Goal: Task Accomplishment & Management: Complete application form

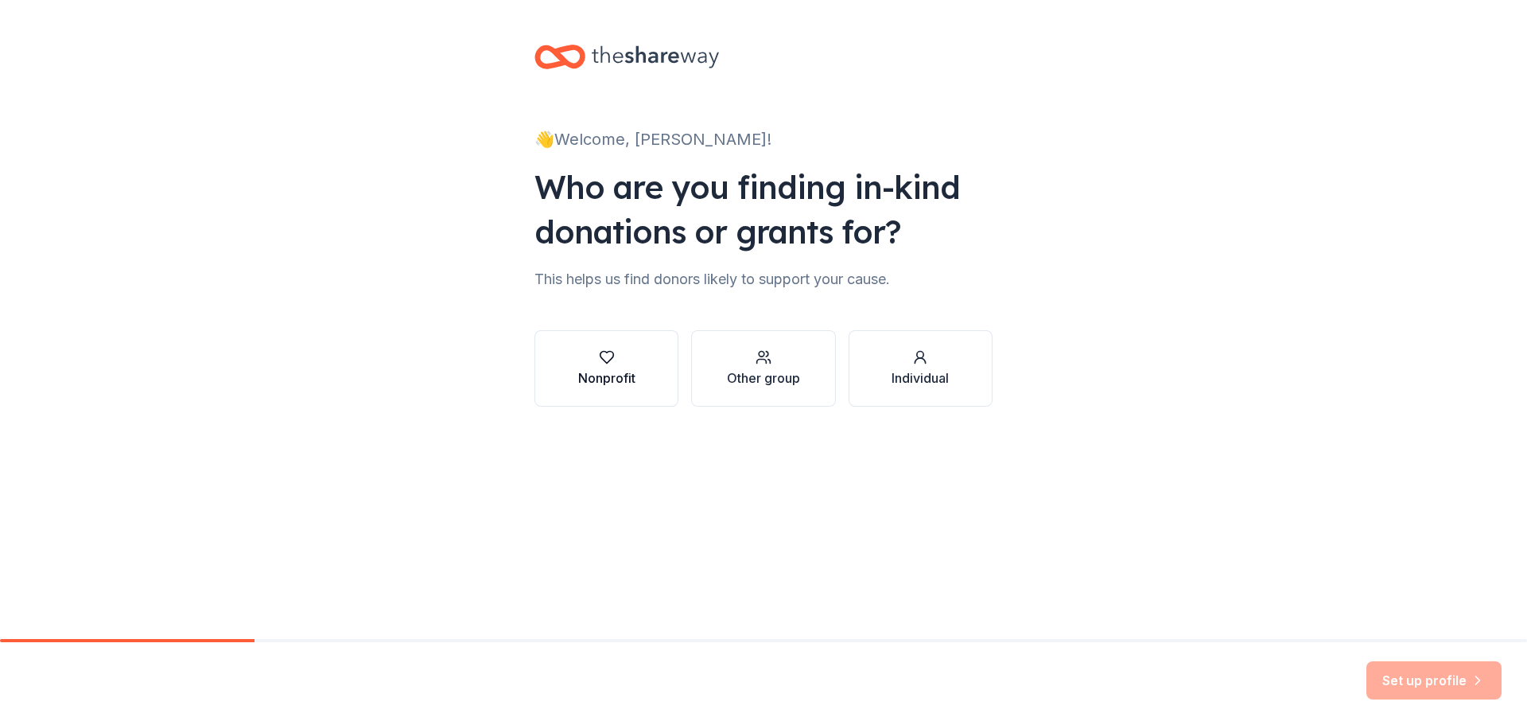
click at [593, 383] on div "Nonprofit" at bounding box center [606, 377] width 57 height 19
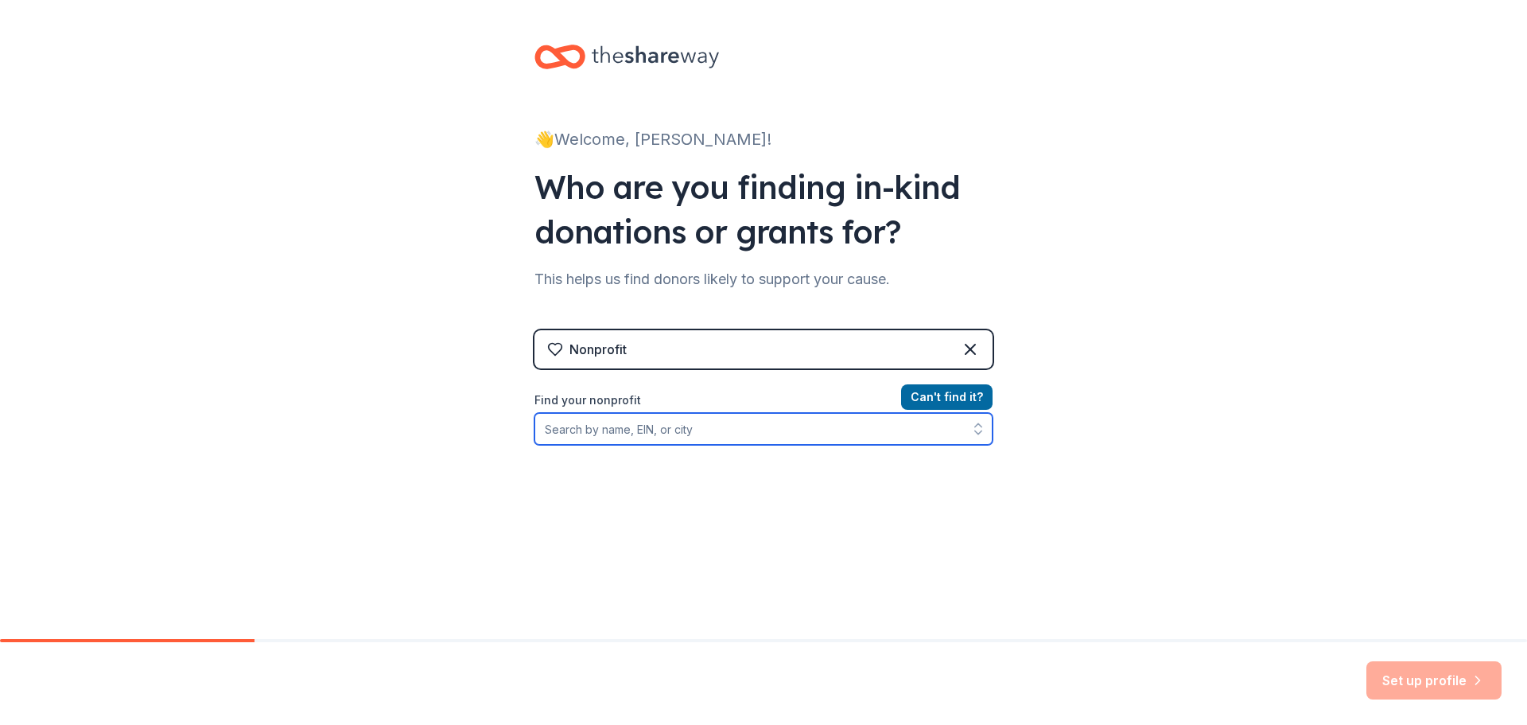
click at [568, 436] on input "Find your nonprofit" at bounding box center [764, 429] width 458 height 32
click at [605, 339] on div "Nonprofit" at bounding box center [764, 349] width 458 height 38
click at [585, 434] on input "Find your nonprofit" at bounding box center [764, 429] width 458 height 32
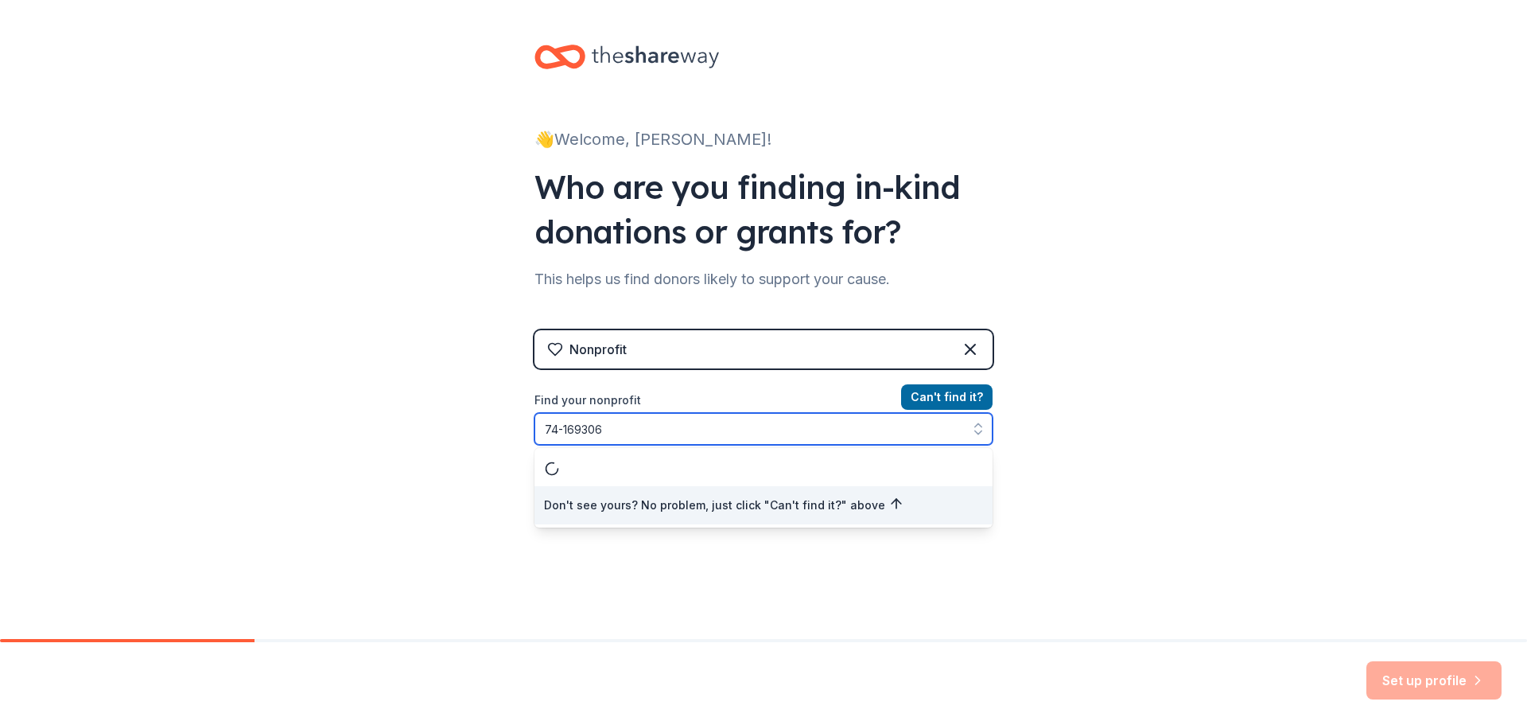
type input "[US_EMPLOYER_IDENTIFICATION_NUMBER]"
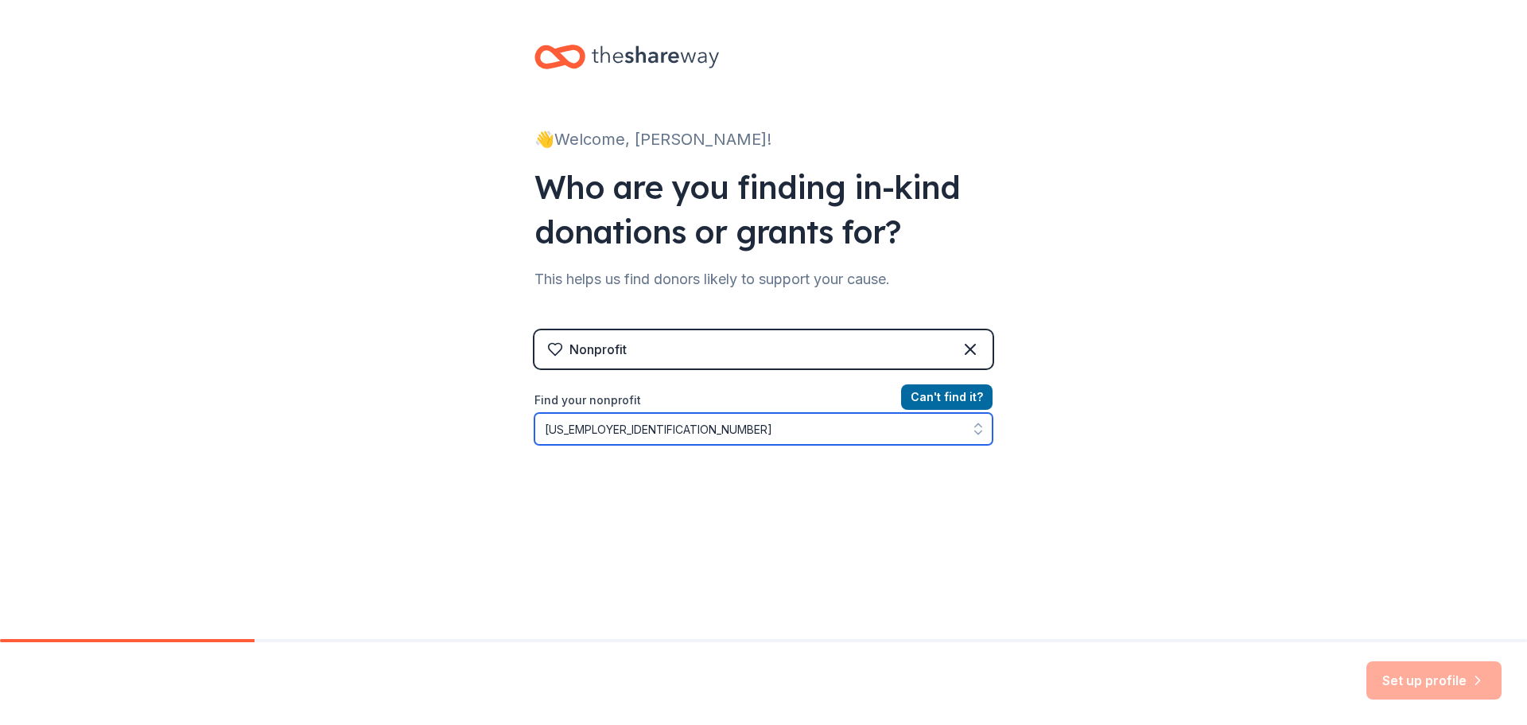
drag, startPoint x: 611, startPoint y: 437, endPoint x: 470, endPoint y: 430, distance: 141.0
click at [475, 433] on div "👋 Welcome, Jennifer! Who are you finding in-kind donations or grants for? This …" at bounding box center [763, 340] width 1527 height 680
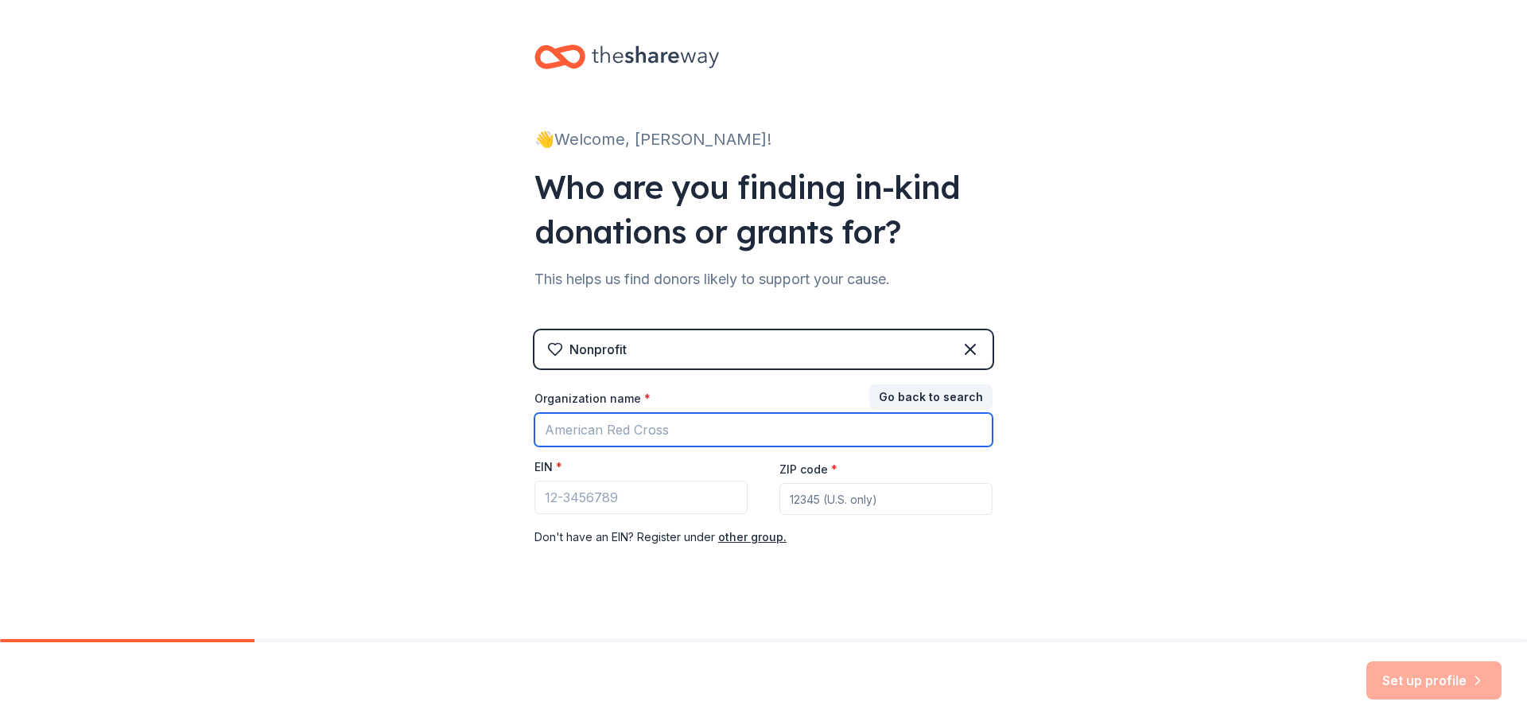
click at [646, 430] on input "Organization name *" at bounding box center [764, 429] width 458 height 33
type input "City of [GEOGRAPHIC_DATA]"
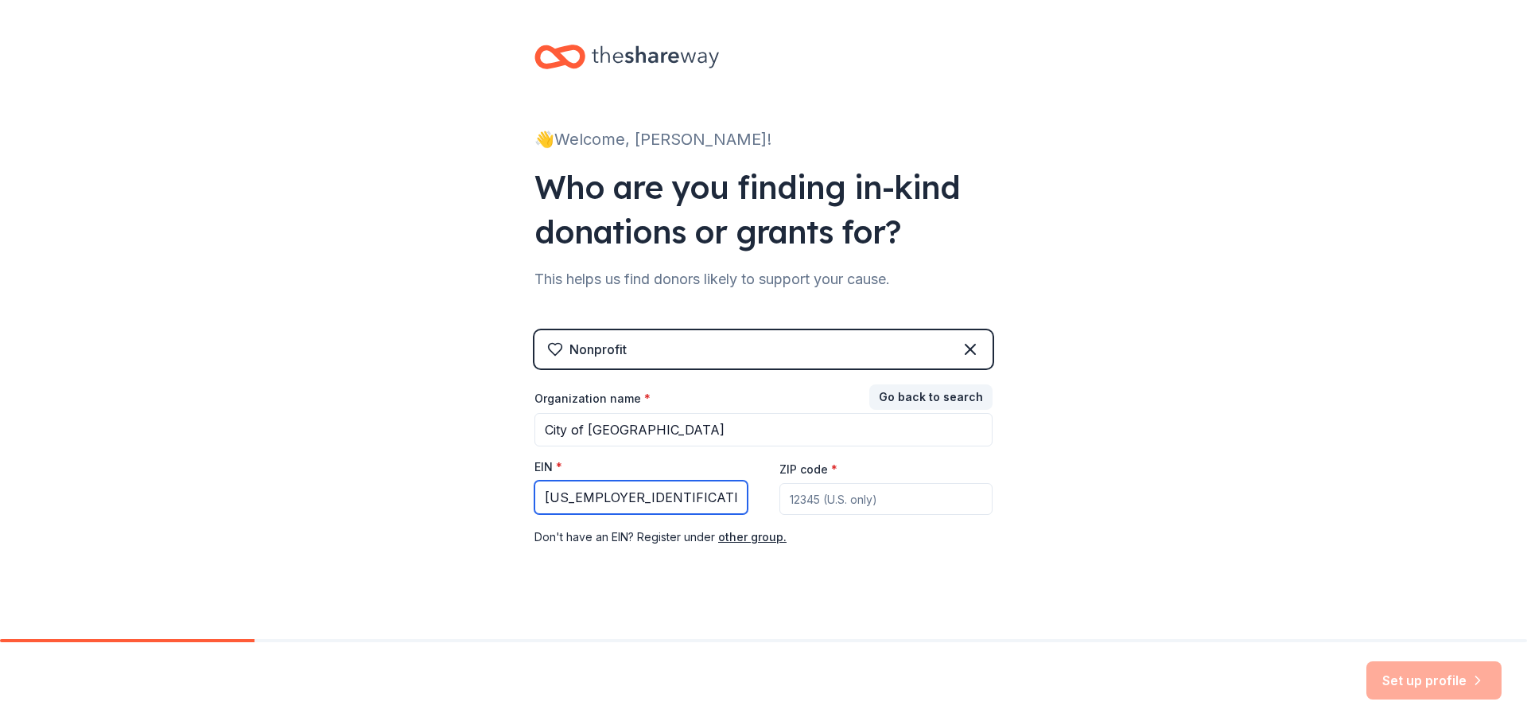
type input "[US_EMPLOYER_IDENTIFICATION_NUMBER]"
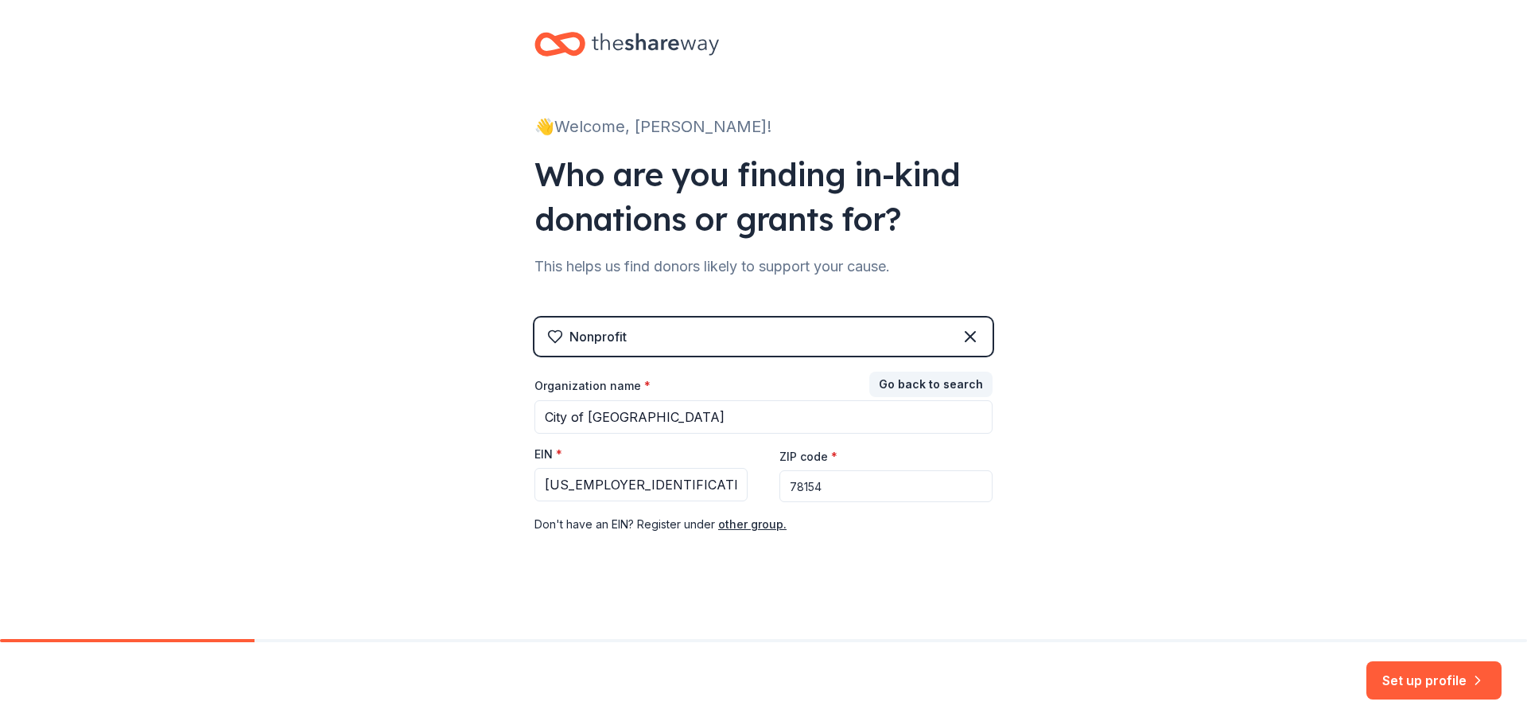
scroll to position [16, 0]
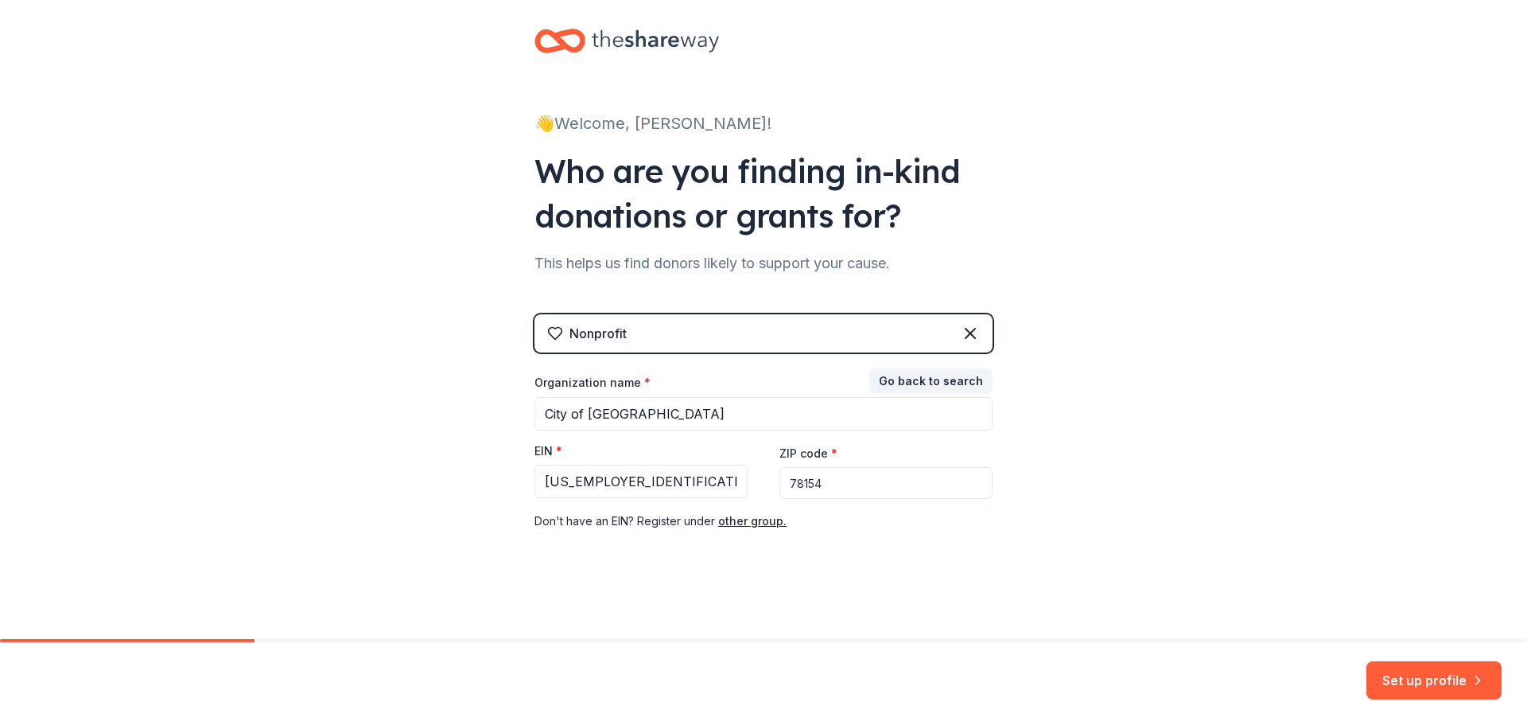
type input "78154"
click at [1087, 590] on div "👋 Welcome, Jennifer! Who are you finding in-kind donations or grants for? This …" at bounding box center [763, 311] width 1527 height 655
click at [1449, 677] on button "Set up profile" at bounding box center [1434, 680] width 135 height 38
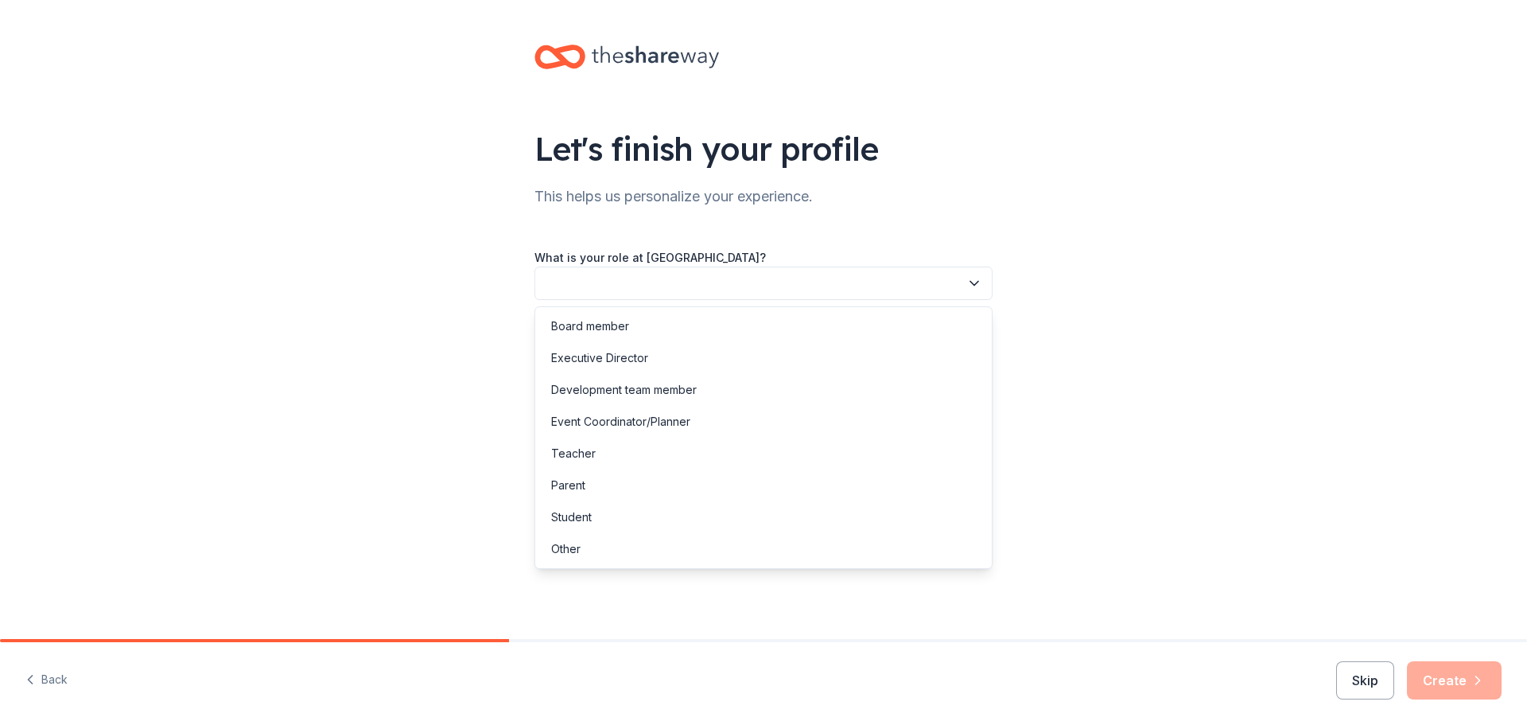
click at [601, 282] on button "button" at bounding box center [764, 282] width 458 height 33
click at [597, 426] on div "Event Coordinator/Planner" at bounding box center [620, 421] width 139 height 19
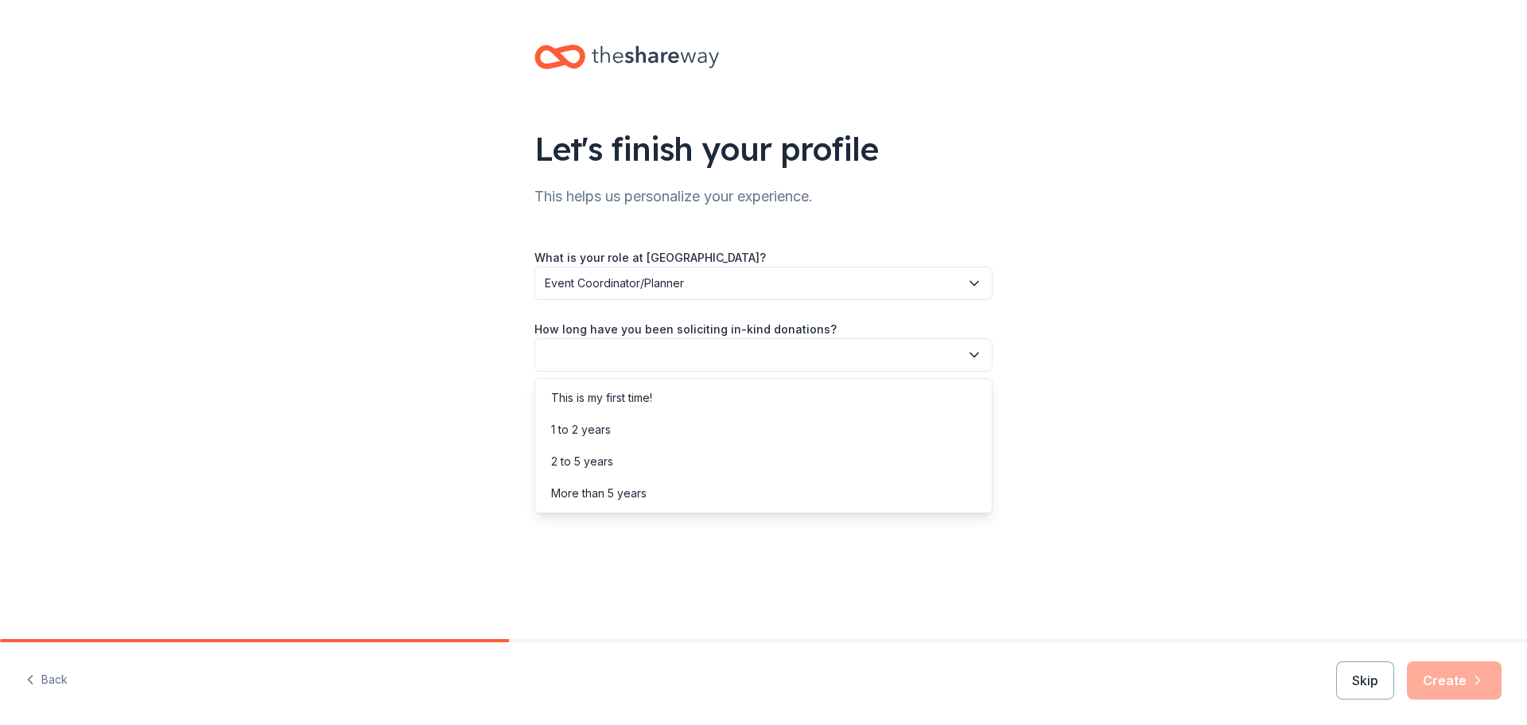
click at [599, 362] on button "button" at bounding box center [764, 354] width 458 height 33
click at [595, 424] on div "1 to 2 years" at bounding box center [581, 429] width 60 height 19
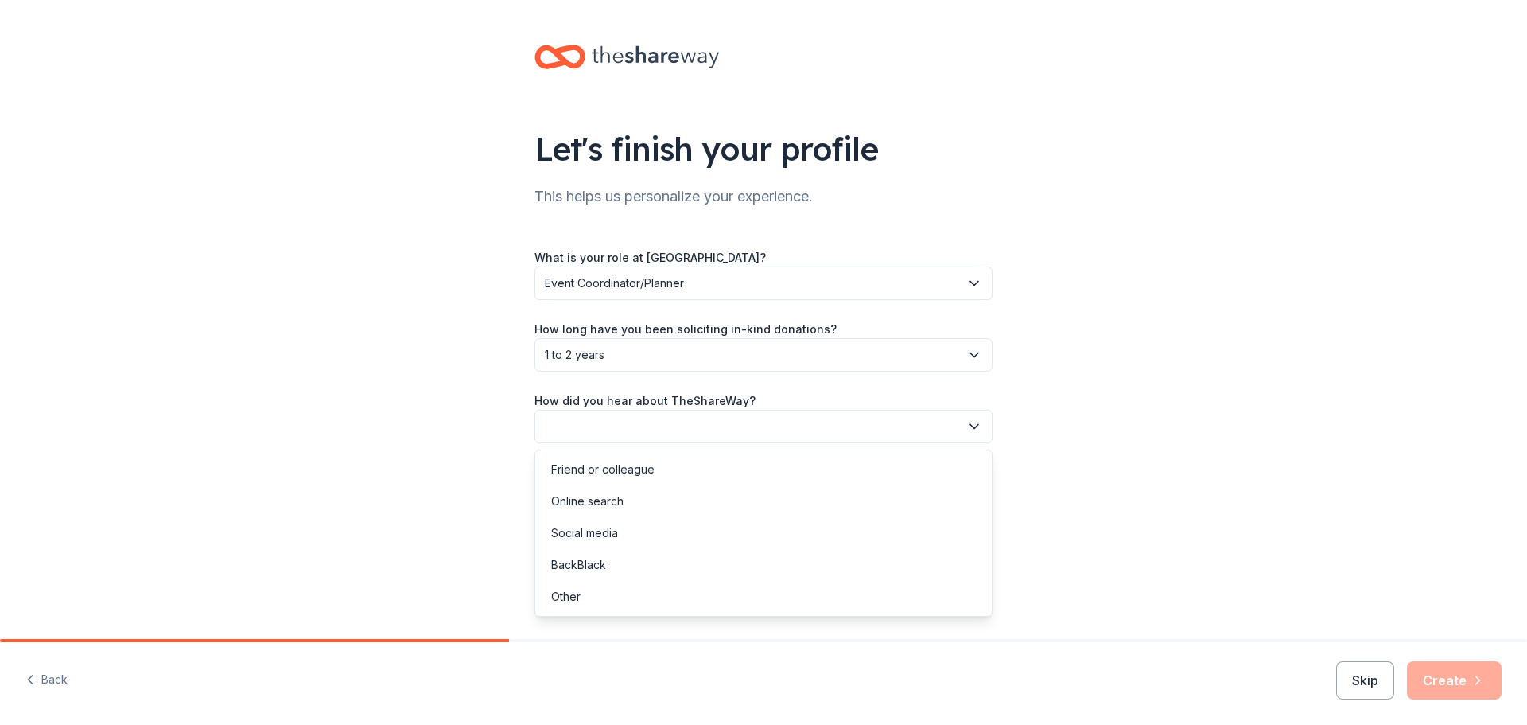
click at [594, 423] on button "button" at bounding box center [764, 426] width 458 height 33
click at [579, 492] on div "Online search" at bounding box center [764, 501] width 450 height 32
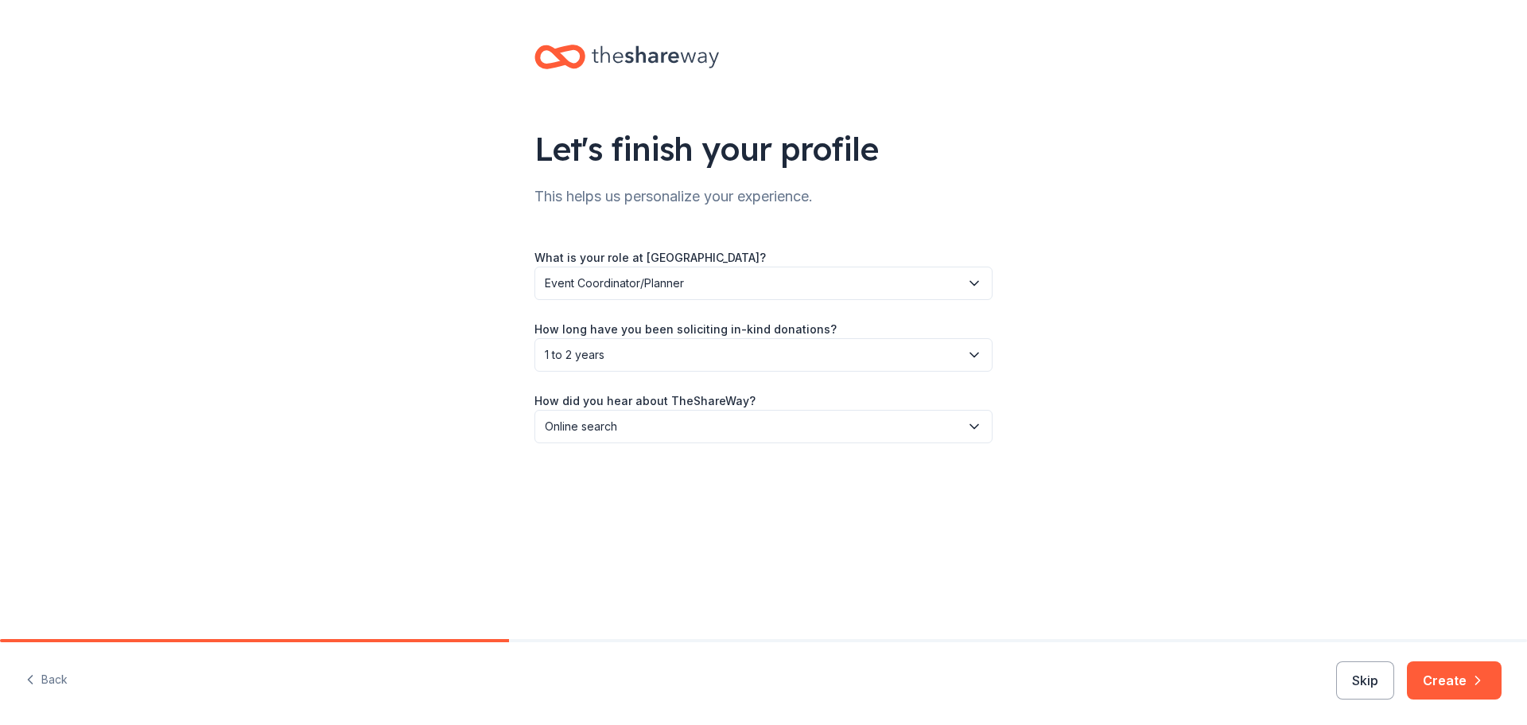
click at [620, 359] on span "1 to 2 years" at bounding box center [752, 354] width 415 height 19
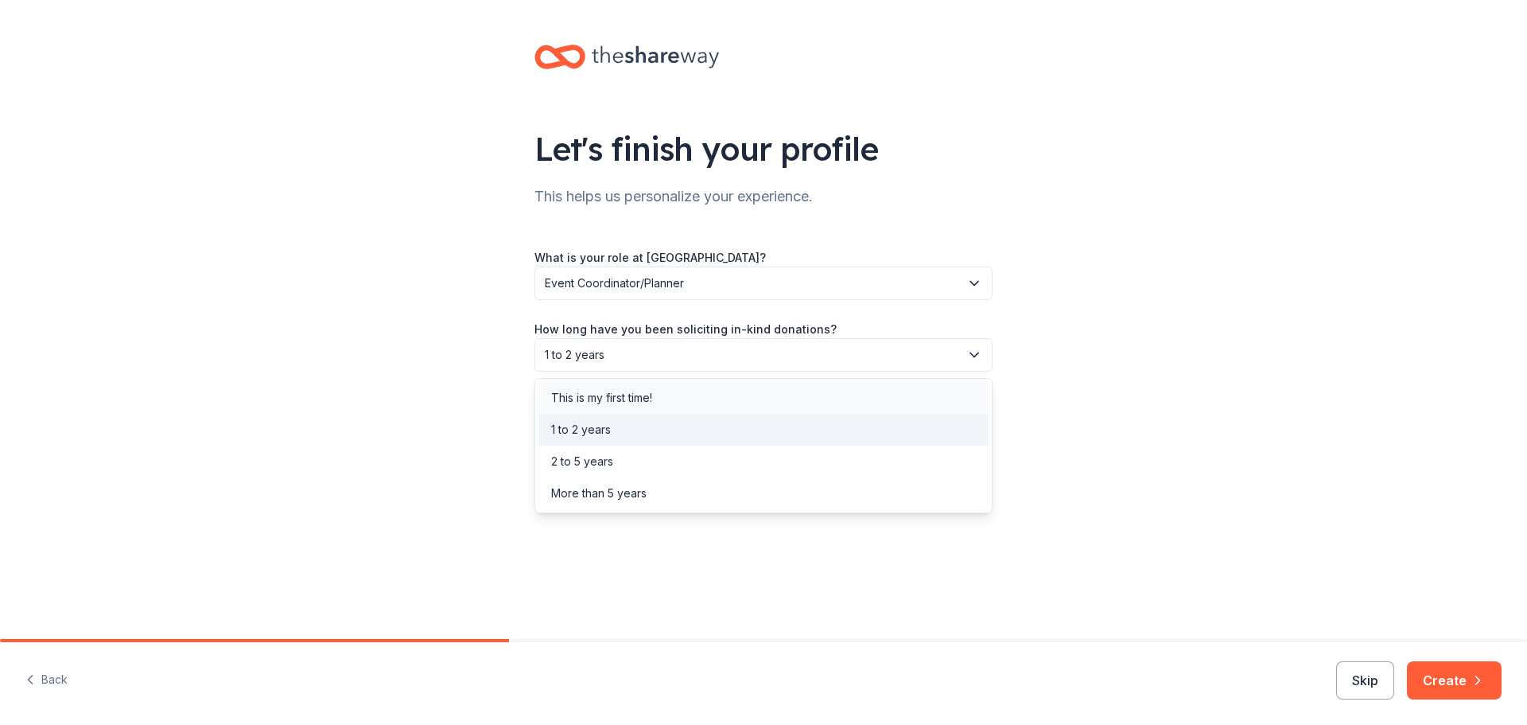
click at [619, 387] on div "This is my first time!" at bounding box center [764, 398] width 450 height 32
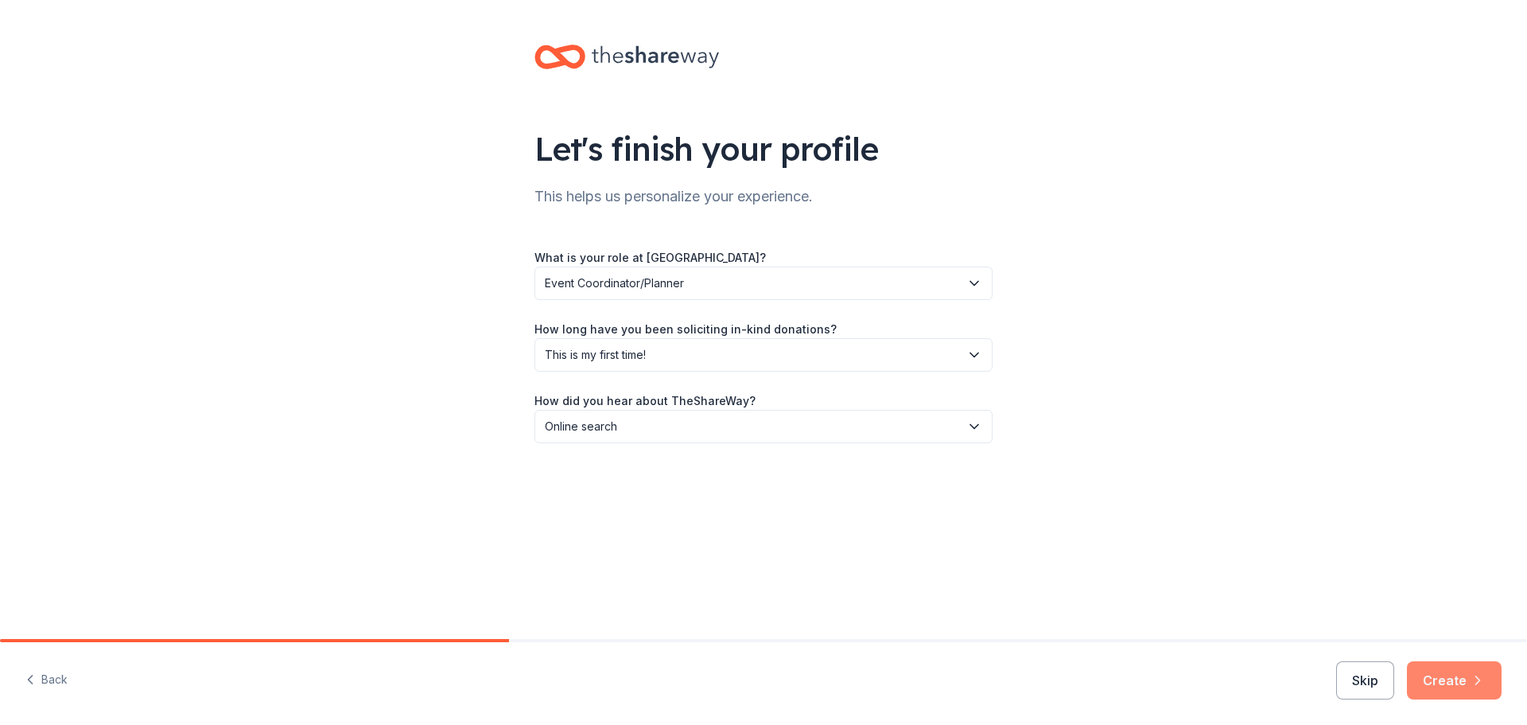
click at [1480, 682] on icon "button" at bounding box center [1478, 680] width 16 height 16
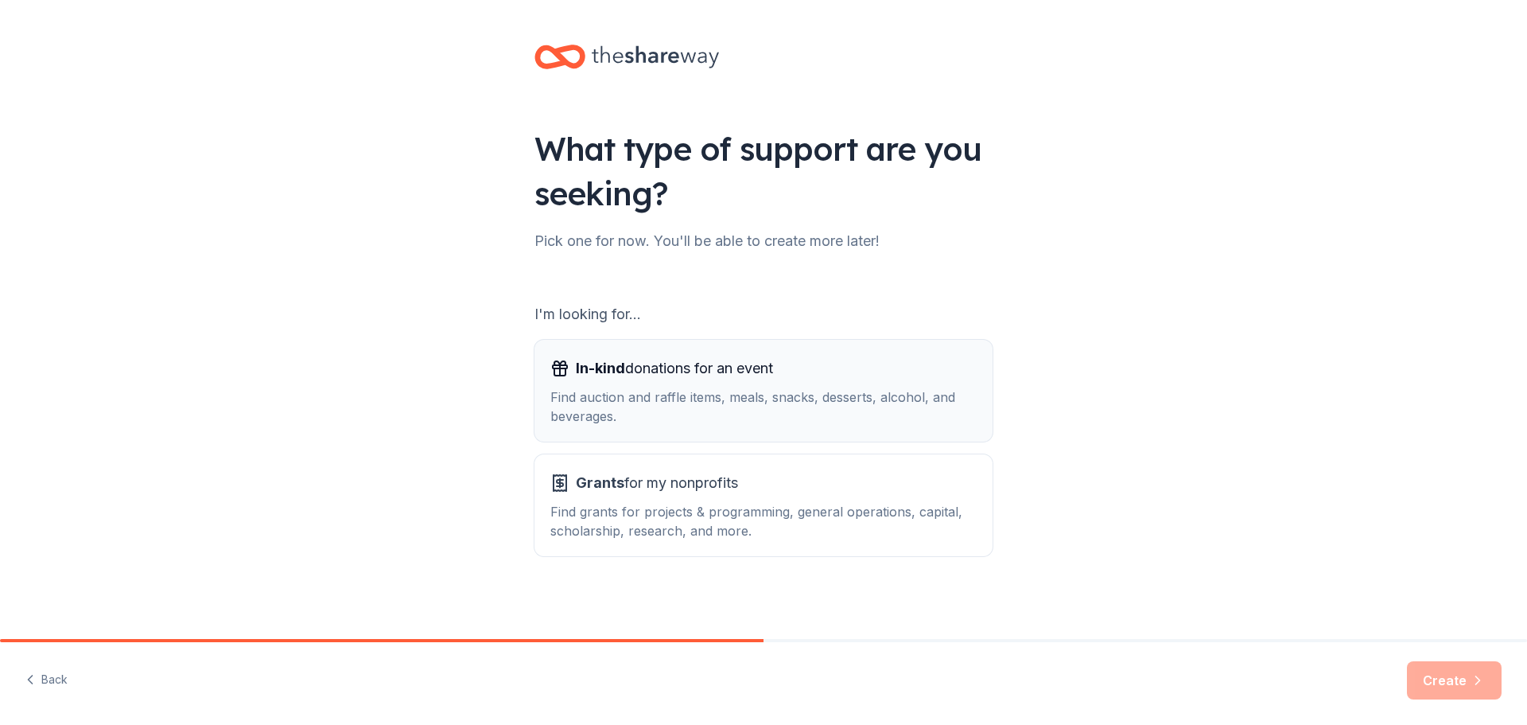
click at [712, 422] on div "Find auction and raffle items, meals, snacks, desserts, alcohol, and beverages." at bounding box center [763, 406] width 426 height 38
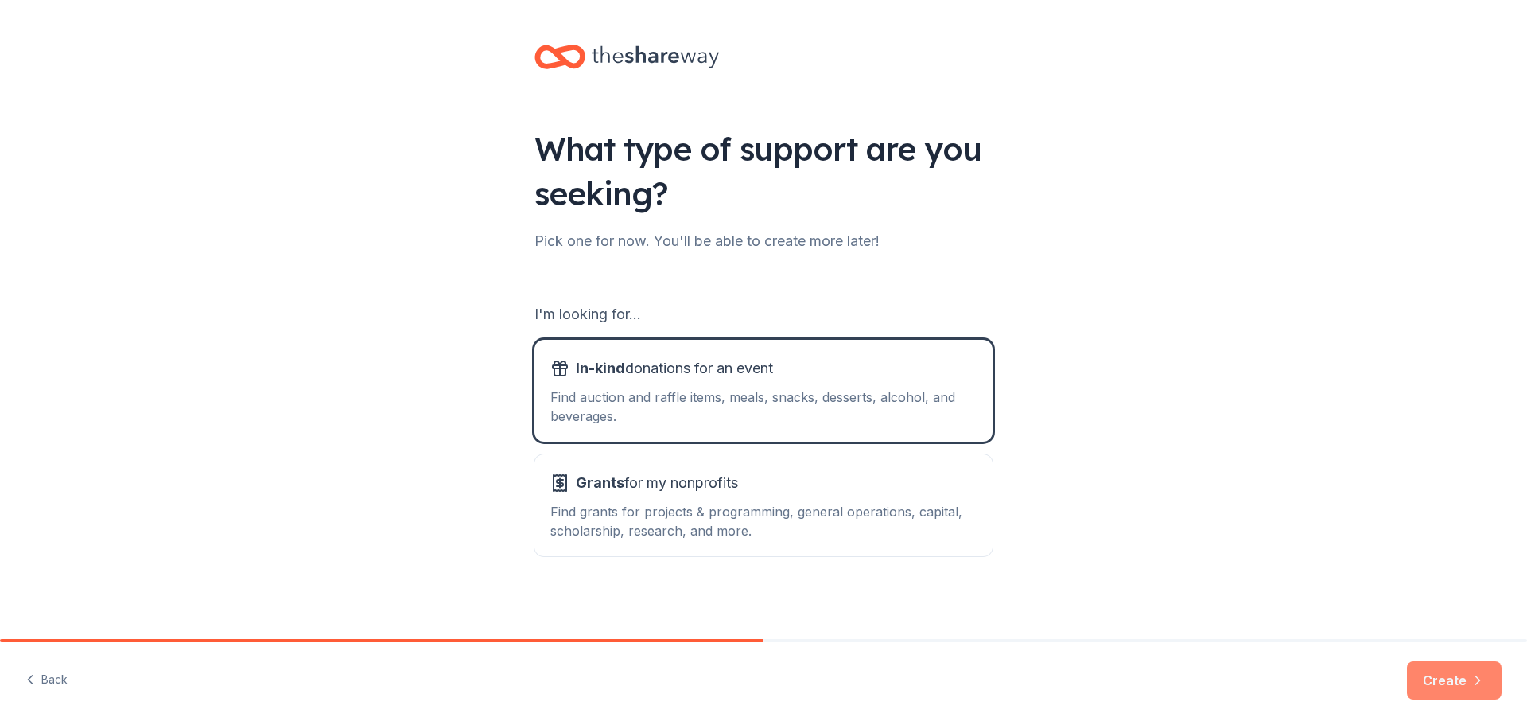
click at [1470, 681] on icon "button" at bounding box center [1478, 680] width 16 height 16
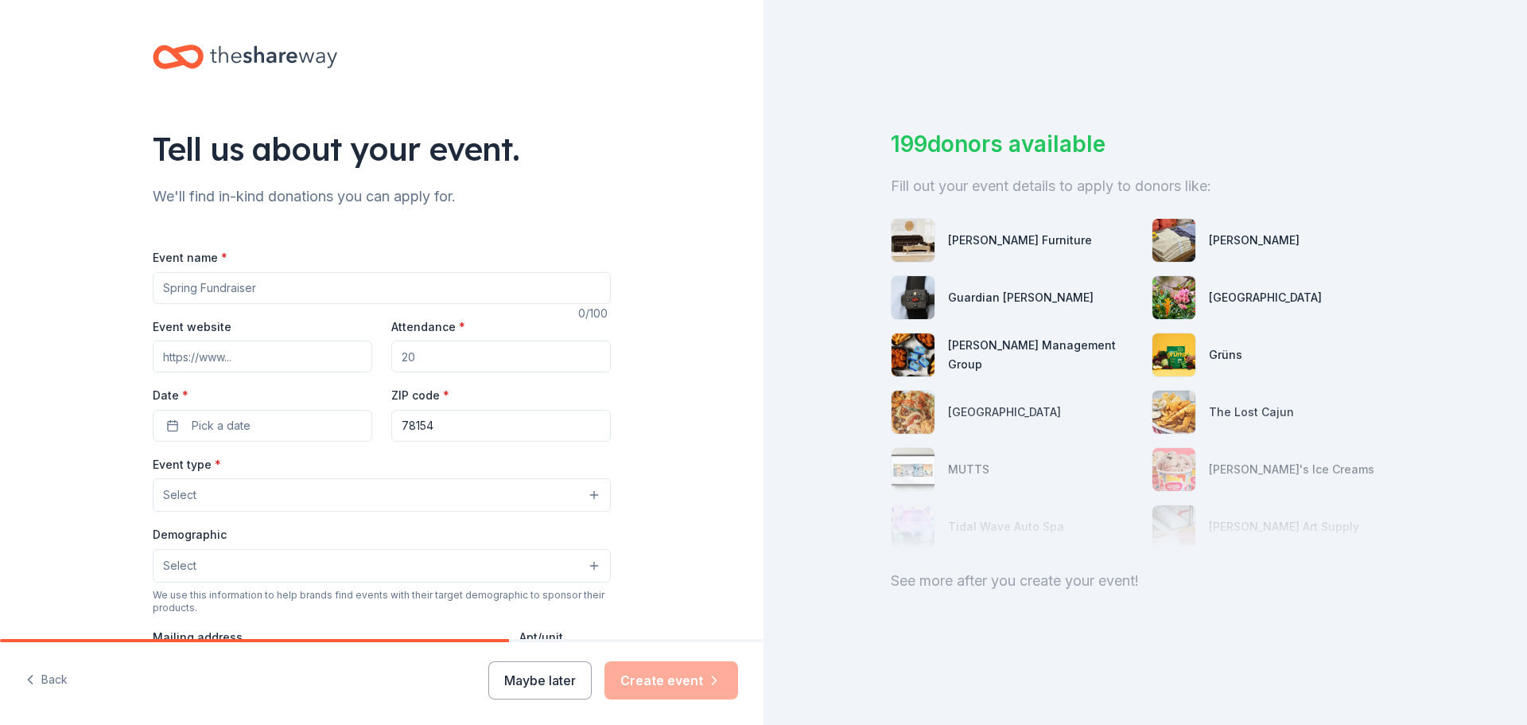
click at [311, 287] on input "Event name *" at bounding box center [382, 288] width 458 height 32
click at [368, 283] on input "Event name *" at bounding box center [382, 288] width 458 height 32
type input "Annual Raffle City of [GEOGRAPHIC_DATA]"
click at [494, 362] on input "Attendance *" at bounding box center [501, 356] width 220 height 32
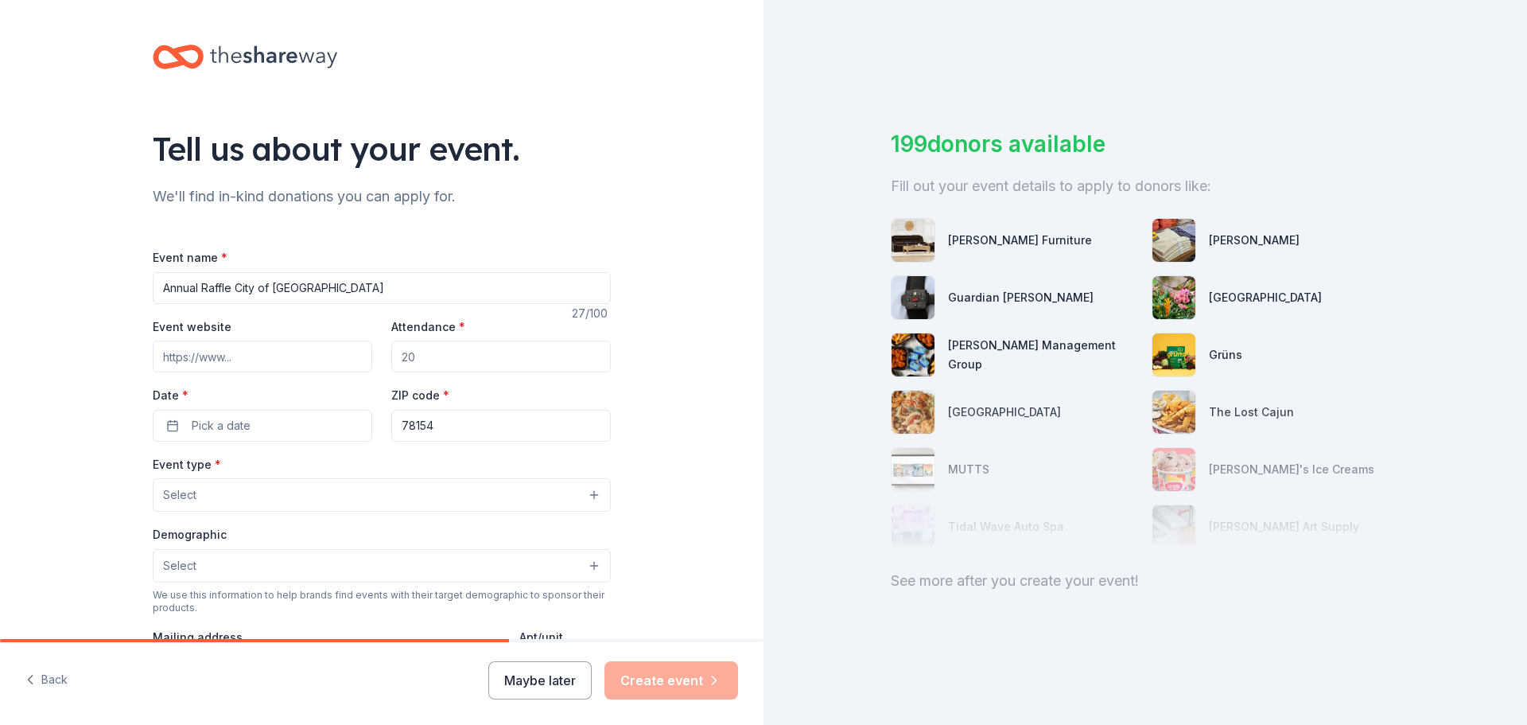
click at [494, 362] on input "Attendance *" at bounding box center [501, 356] width 220 height 32
type input "100"
click at [229, 414] on button "Pick a date" at bounding box center [263, 426] width 220 height 32
click at [345, 477] on button "Go to next month" at bounding box center [343, 468] width 22 height 22
click at [344, 477] on button "Go to next month" at bounding box center [343, 468] width 22 height 22
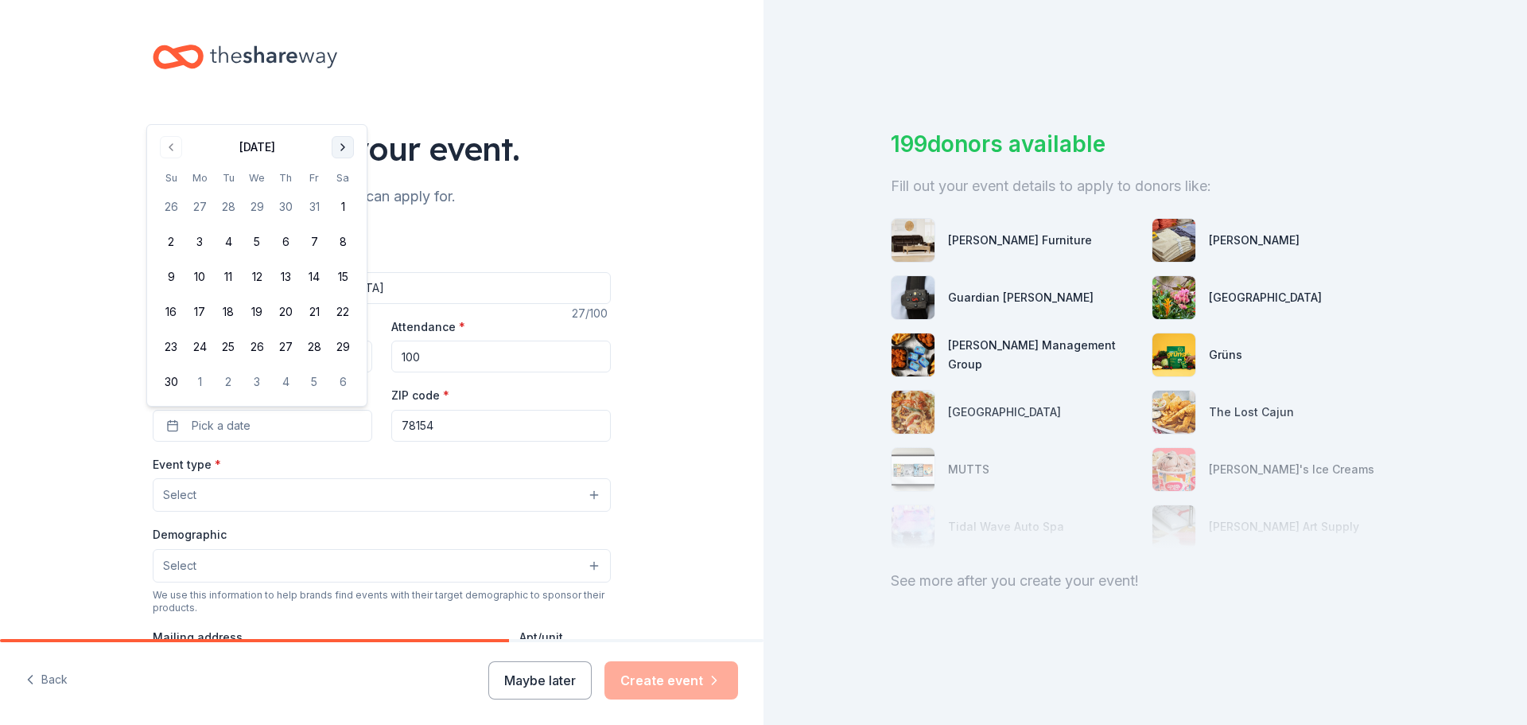
click at [340, 152] on button "Go to next month" at bounding box center [343, 147] width 22 height 22
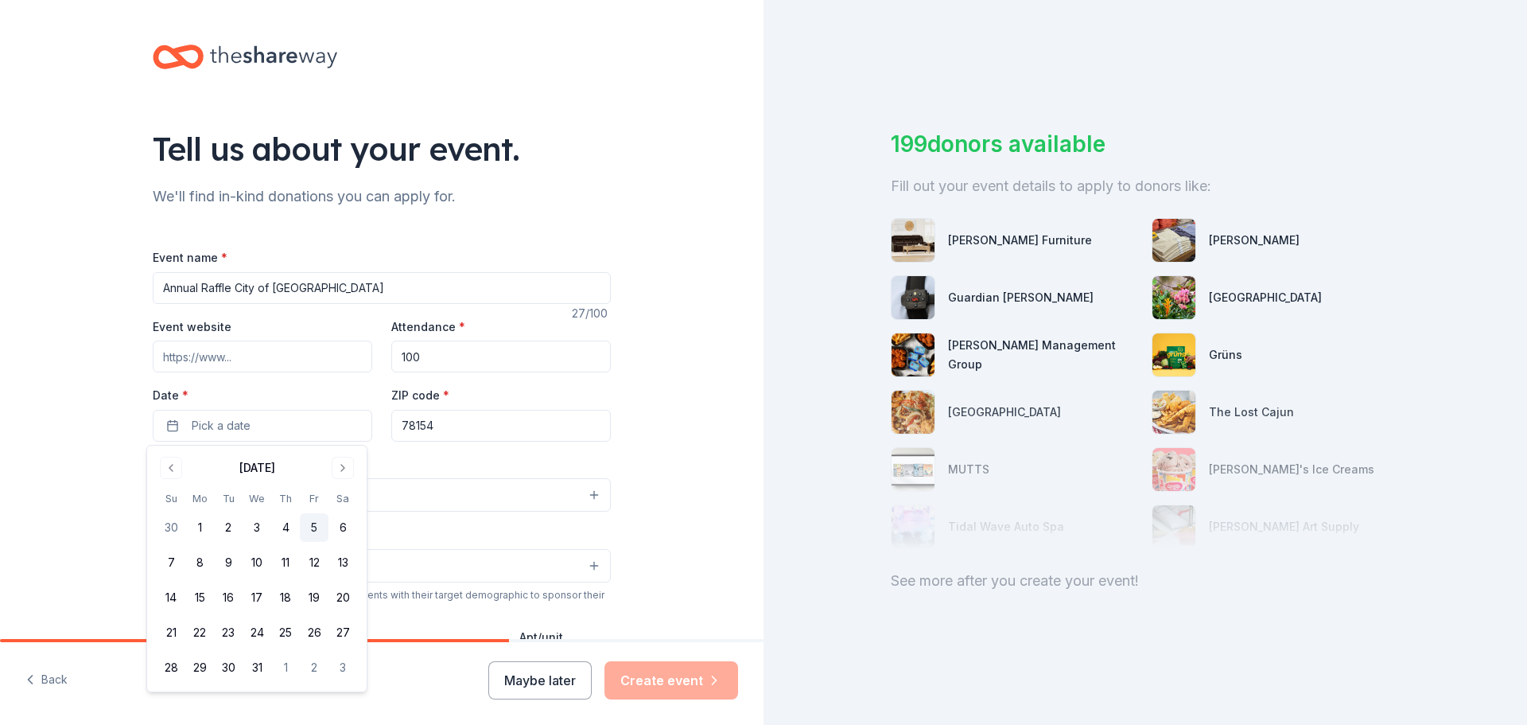
click at [316, 525] on button "5" at bounding box center [314, 527] width 29 height 29
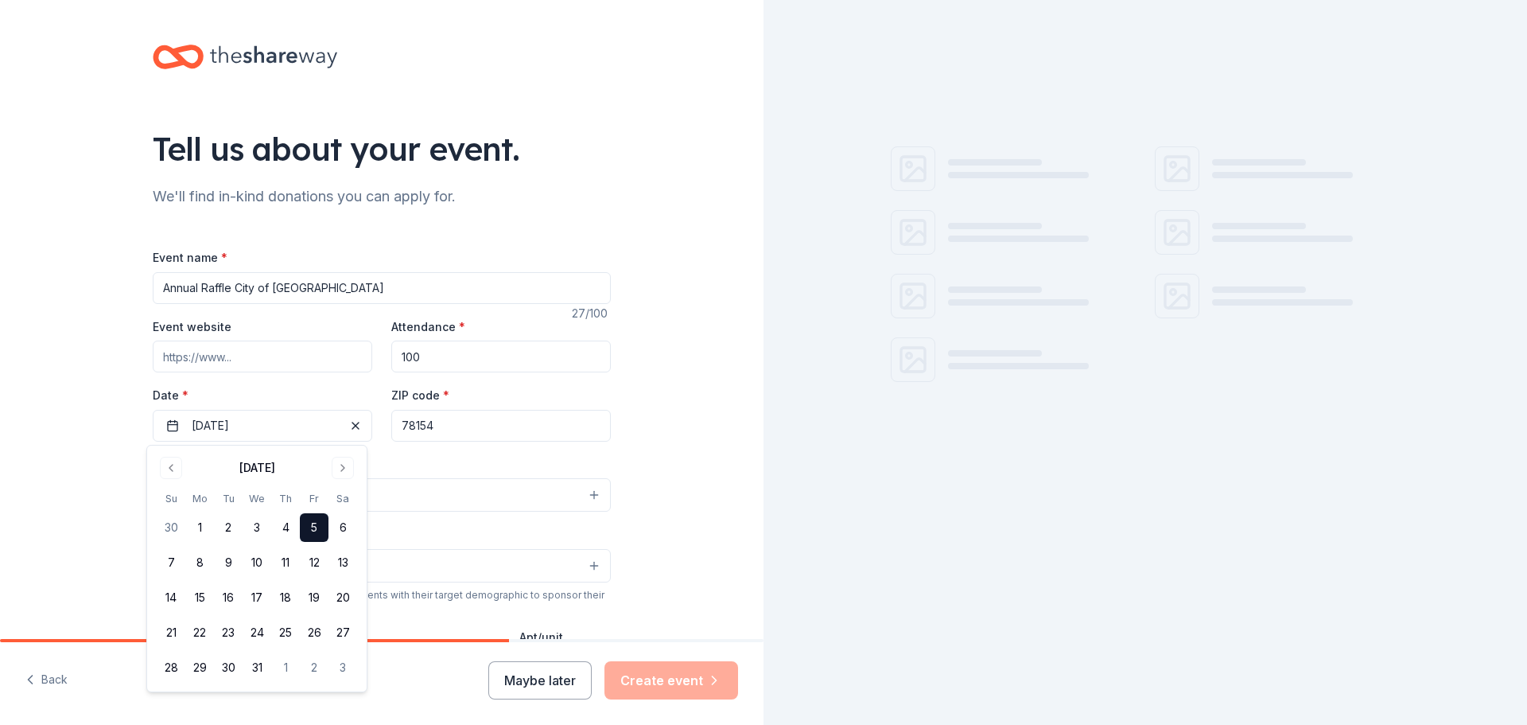
click at [462, 490] on button "Select" at bounding box center [382, 494] width 458 height 33
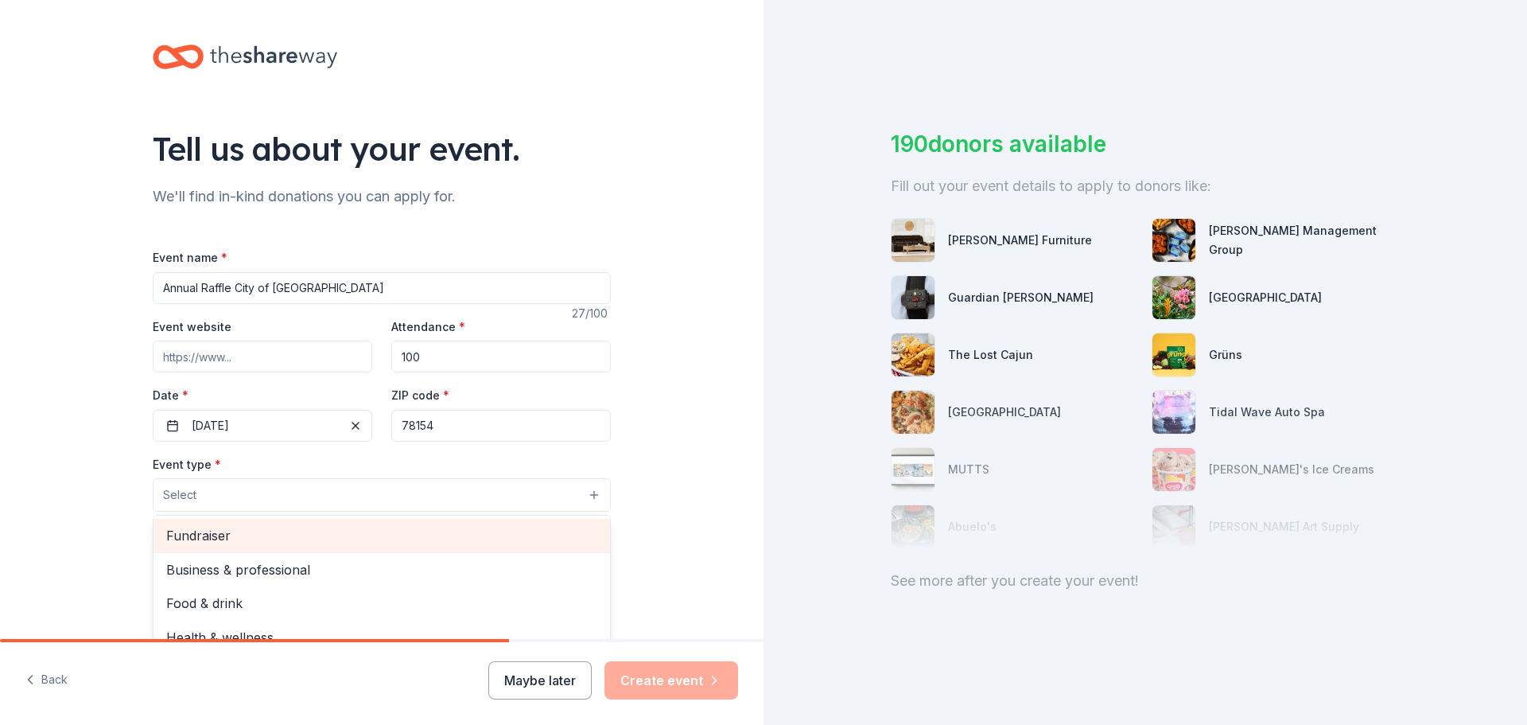
click at [193, 536] on span "Fundraiser" at bounding box center [381, 535] width 431 height 21
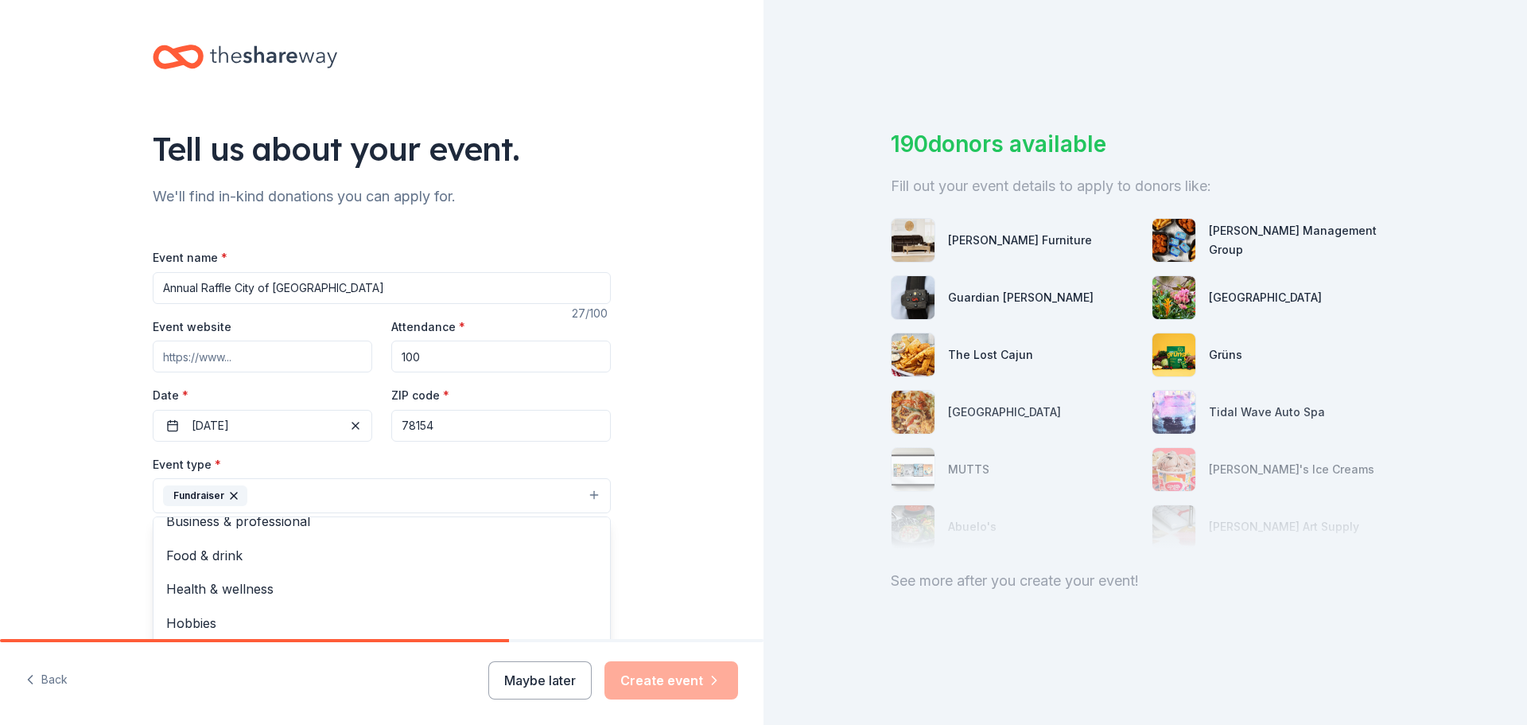
scroll to position [19, 0]
click at [745, 463] on div "Tell us about your event. We'll find in-kind donations you can apply for. Event…" at bounding box center [382, 530] width 764 height 1060
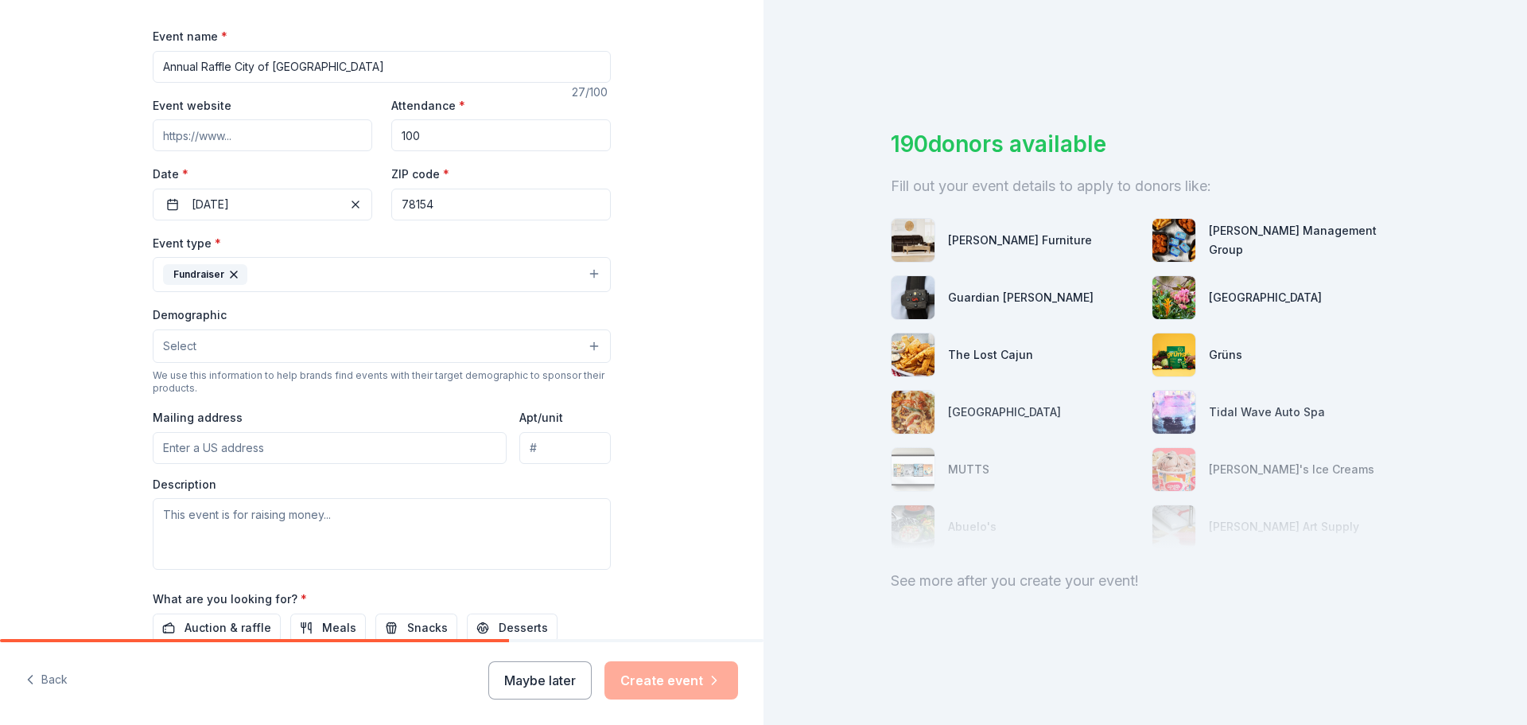
scroll to position [239, 0]
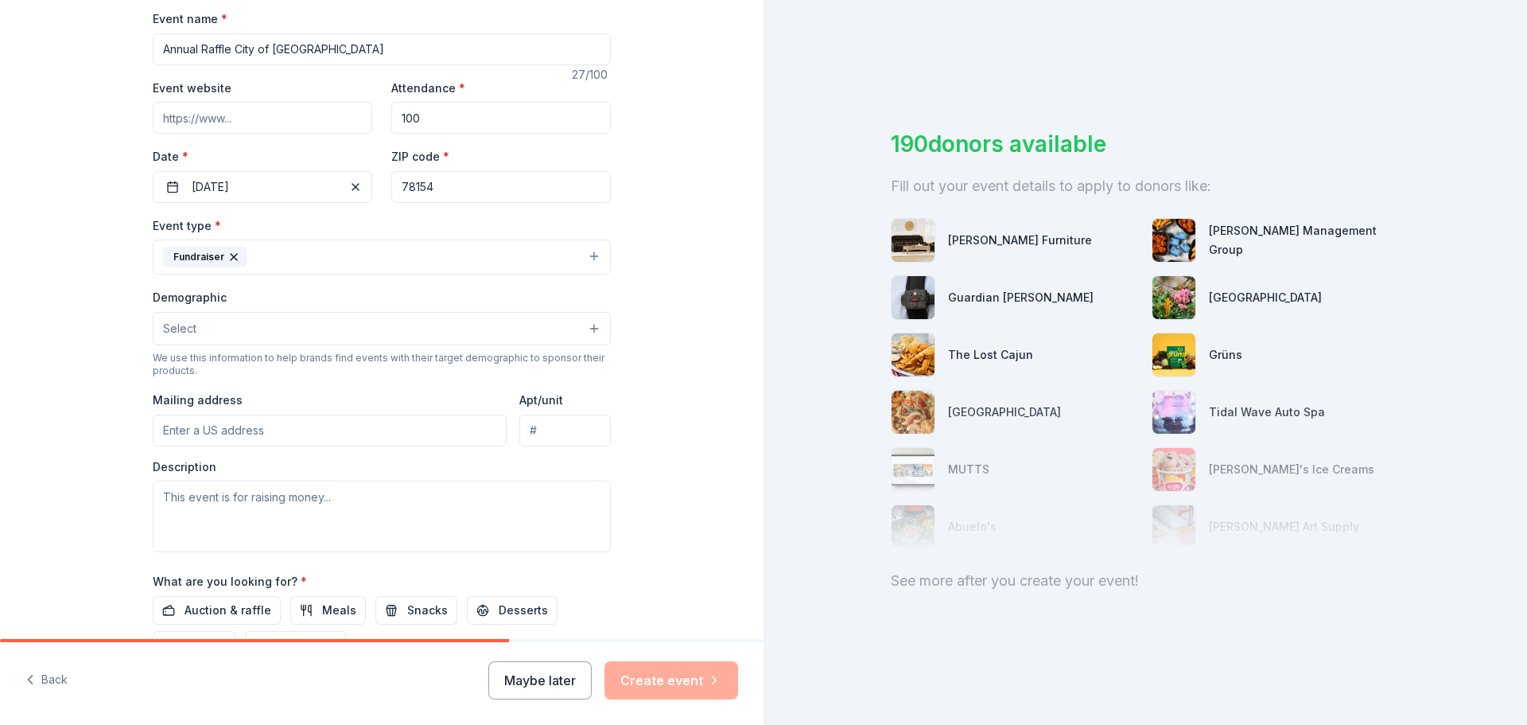
click at [262, 317] on button "Select" at bounding box center [382, 328] width 458 height 33
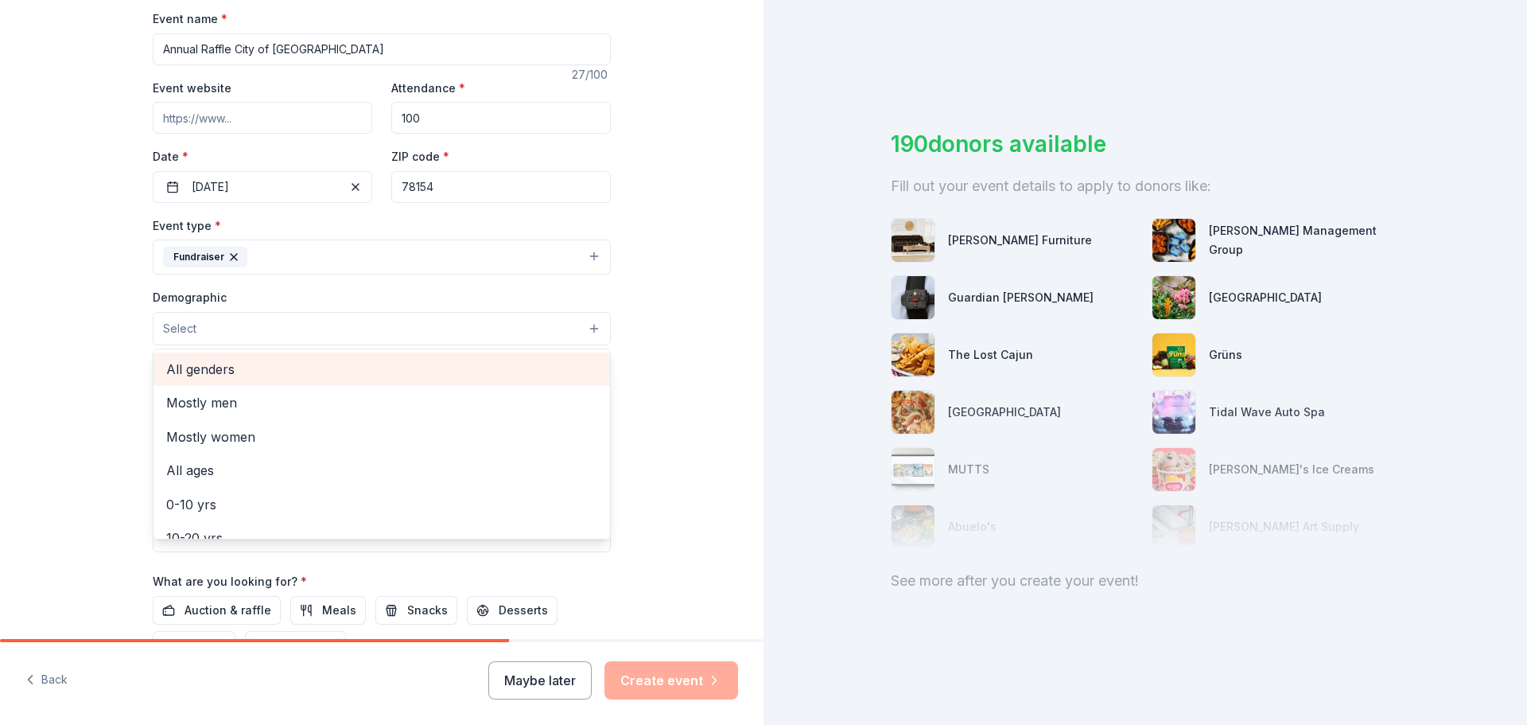
click at [216, 360] on span "All genders" at bounding box center [381, 369] width 431 height 21
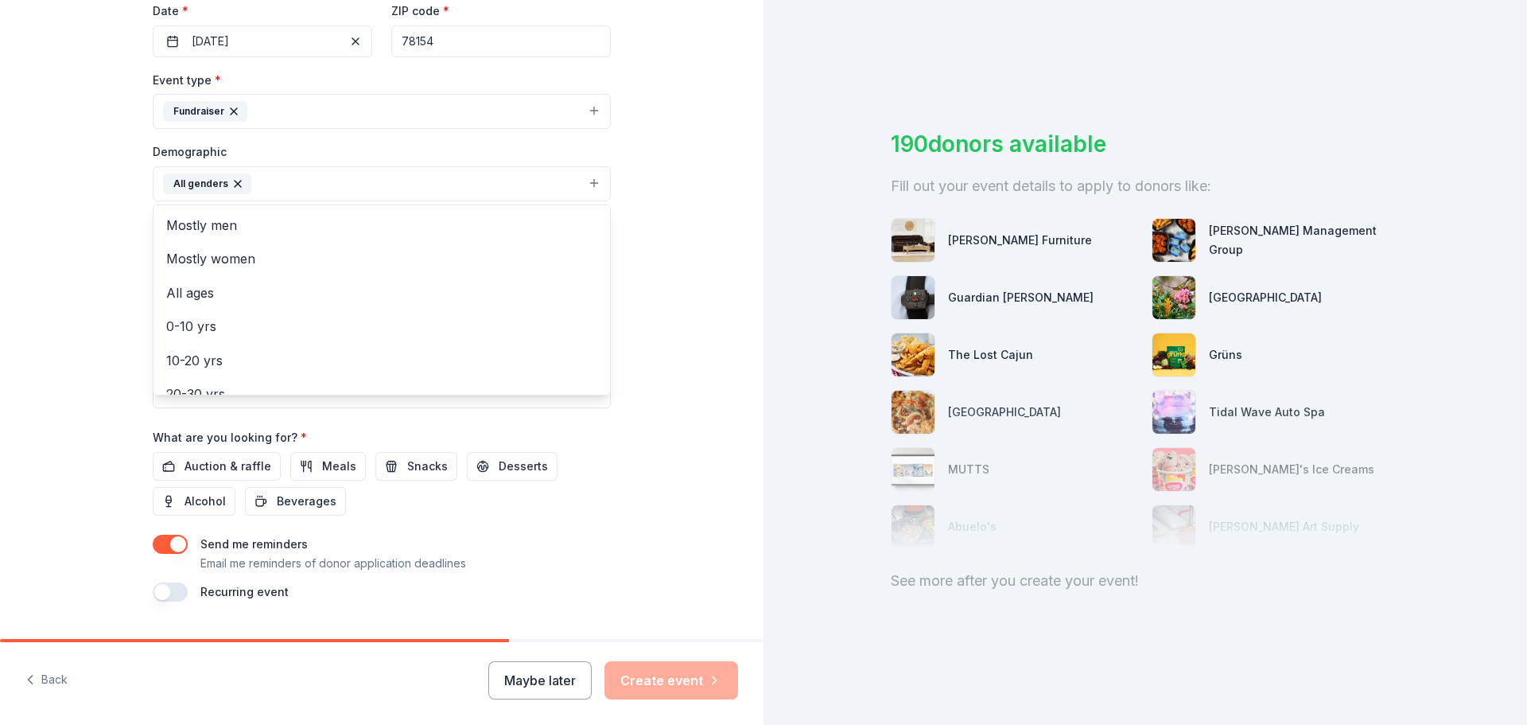
scroll to position [398, 0]
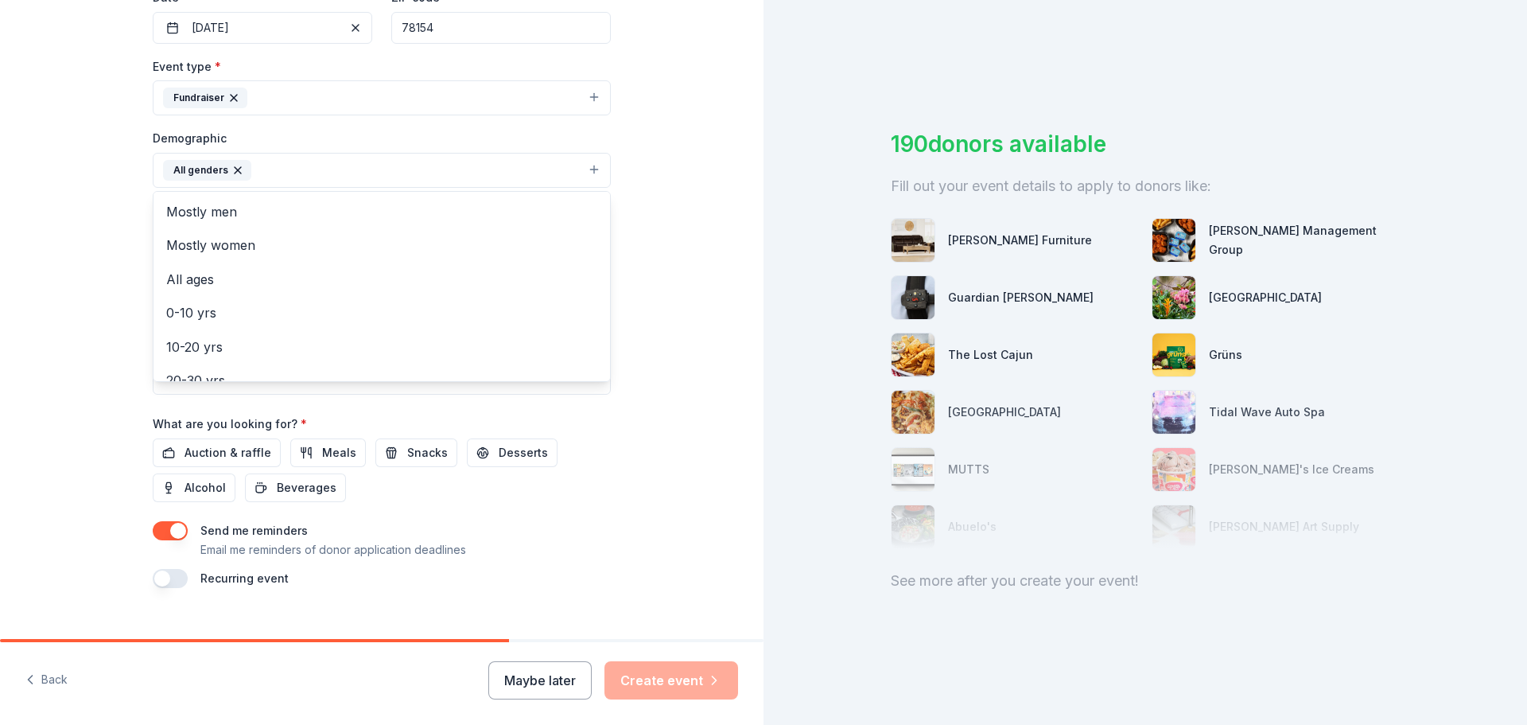
click at [671, 390] on div "Tell us about your event. We'll find in-kind donations you can apply for. Event…" at bounding box center [382, 133] width 764 height 1062
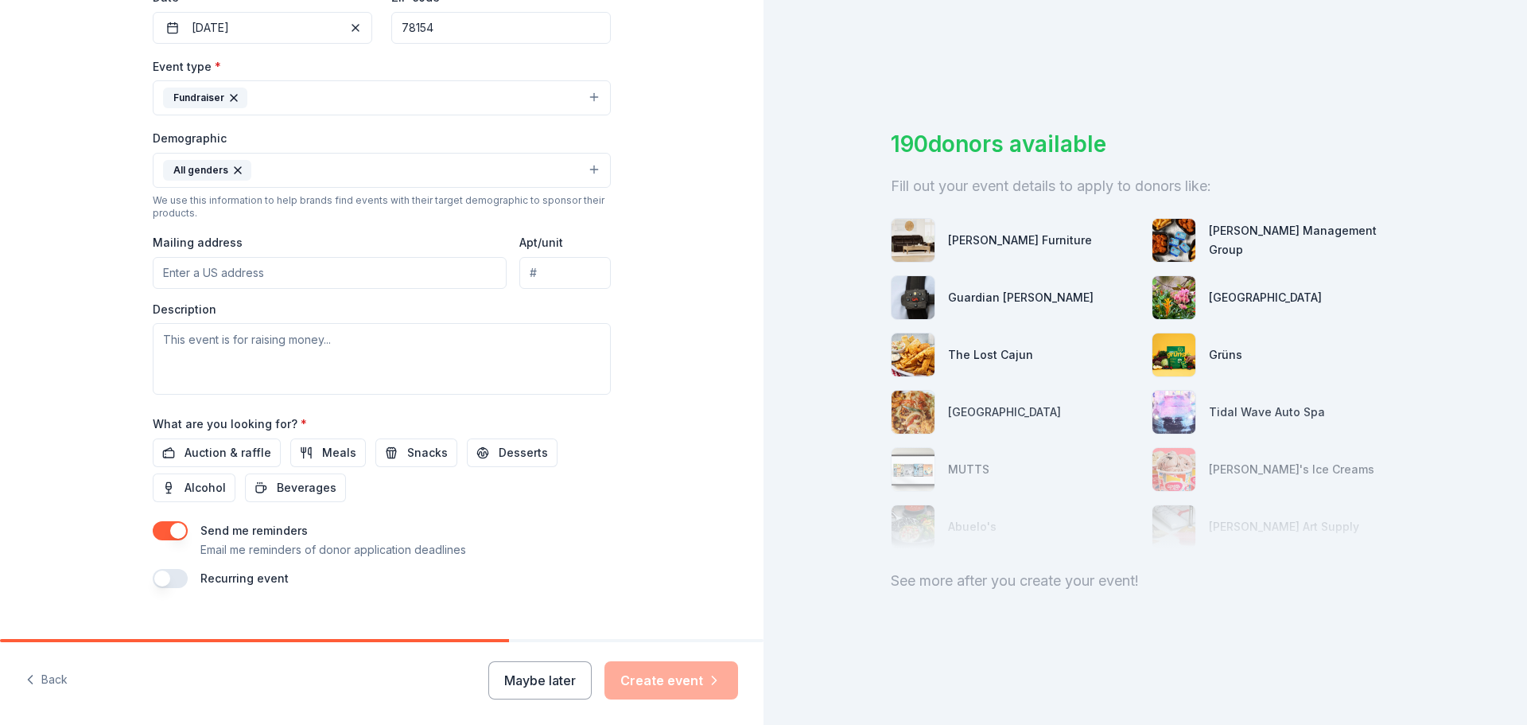
click at [267, 274] on input "Mailing address" at bounding box center [330, 273] width 354 height 32
type input "9375 Corporate Drive, Selma, TX, 78154"
click at [255, 358] on textarea at bounding box center [382, 359] width 458 height 72
paste textarea "annual raffle on December 5, 2025, to benefit the Guadalupe County Children’s A…"
click at [157, 338] on textarea "annual raffle on December 5, 2025, to benefit the Guadalupe County Children’s A…" at bounding box center [382, 359] width 458 height 72
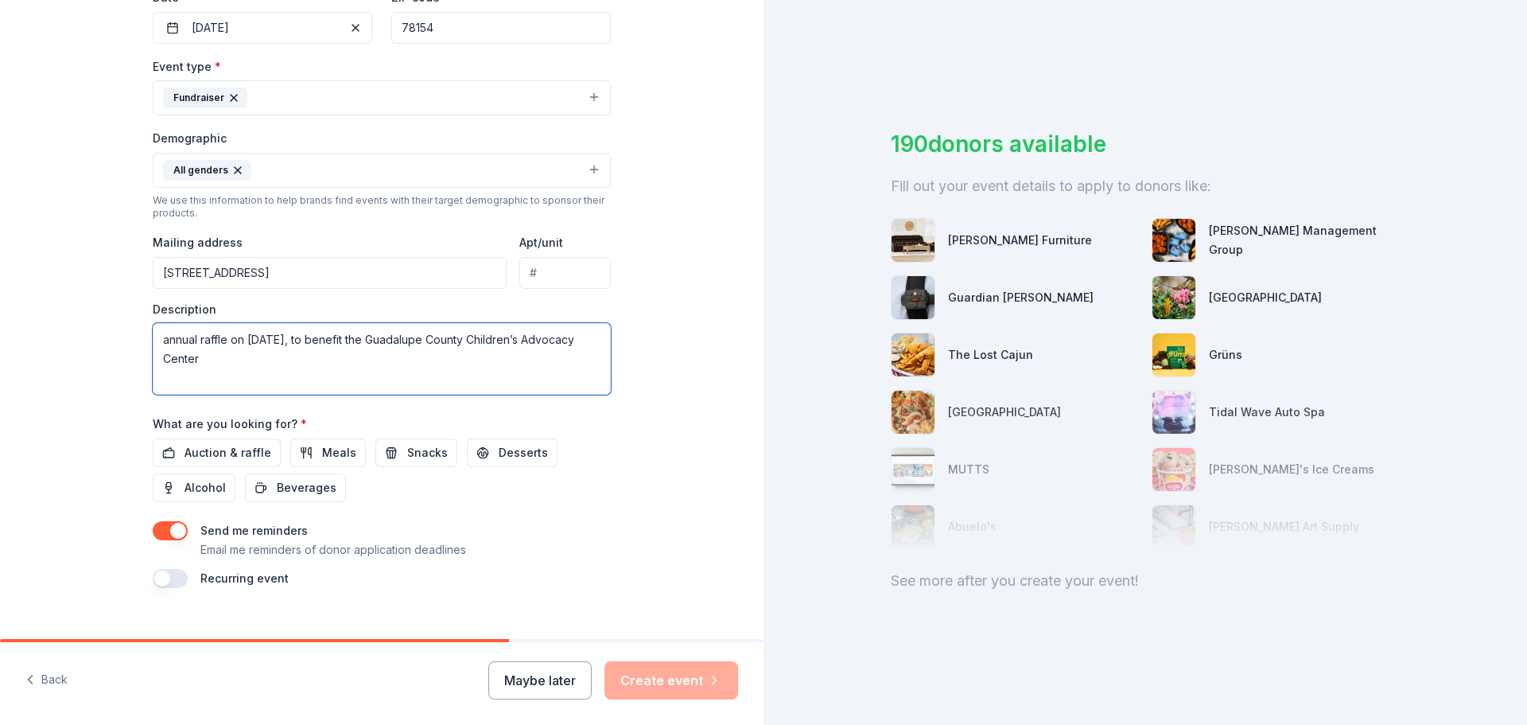
drag, startPoint x: 232, startPoint y: 340, endPoint x: 339, endPoint y: 346, distance: 106.8
click at [339, 346] on textarea "annual raffle on December 5, 2025, to benefit the Guadalupe County Children’s A…" at bounding box center [382, 359] width 458 height 72
click at [169, 340] on textarea "annual raffle to benefit the Guadalupe County Children’s Advocacy Center" at bounding box center [382, 359] width 458 height 72
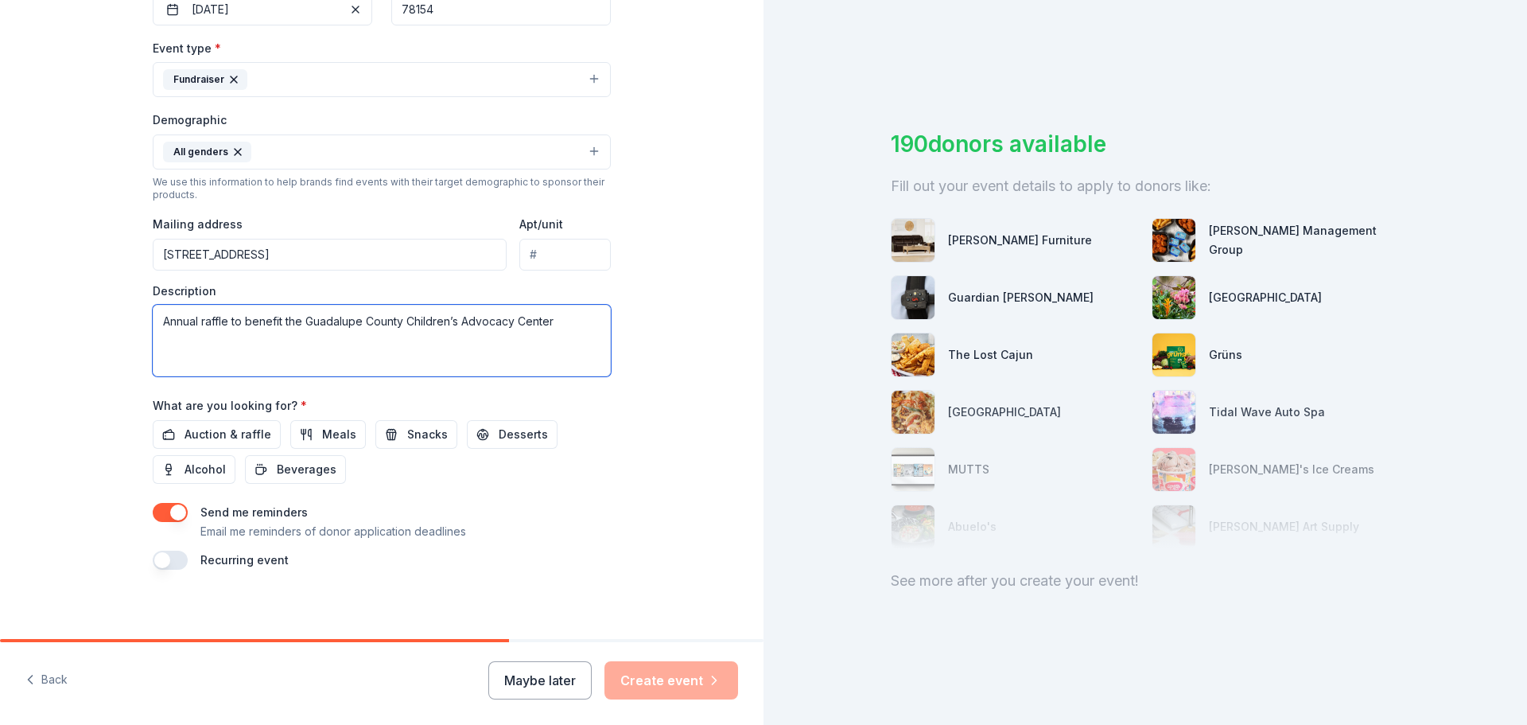
scroll to position [423, 0]
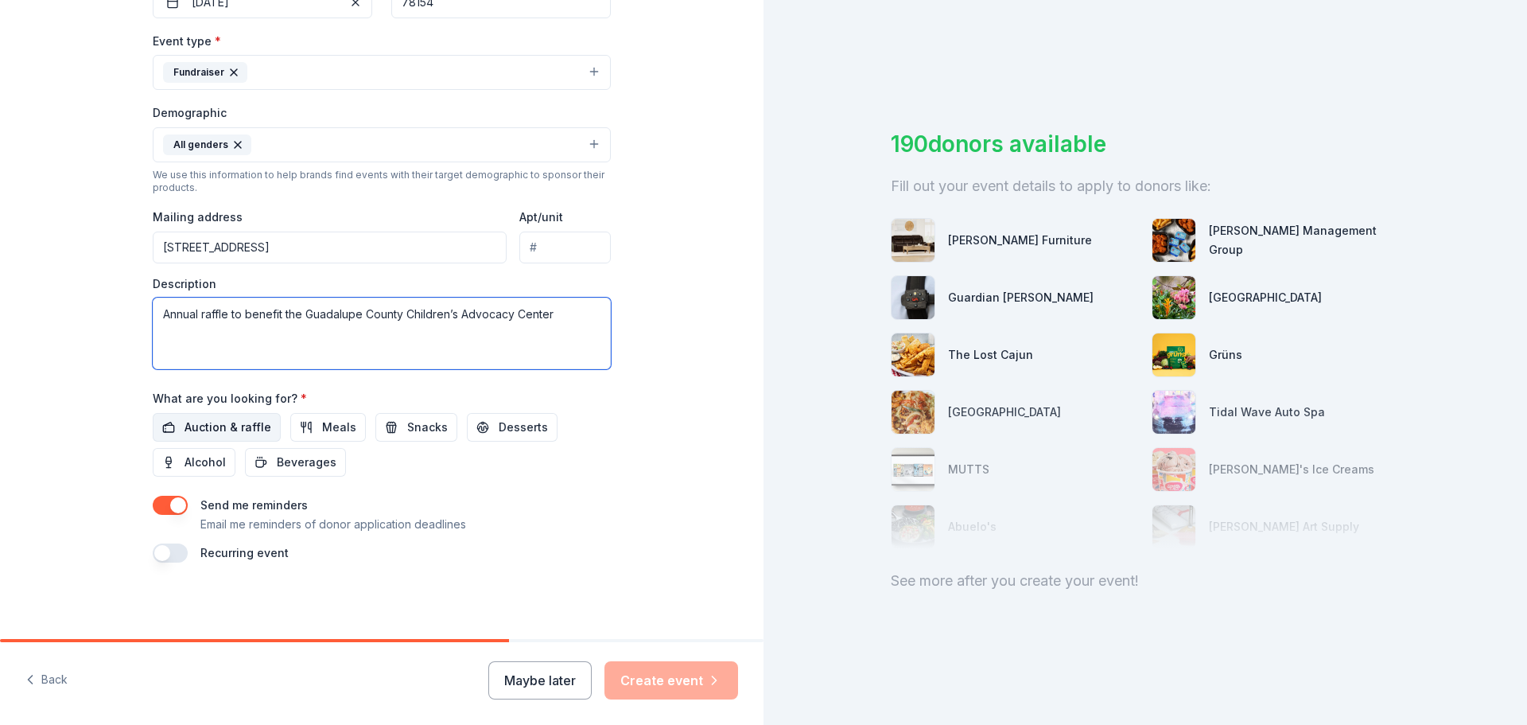
type textarea "Annual raffle to benefit the Guadalupe County Children’s Advocacy Center"
click at [192, 429] on span "Auction & raffle" at bounding box center [228, 427] width 87 height 19
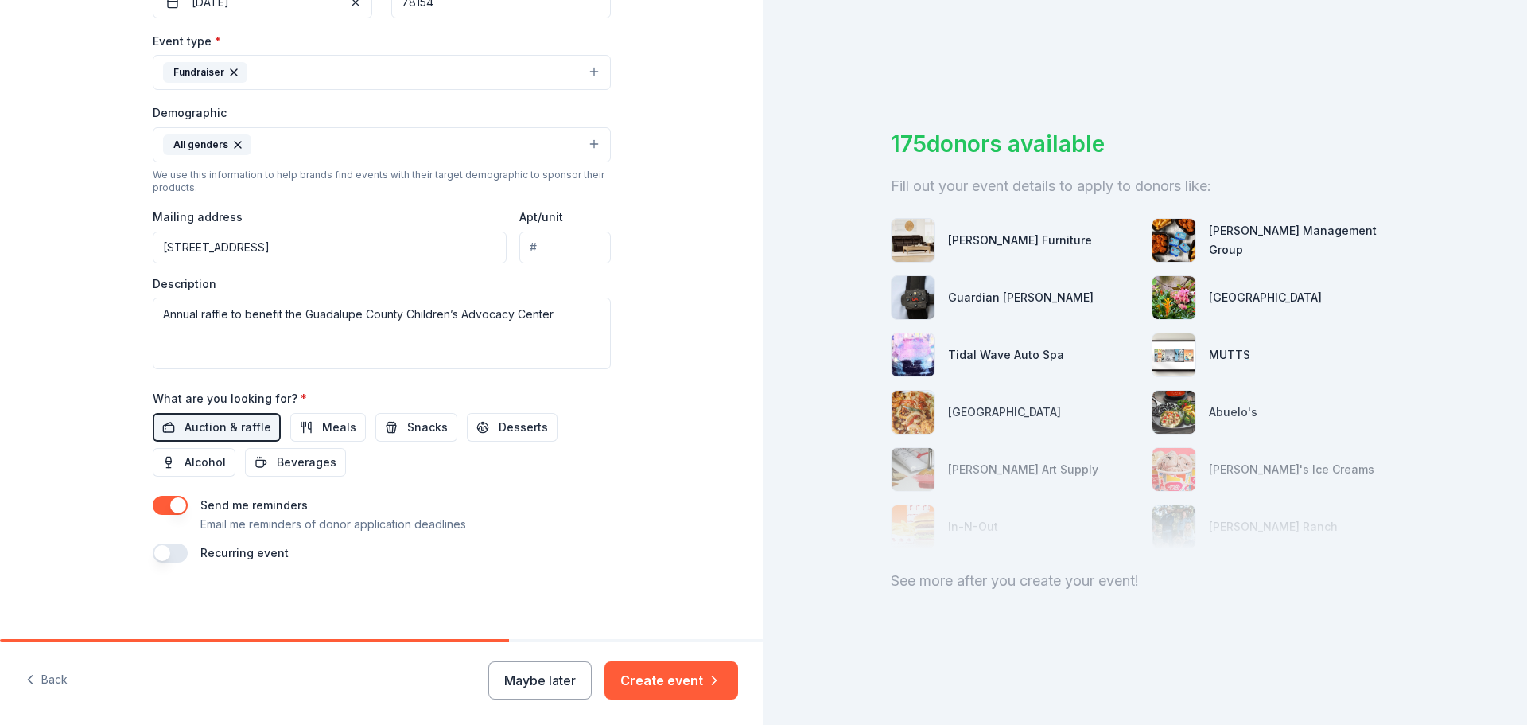
click at [669, 683] on button "Create event" at bounding box center [672, 680] width 134 height 38
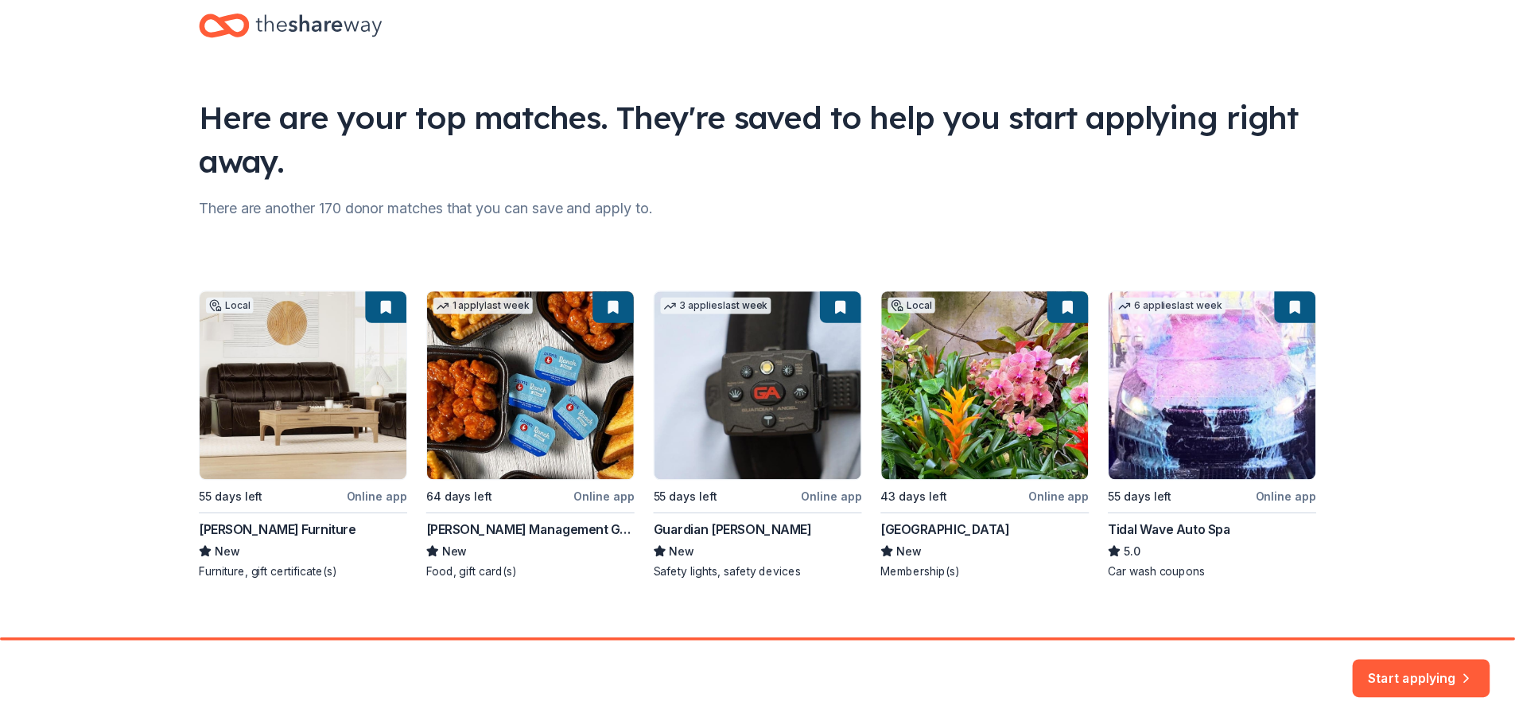
scroll to position [52, 0]
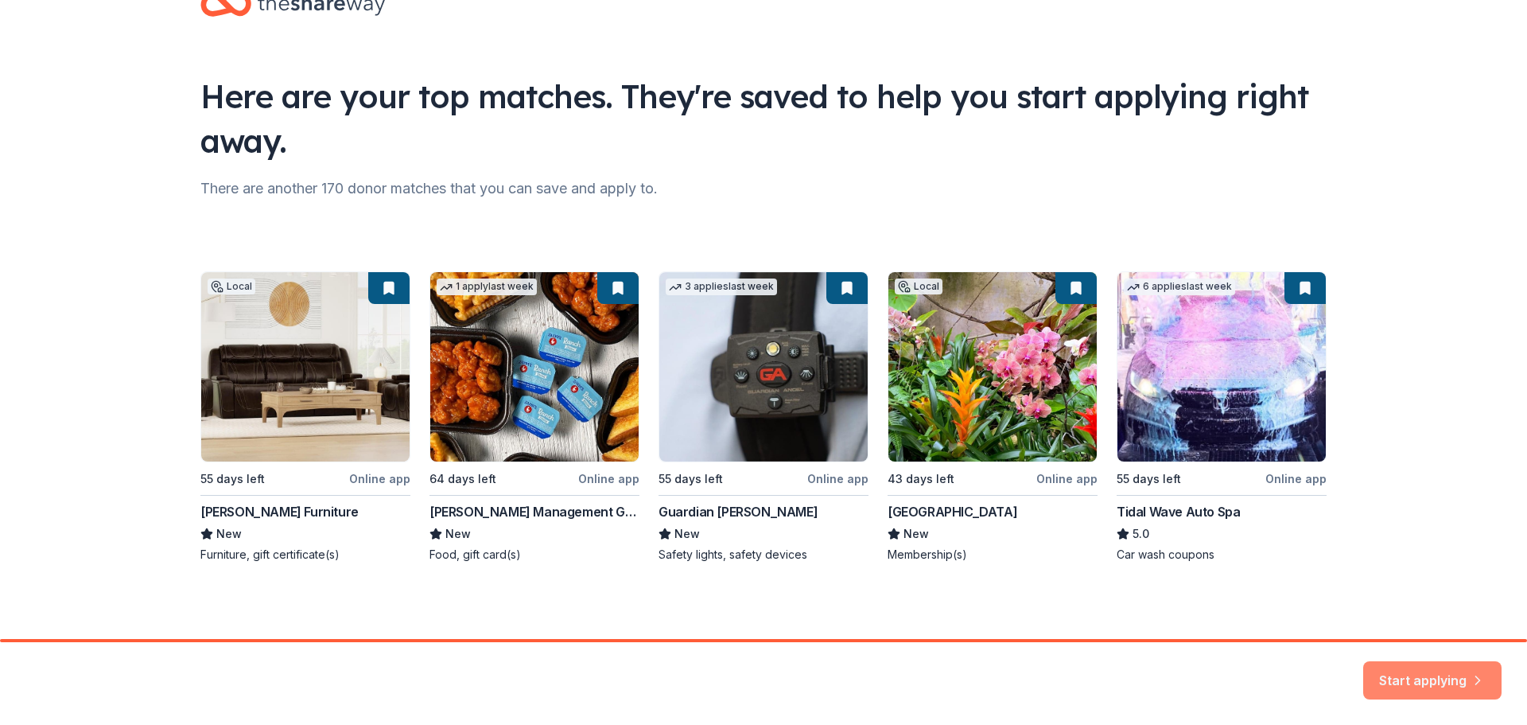
click at [1421, 678] on button "Start applying" at bounding box center [1432, 670] width 138 height 38
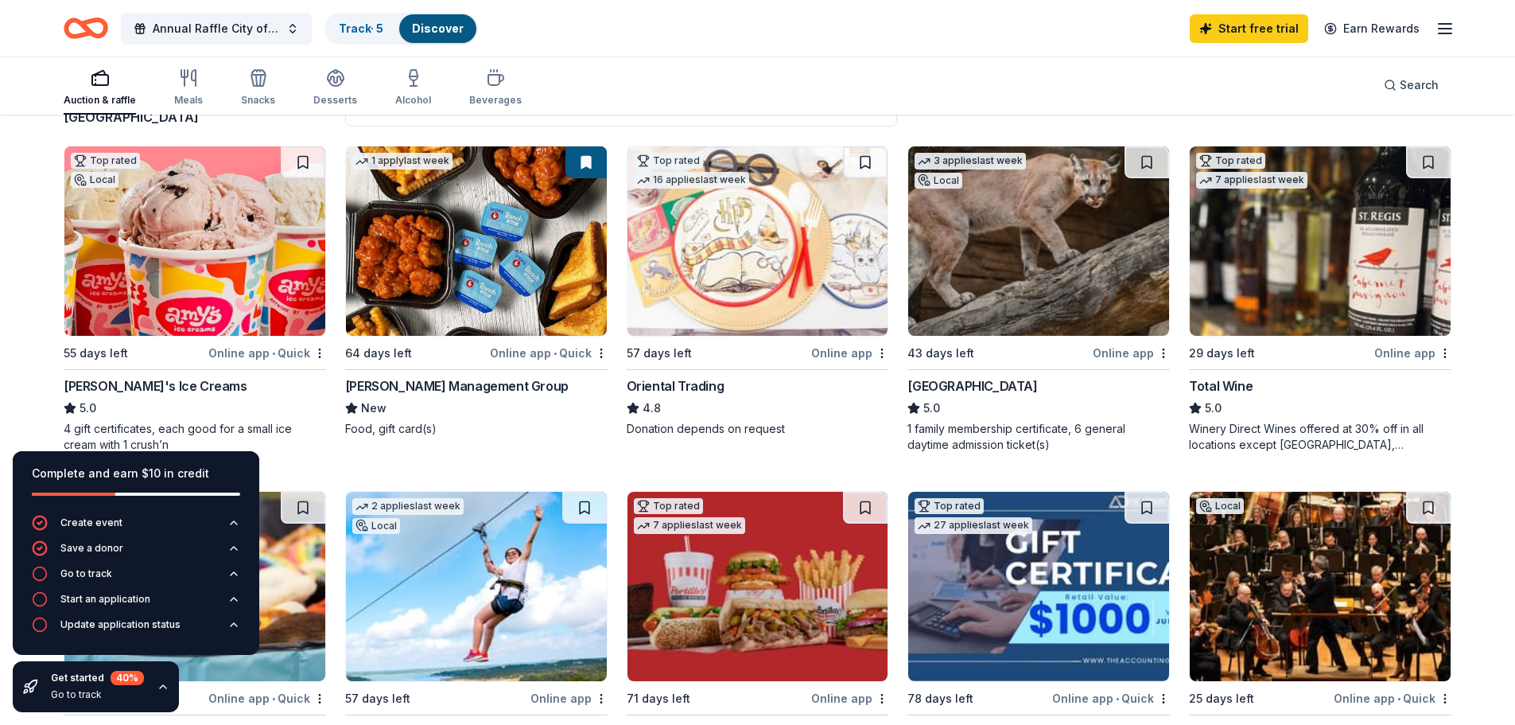
scroll to position [159, 0]
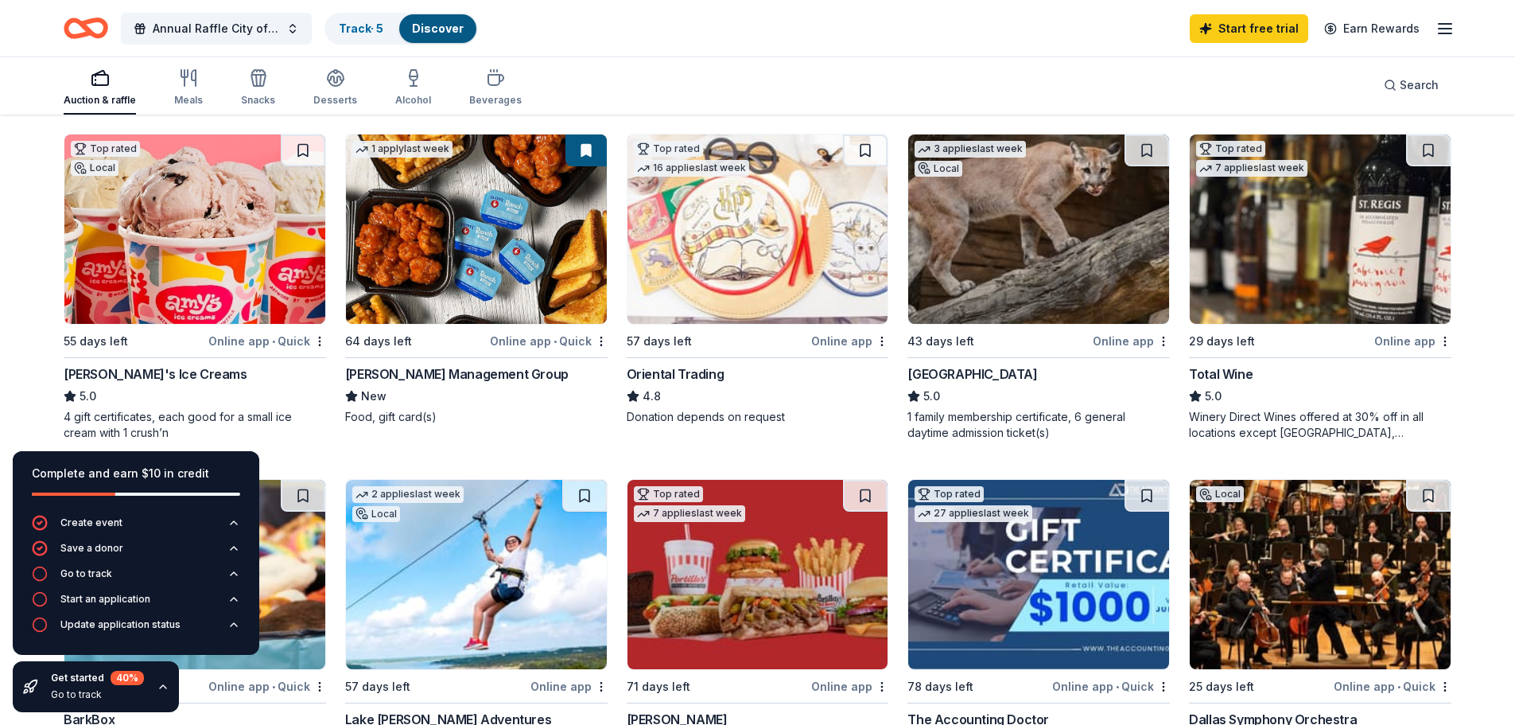
click at [522, 354] on div "1 apply last week 64 days left Online app • Quick Avants Management Group New F…" at bounding box center [476, 279] width 262 height 291
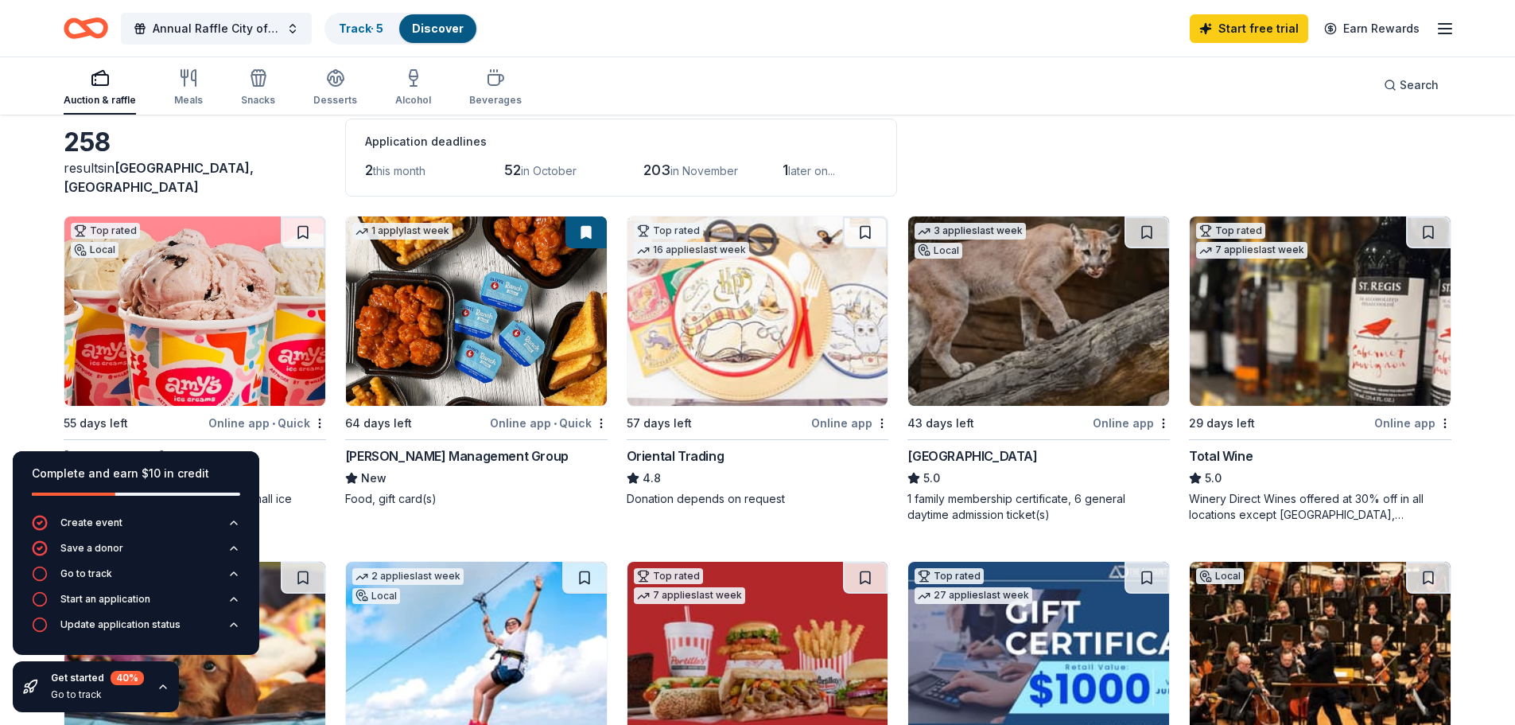
scroll to position [0, 0]
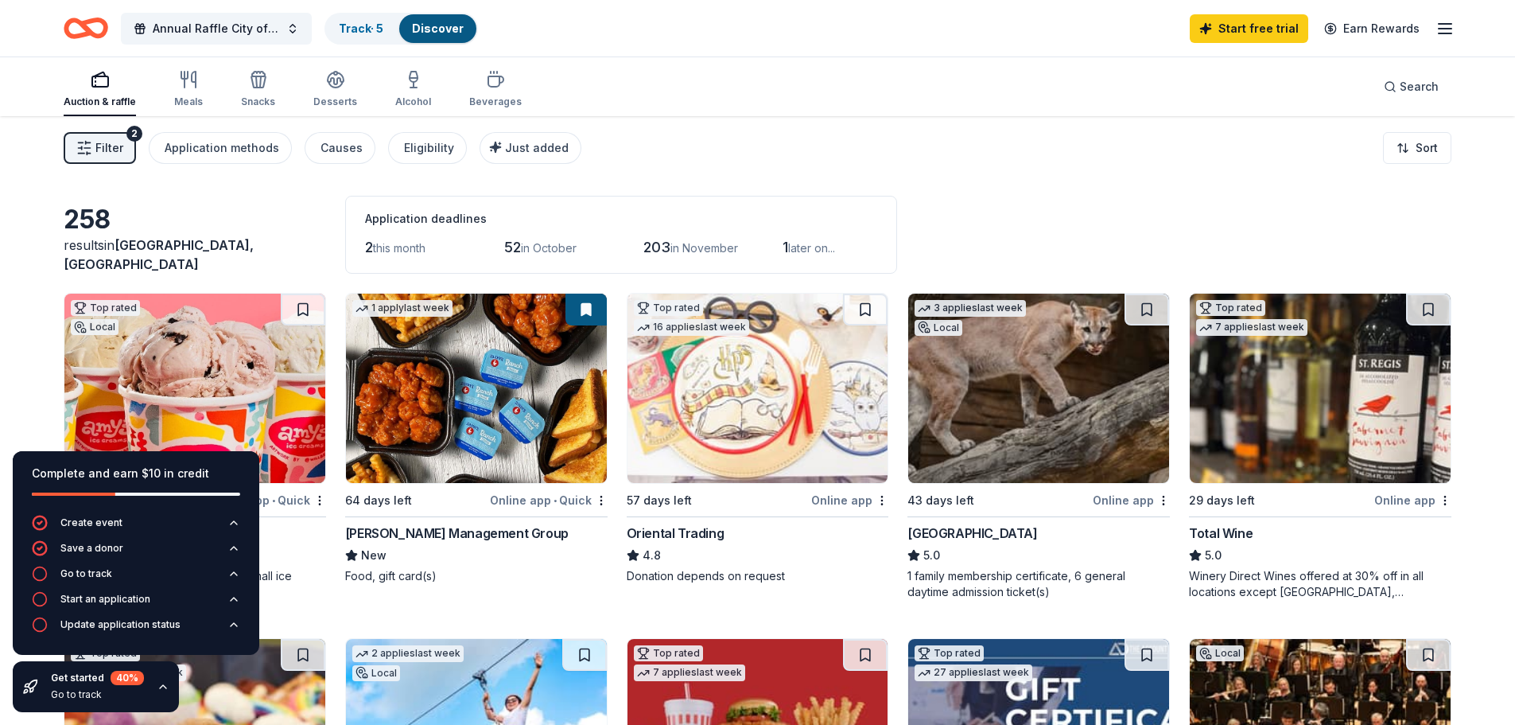
click at [434, 10] on div "Annual Raffle City of Selma Track · 5 Discover" at bounding box center [271, 28] width 414 height 37
click at [436, 30] on link "Discover" at bounding box center [438, 28] width 52 height 14
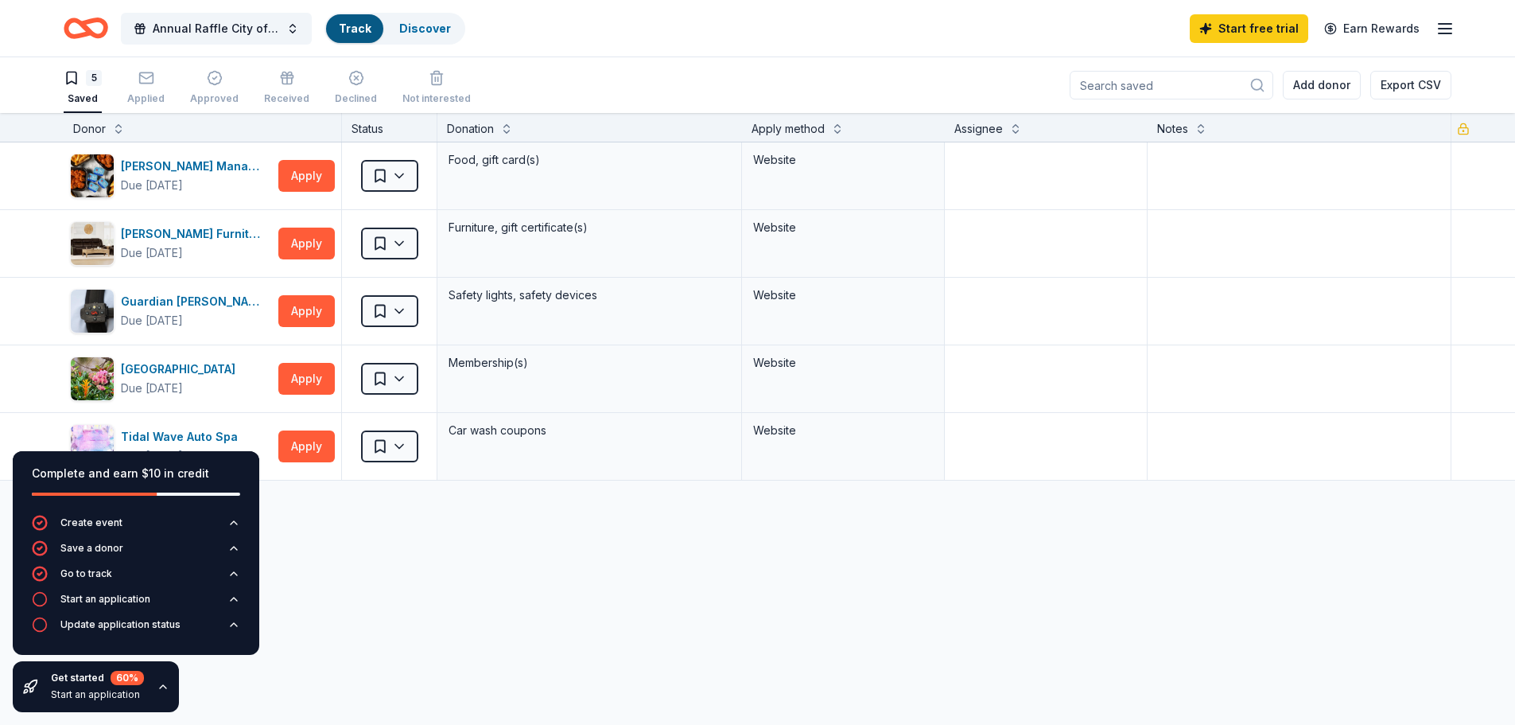
click at [172, 84] on div "5 Saved Applied Approved Received Declined Not interested" at bounding box center [267, 88] width 407 height 49
click at [156, 77] on div "button" at bounding box center [145, 78] width 37 height 16
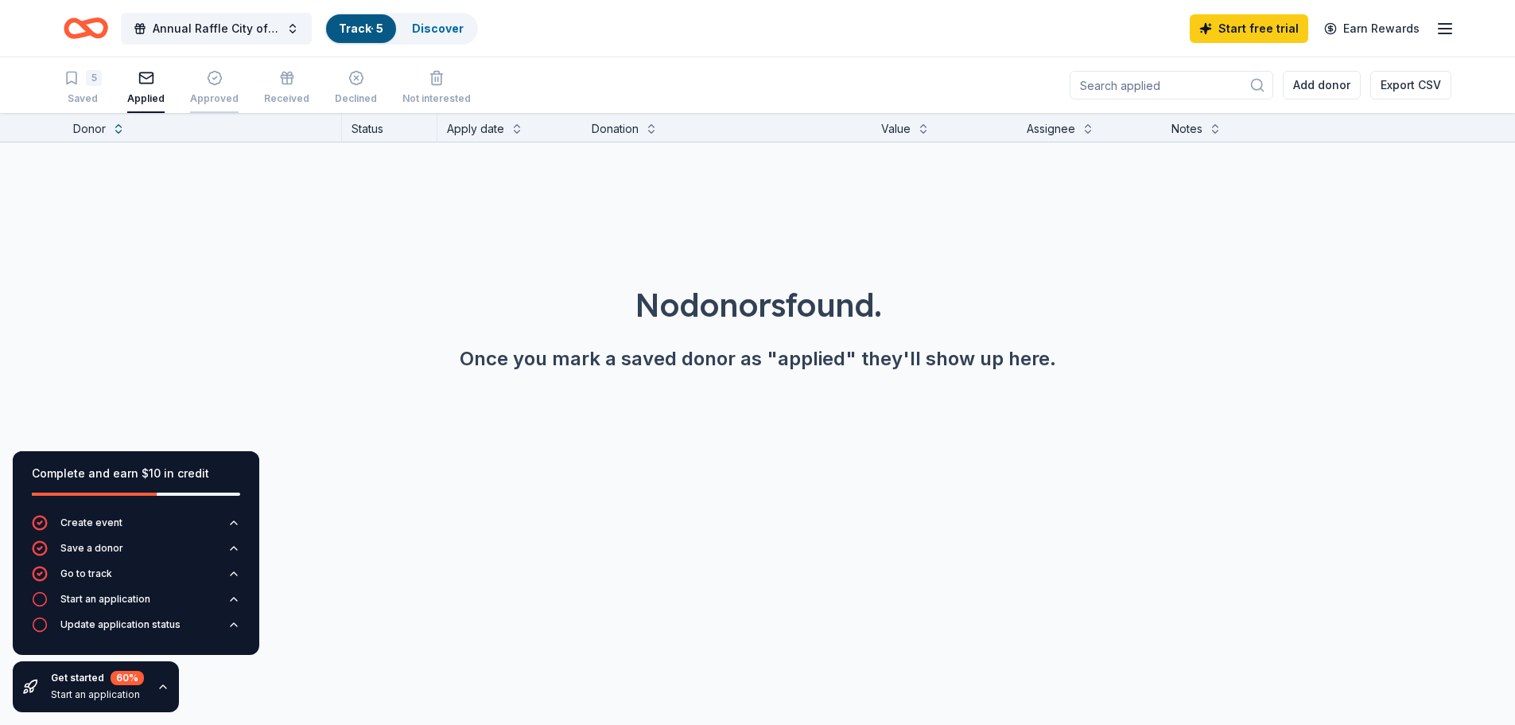
click at [211, 99] on div "Approved" at bounding box center [214, 98] width 49 height 13
click at [273, 102] on div "Received" at bounding box center [286, 98] width 45 height 13
click at [115, 102] on div "5 Saved Applied Approved Received Declined Not interested" at bounding box center [267, 88] width 407 height 49
click at [143, 103] on div "Applied" at bounding box center [145, 98] width 37 height 13
click at [93, 97] on div "Saved" at bounding box center [83, 98] width 38 height 13
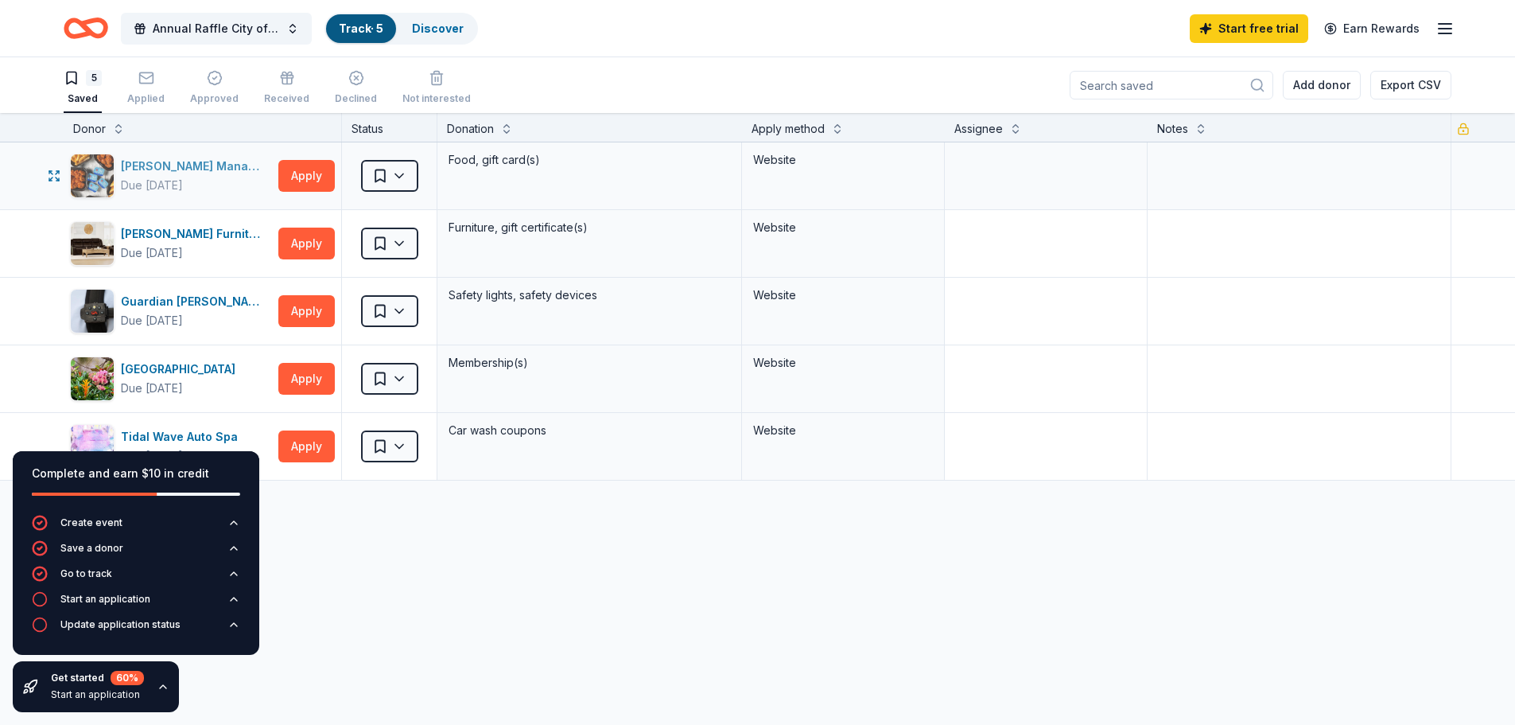
click at [208, 170] on div "[PERSON_NAME] Management Group" at bounding box center [196, 166] width 151 height 19
click at [165, 89] on div "5 Saved Applied Approved Received Declined Not interested" at bounding box center [267, 88] width 407 height 49
click at [143, 89] on div "Applied" at bounding box center [145, 87] width 37 height 35
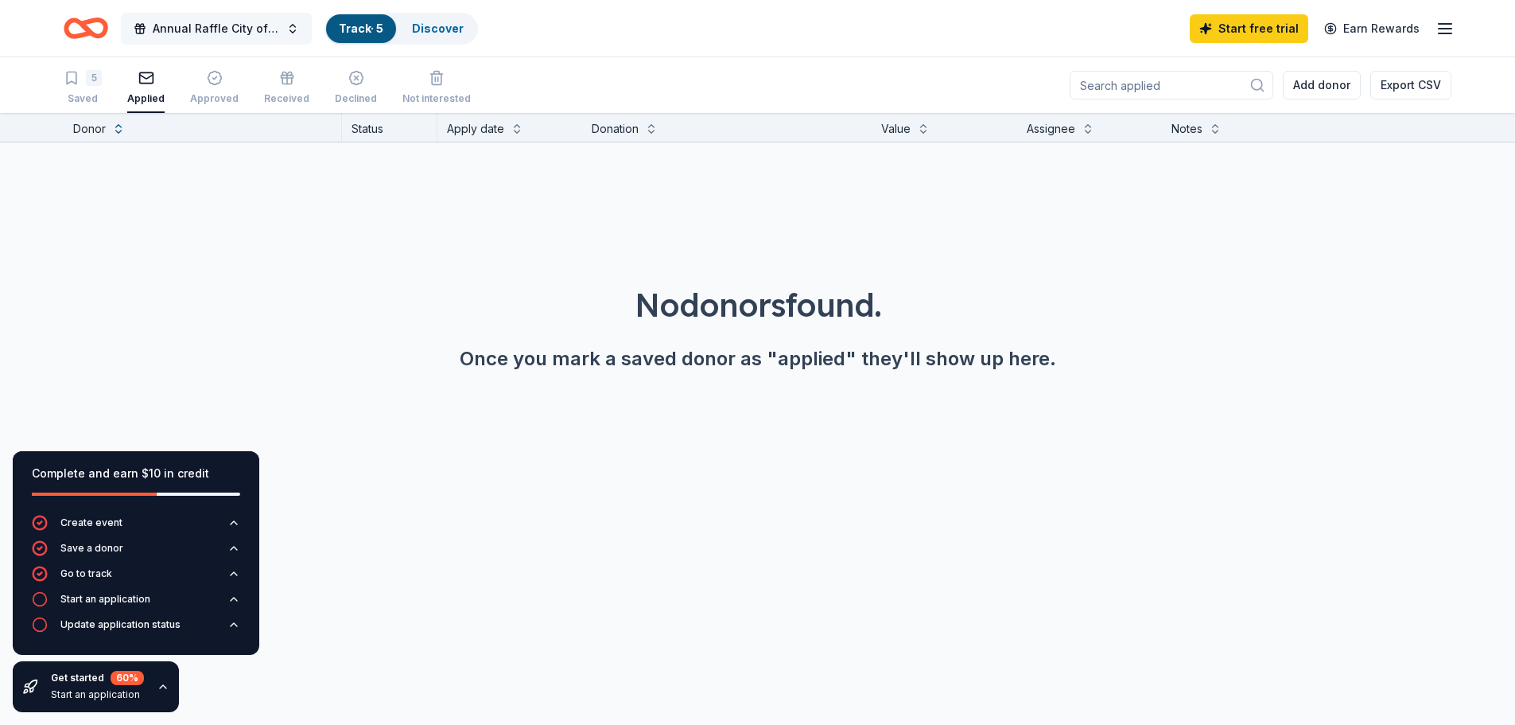
click at [247, 22] on span "Annual Raffle City of [GEOGRAPHIC_DATA]" at bounding box center [216, 28] width 127 height 19
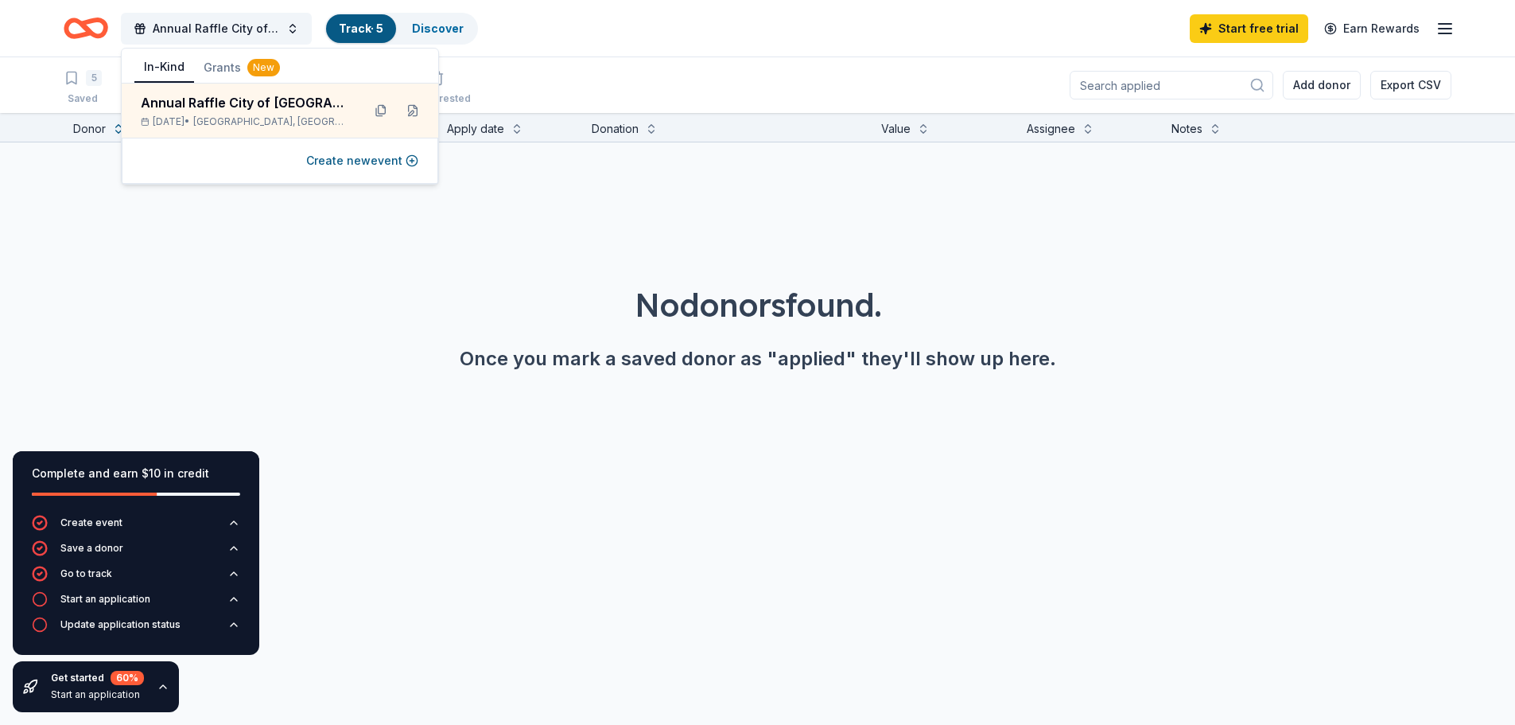
click at [395, 26] on div "Track · 5" at bounding box center [361, 28] width 70 height 29
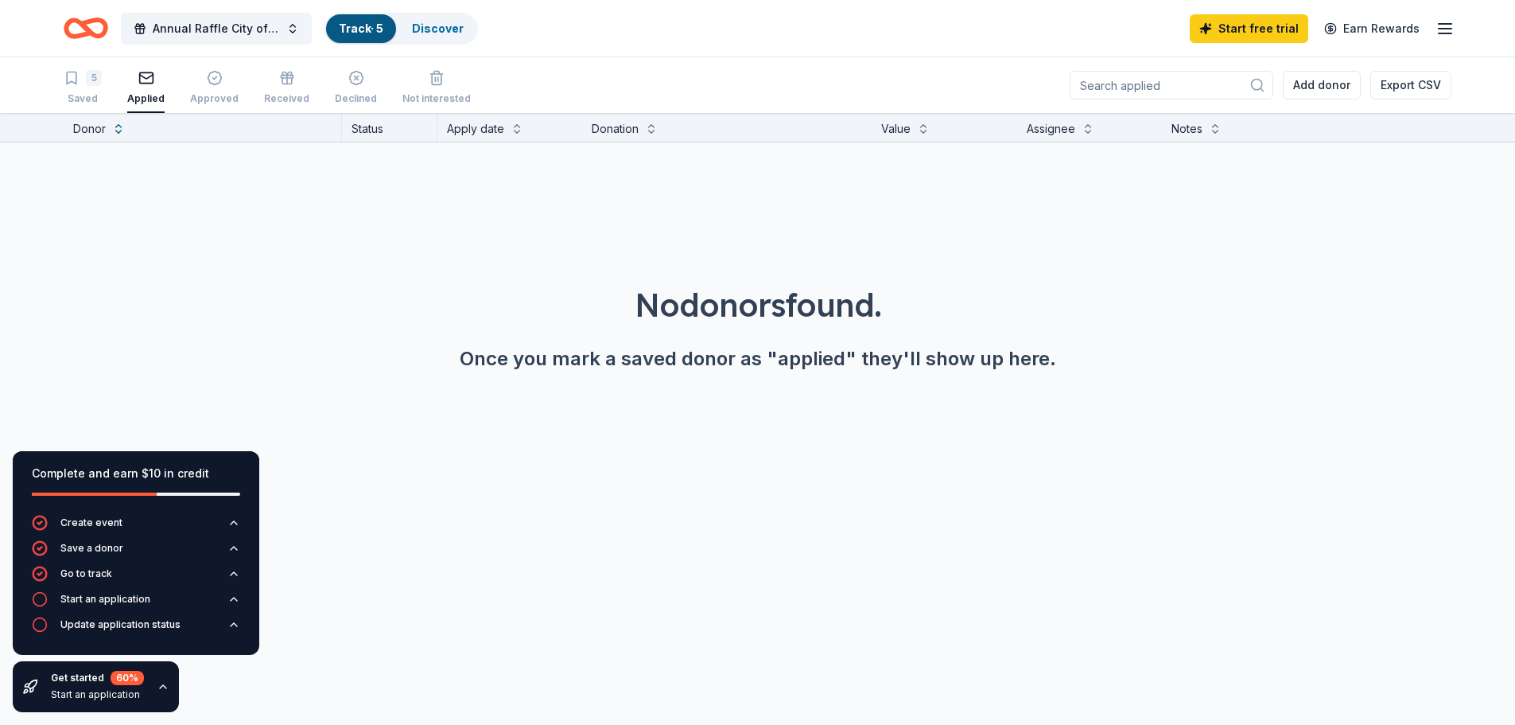
click at [391, 25] on div "Track · 5" at bounding box center [361, 28] width 70 height 29
click at [109, 33] on div "Annual Raffle City of Selma Track · 5 Discover" at bounding box center [271, 28] width 414 height 37
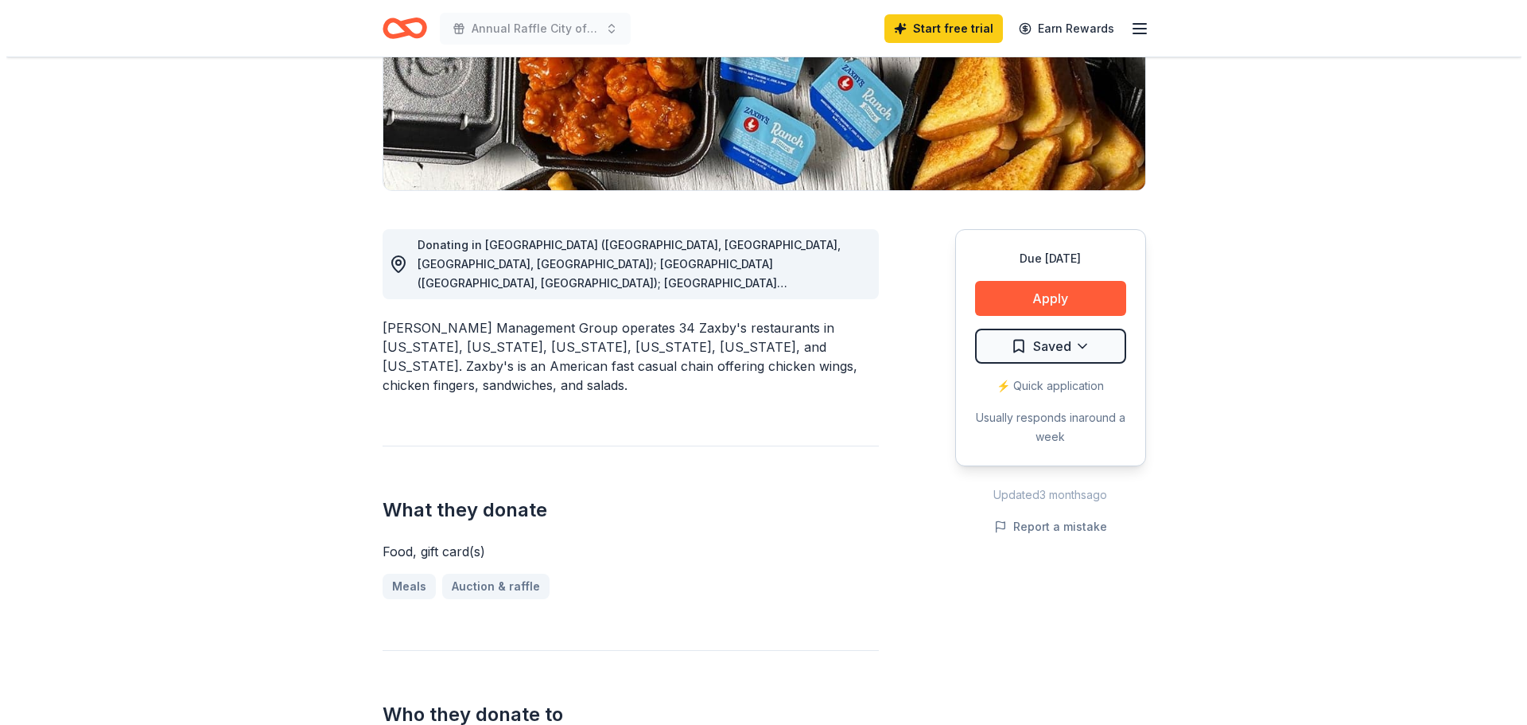
scroll to position [318, 0]
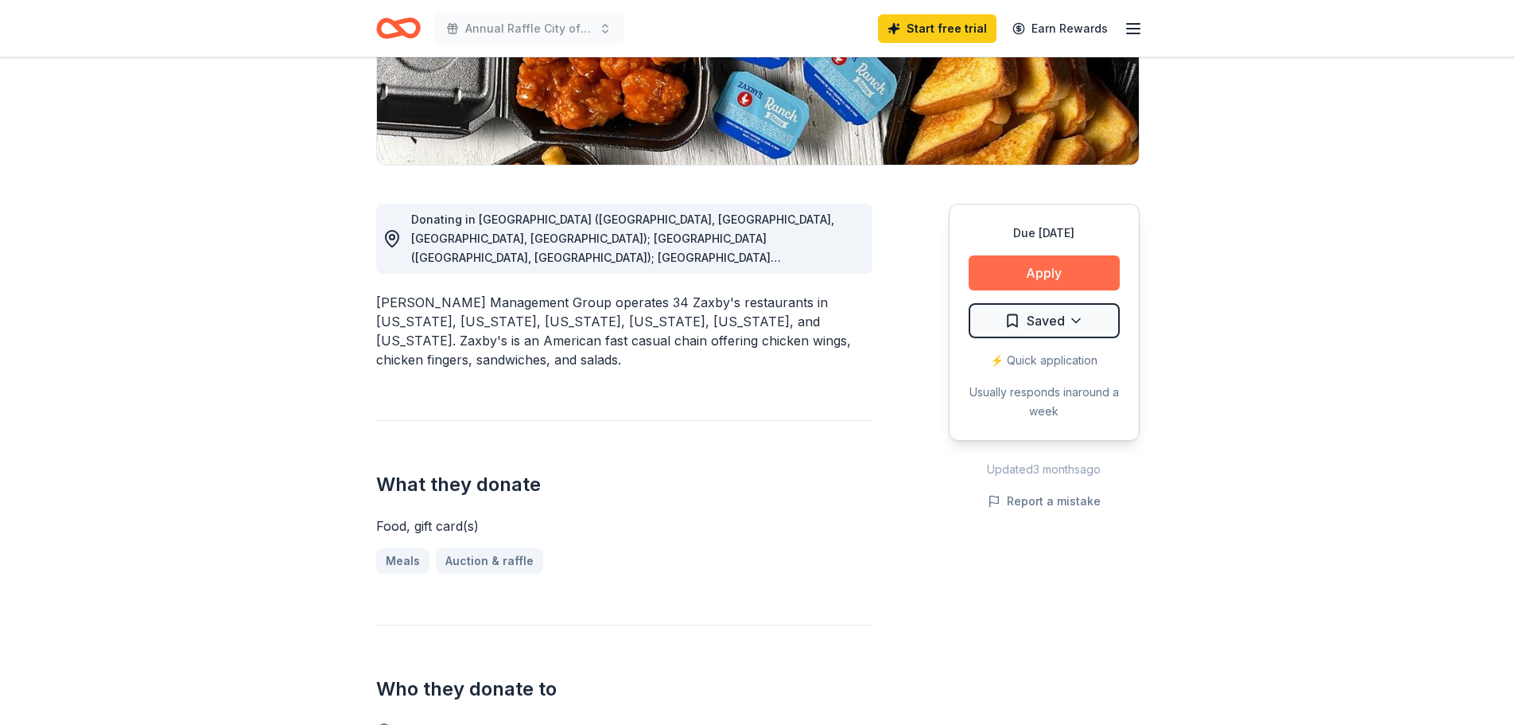
click at [1044, 278] on button "Apply" at bounding box center [1044, 272] width 151 height 35
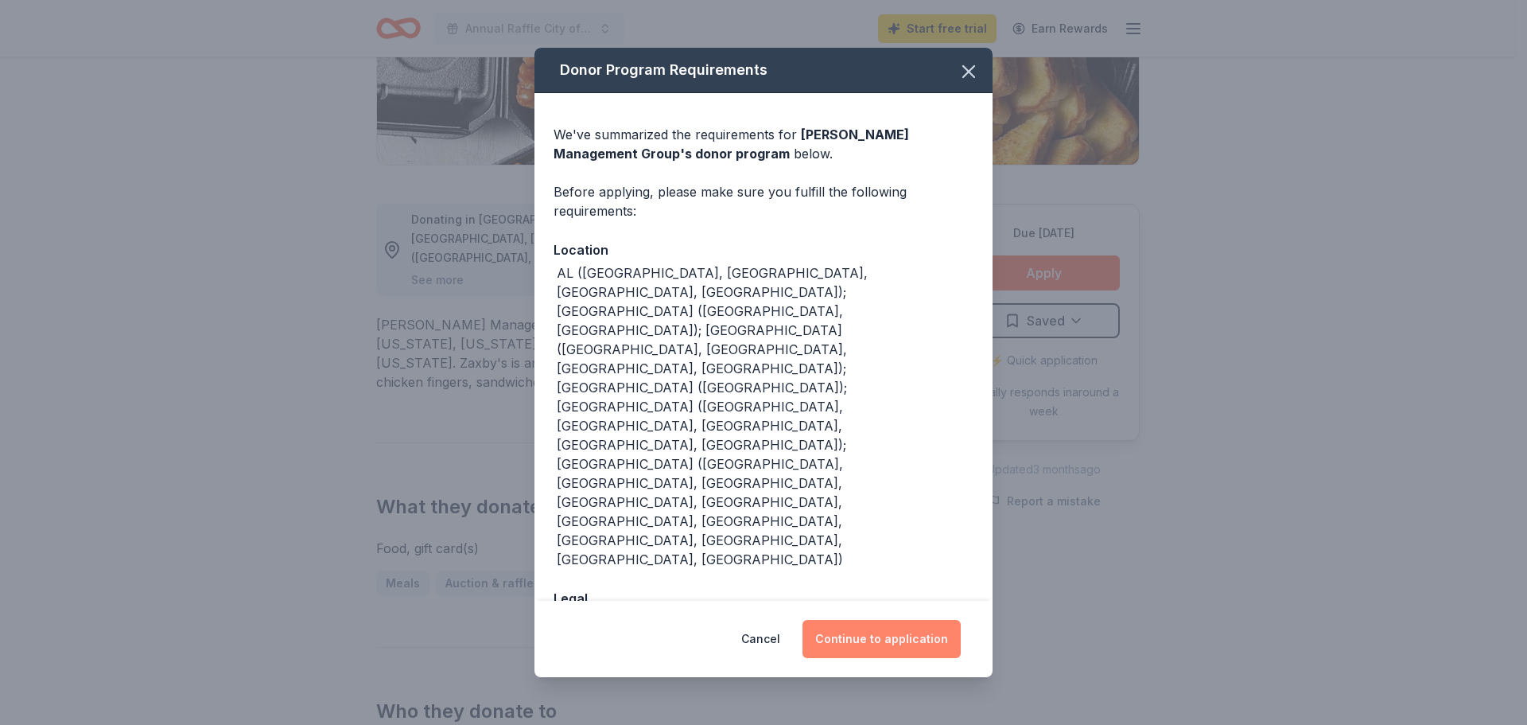
click at [900, 620] on button "Continue to application" at bounding box center [882, 639] width 158 height 38
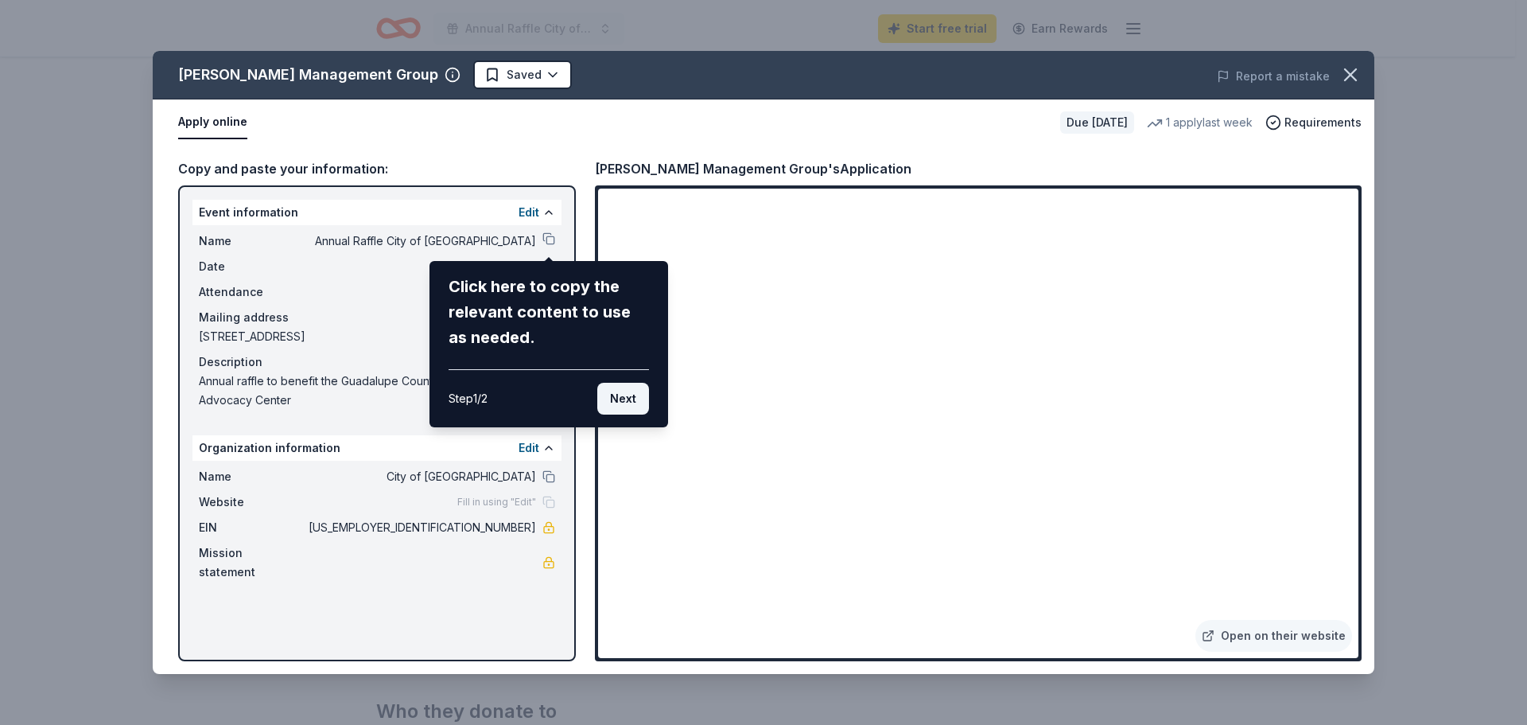
click at [620, 399] on button "Next" at bounding box center [623, 399] width 52 height 32
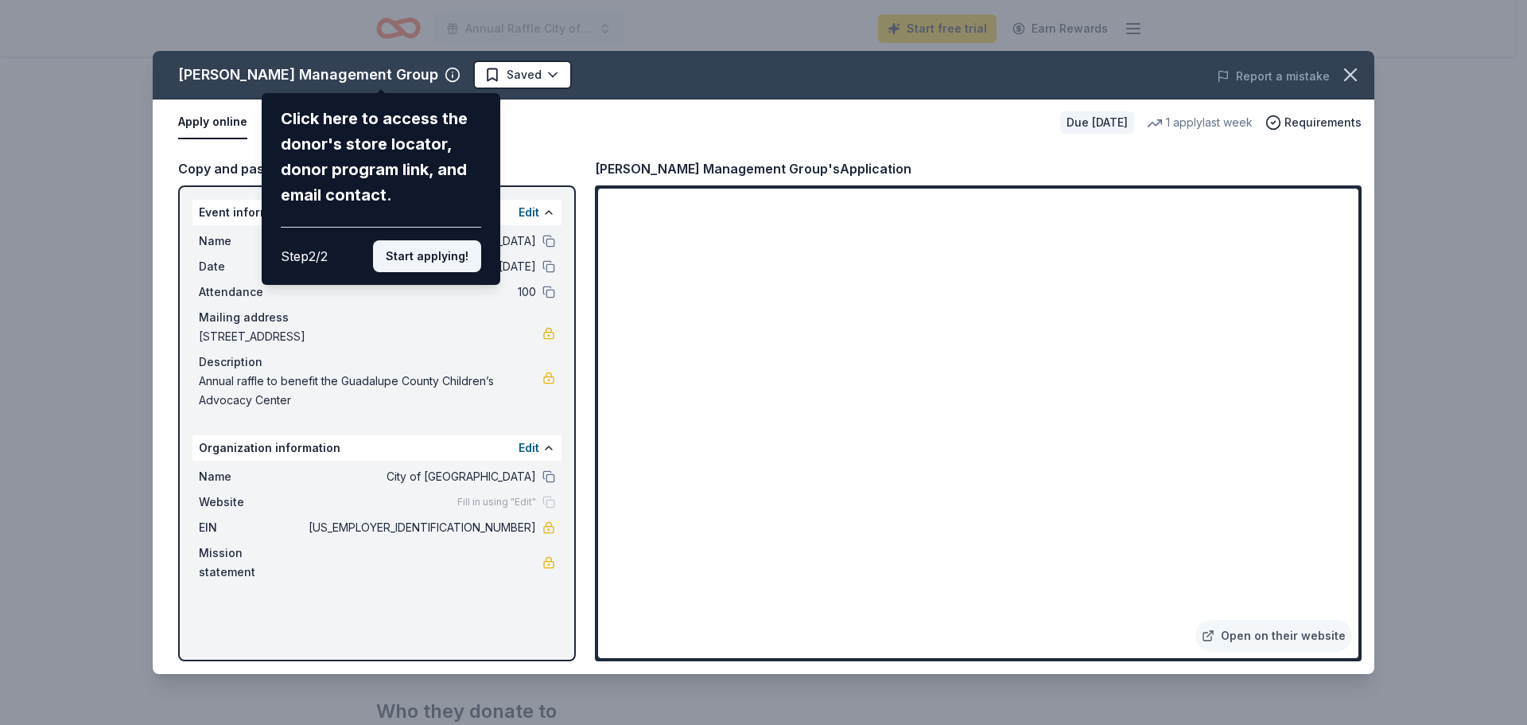
click at [433, 256] on button "Start applying!" at bounding box center [427, 256] width 108 height 32
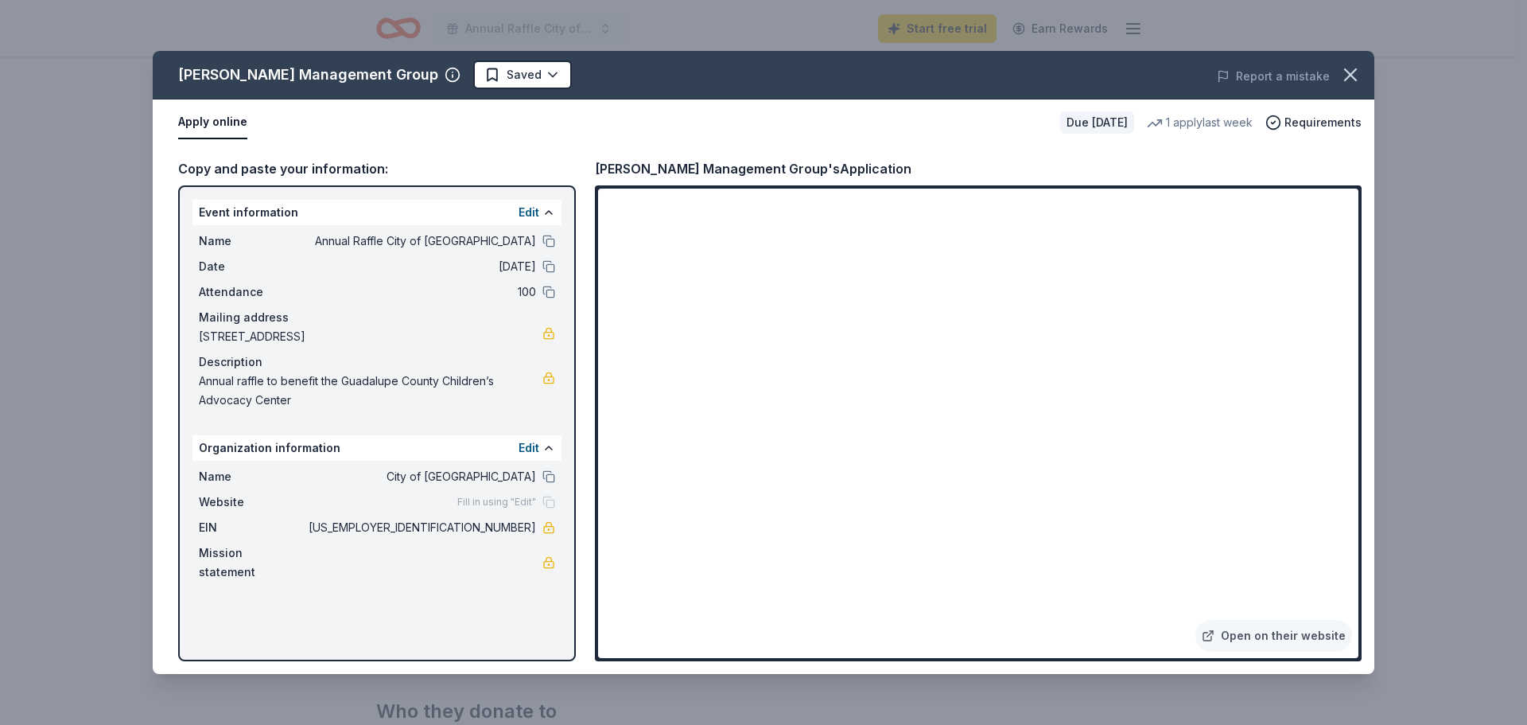
click at [1339, 123] on div "[PERSON_NAME] Management Group Saved Report a mistake Apply online Due [DATE] 1…" at bounding box center [764, 362] width 1222 height 623
click at [224, 120] on div "[PERSON_NAME] Management Group Saved Report a mistake Apply online Due [DATE] 1…" at bounding box center [764, 362] width 1222 height 623
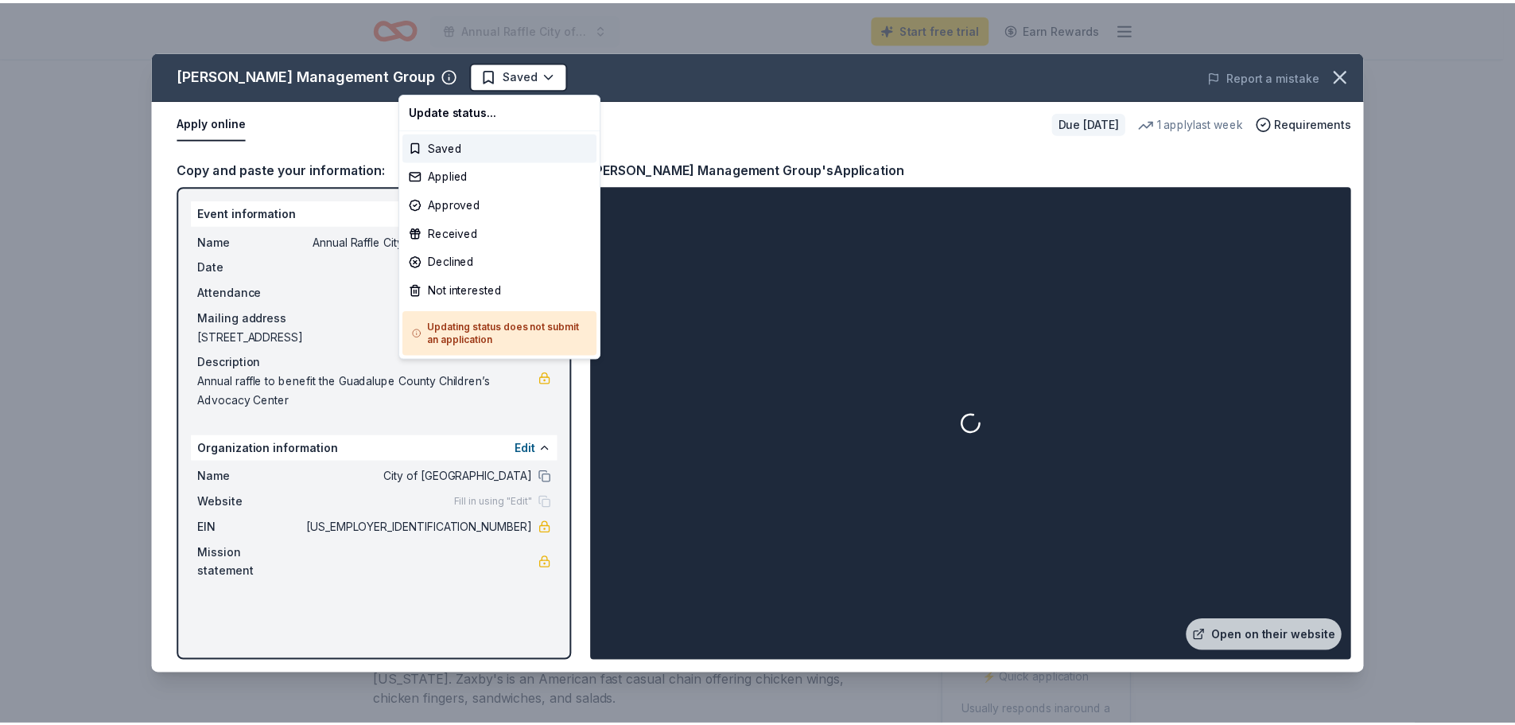
scroll to position [0, 0]
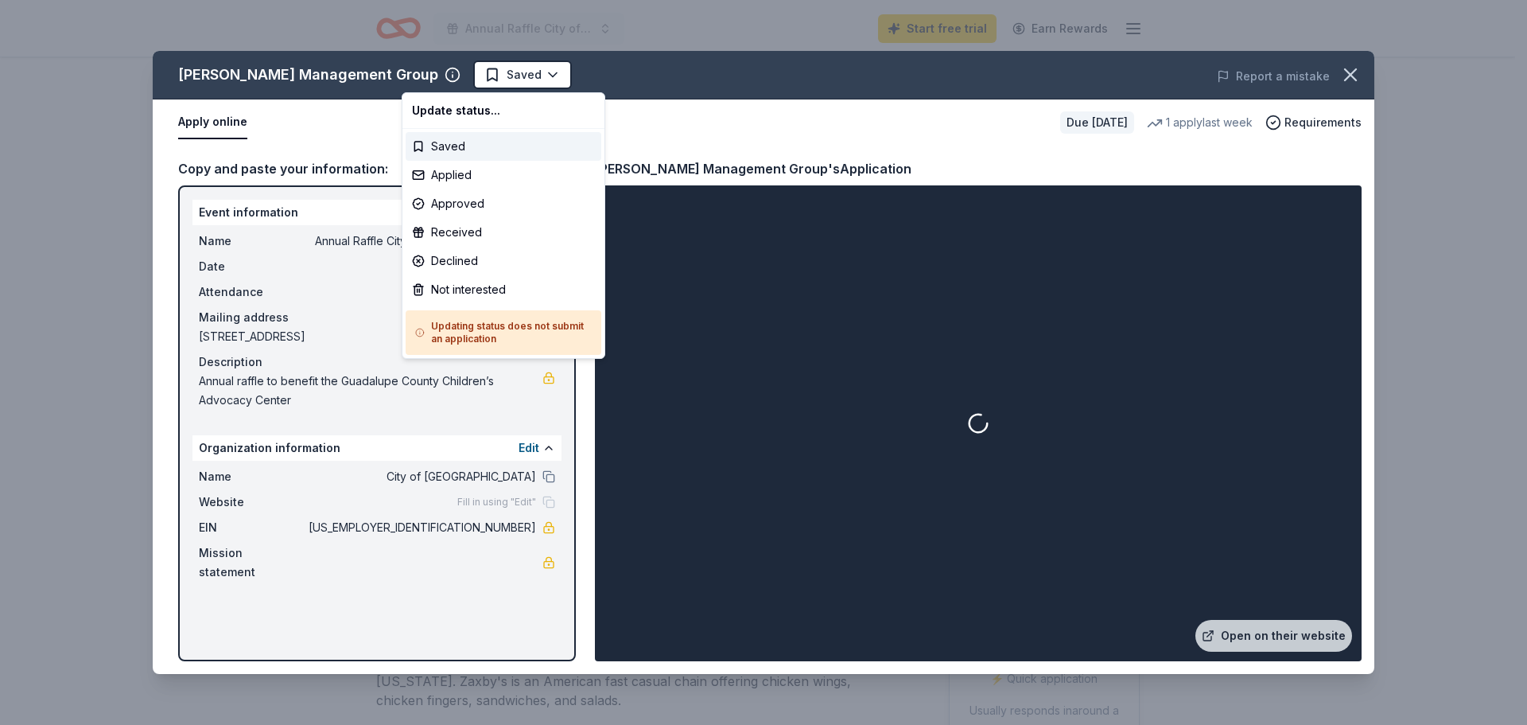
click at [465, 74] on html "Annual Raffle City of [GEOGRAPHIC_DATA] Start free trial Earn Rewards Due [DATE…" at bounding box center [763, 362] width 1527 height 725
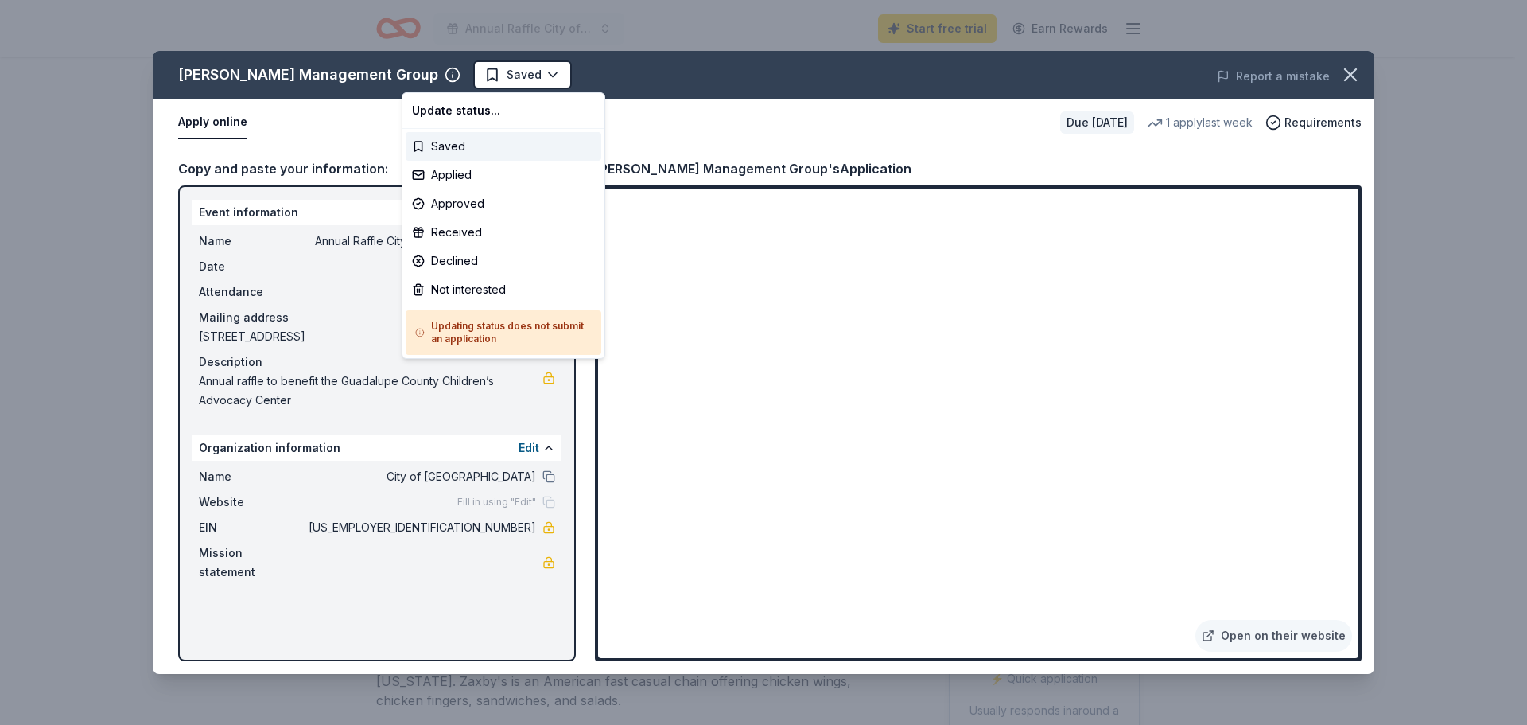
click at [740, 111] on html "Annual Raffle City of [GEOGRAPHIC_DATA] Start free trial Earn Rewards Due [DATE…" at bounding box center [763, 362] width 1527 height 725
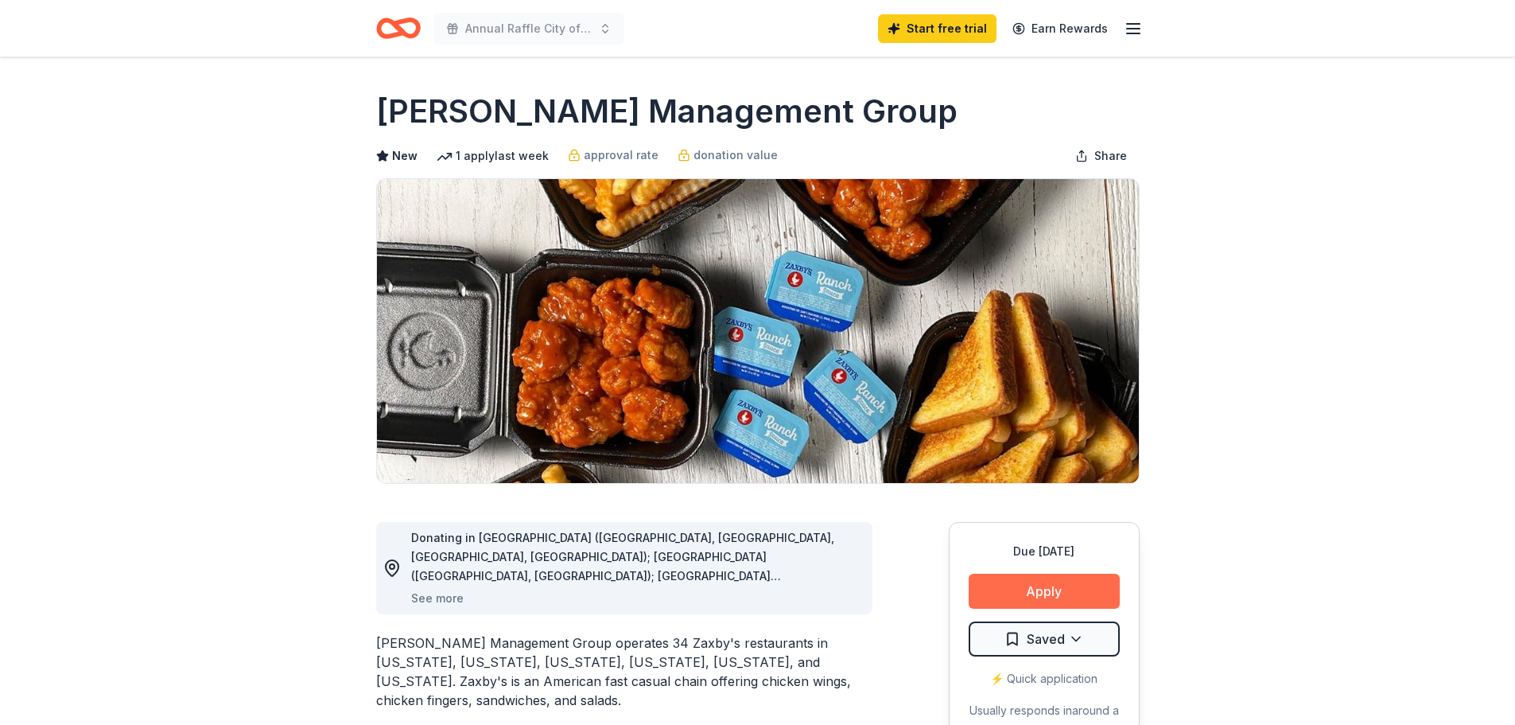
click at [1061, 588] on button "Apply" at bounding box center [1044, 591] width 151 height 35
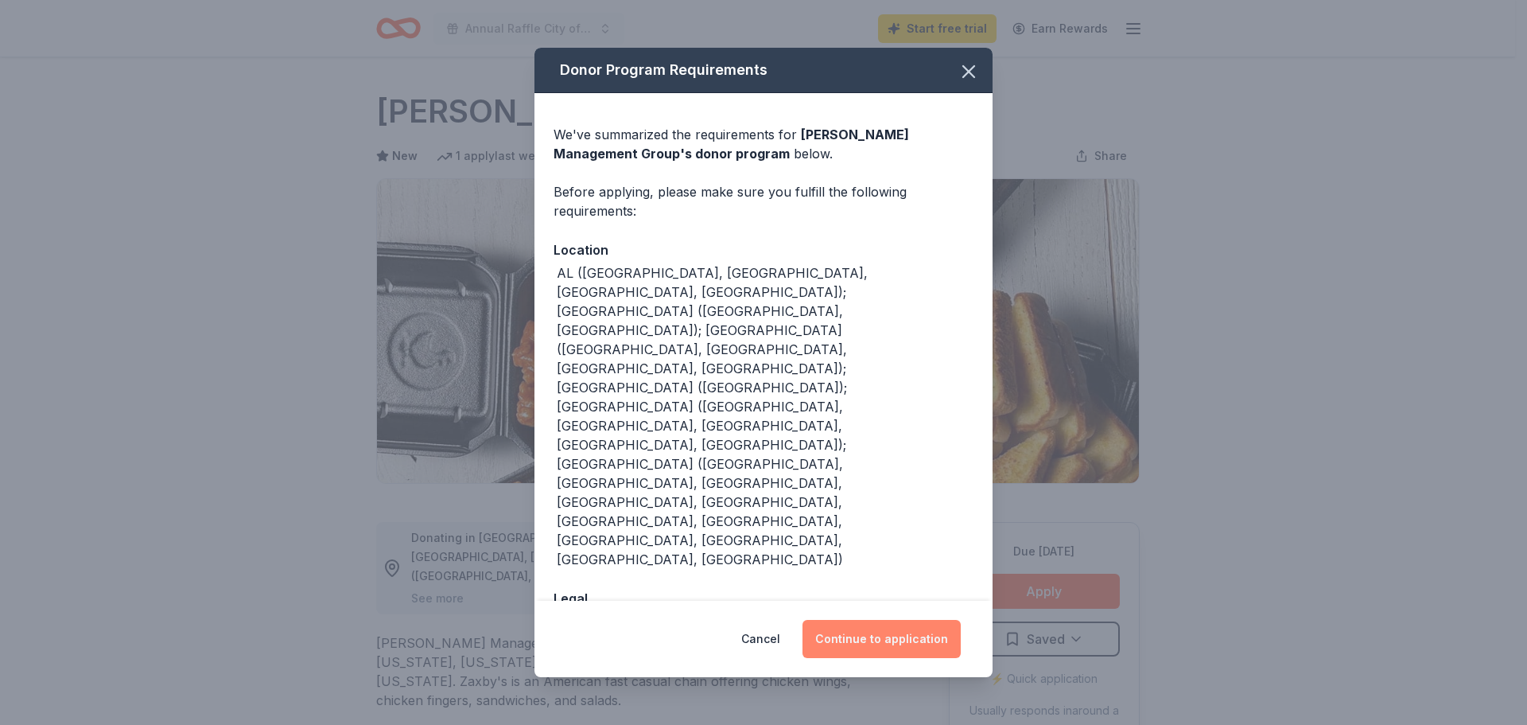
click at [858, 620] on button "Continue to application" at bounding box center [882, 639] width 158 height 38
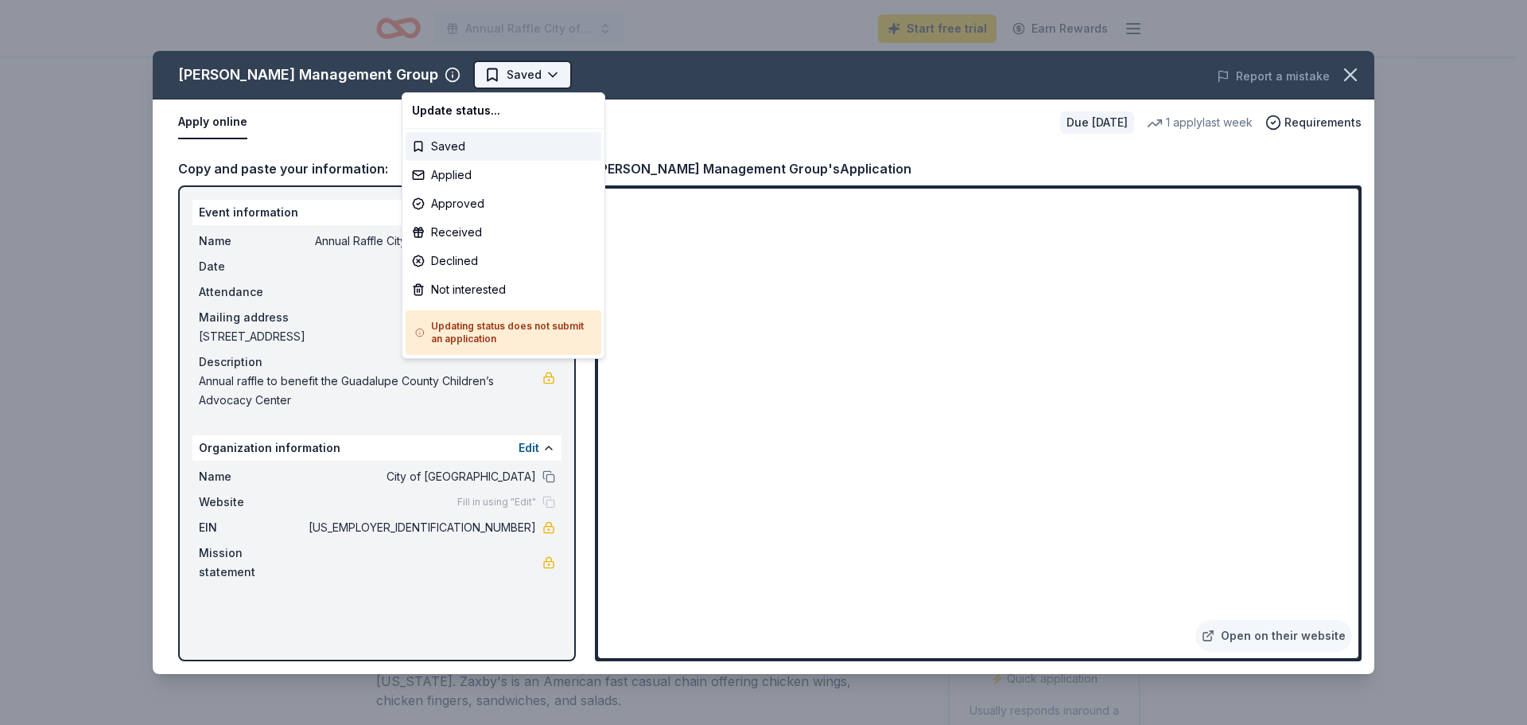
click at [414, 75] on html "Annual Raffle City of [GEOGRAPHIC_DATA] Start free trial Earn Rewards Due [DATE…" at bounding box center [763, 362] width 1527 height 725
click at [433, 148] on div "Saved" at bounding box center [504, 146] width 196 height 29
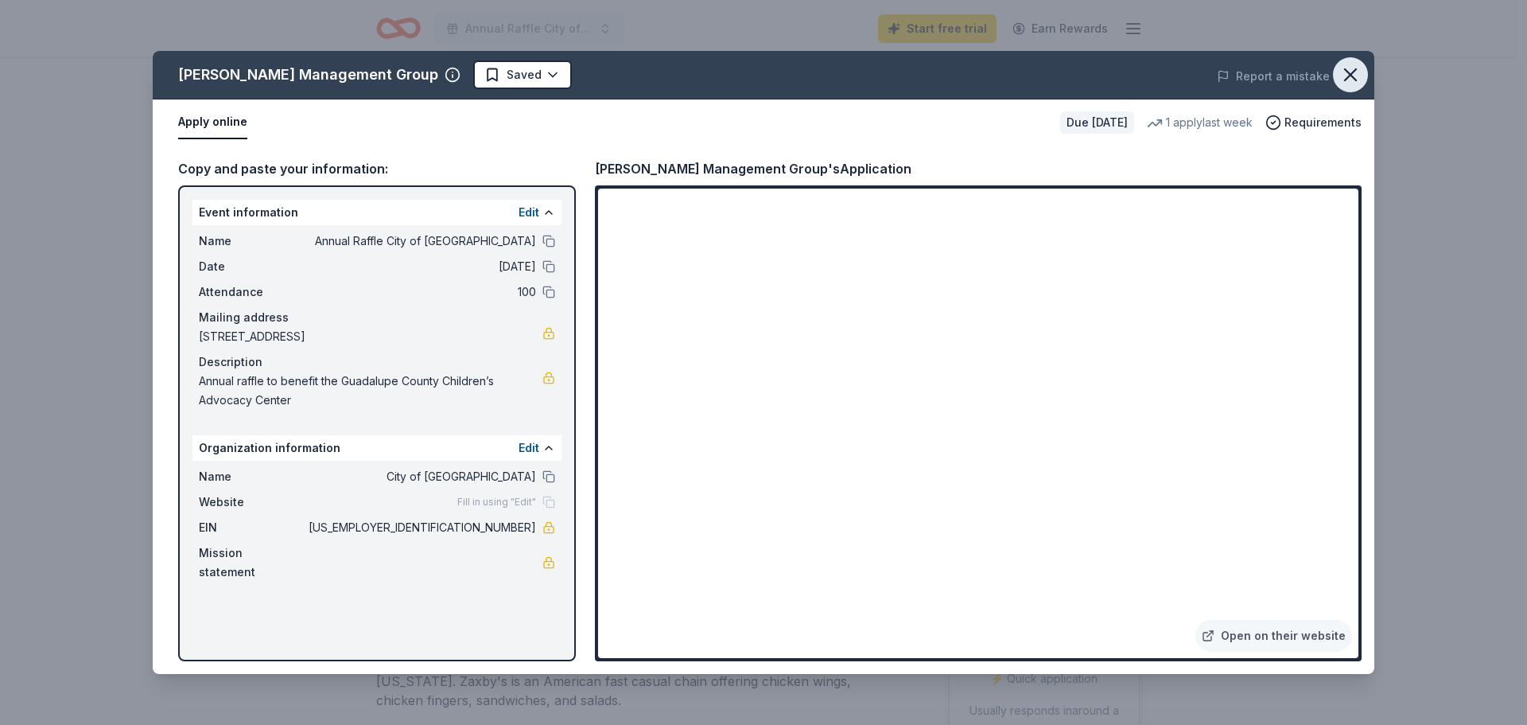
click at [1347, 73] on icon "button" at bounding box center [1351, 75] width 22 height 22
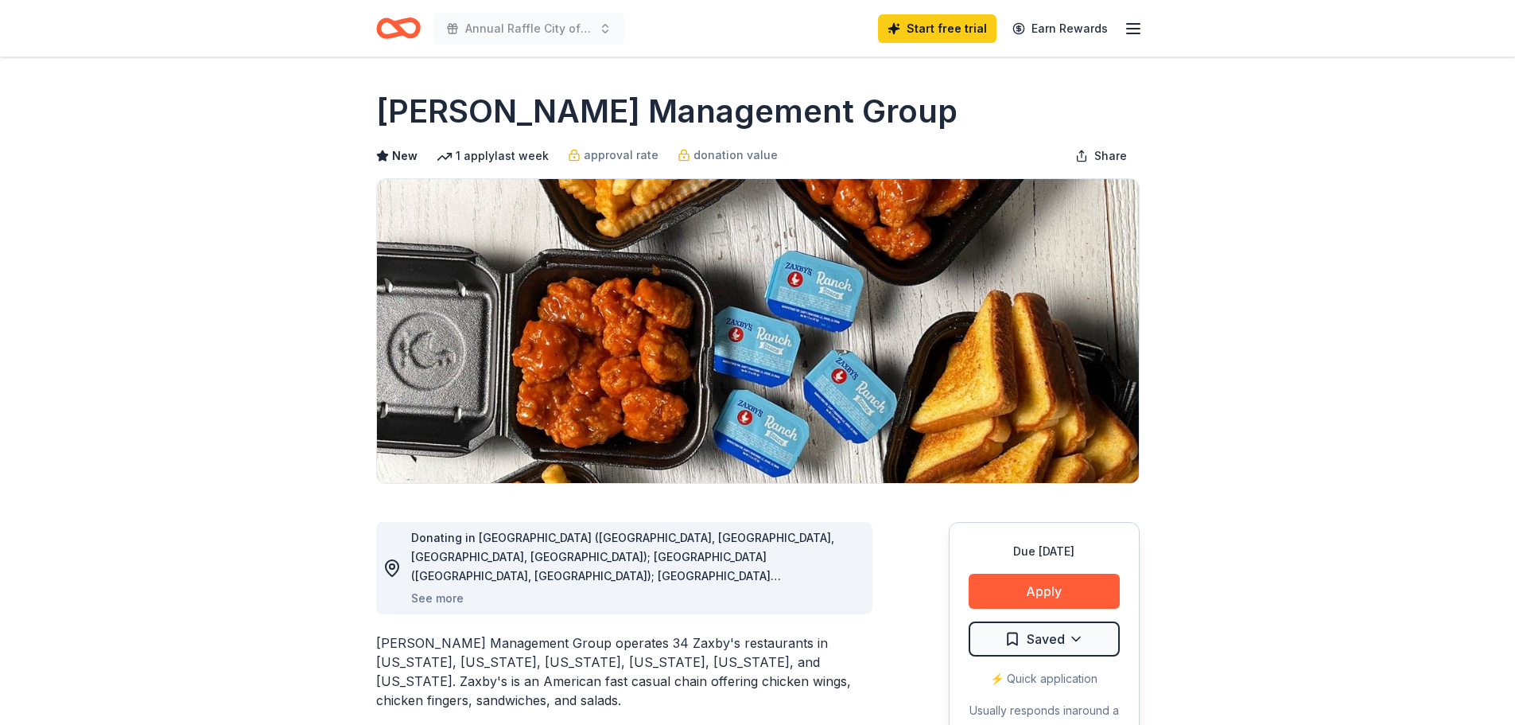
click at [371, 30] on div "Annual Raffle City of Selma Start free trial Earn Rewards" at bounding box center [758, 28] width 815 height 56
click at [391, 27] on icon "Home" at bounding box center [398, 28] width 45 height 37
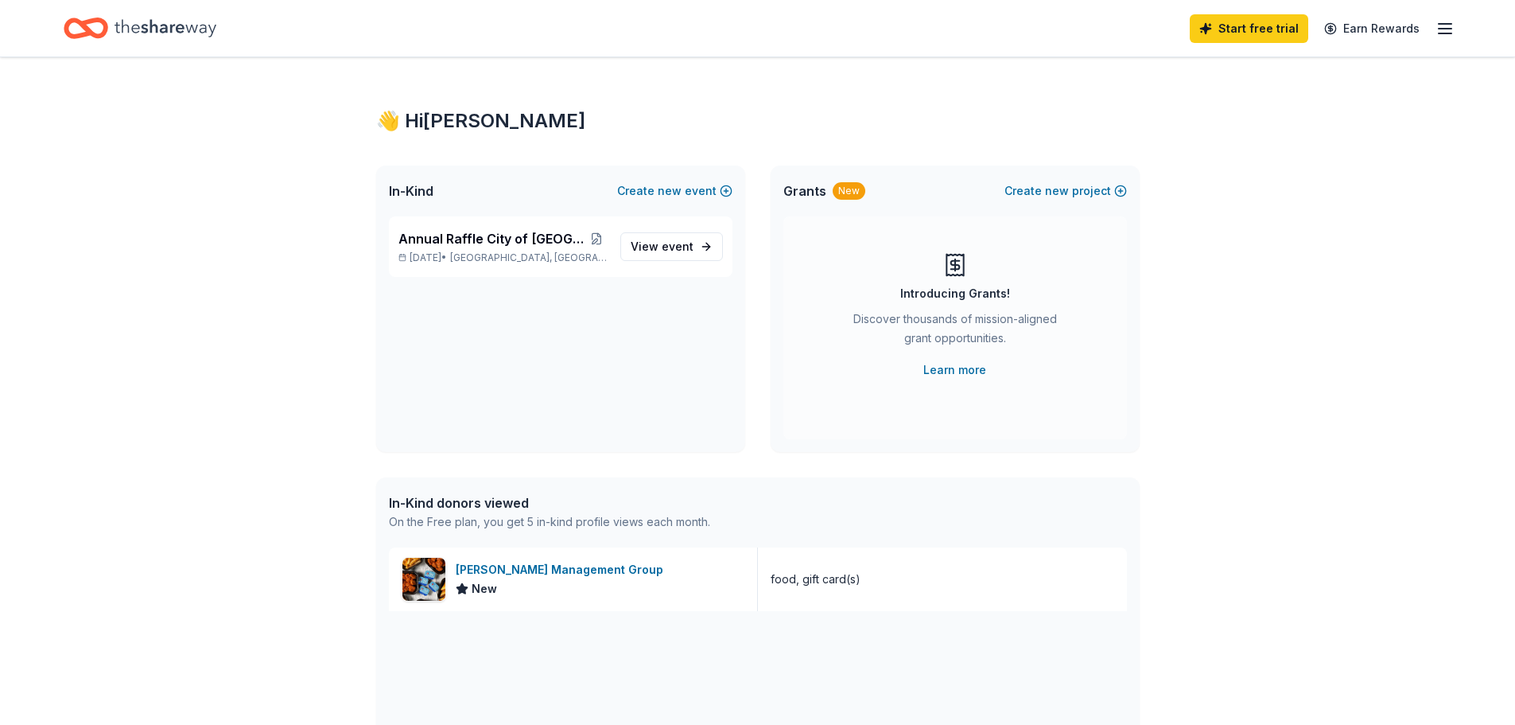
click at [1445, 37] on icon "button" at bounding box center [1445, 28] width 19 height 19
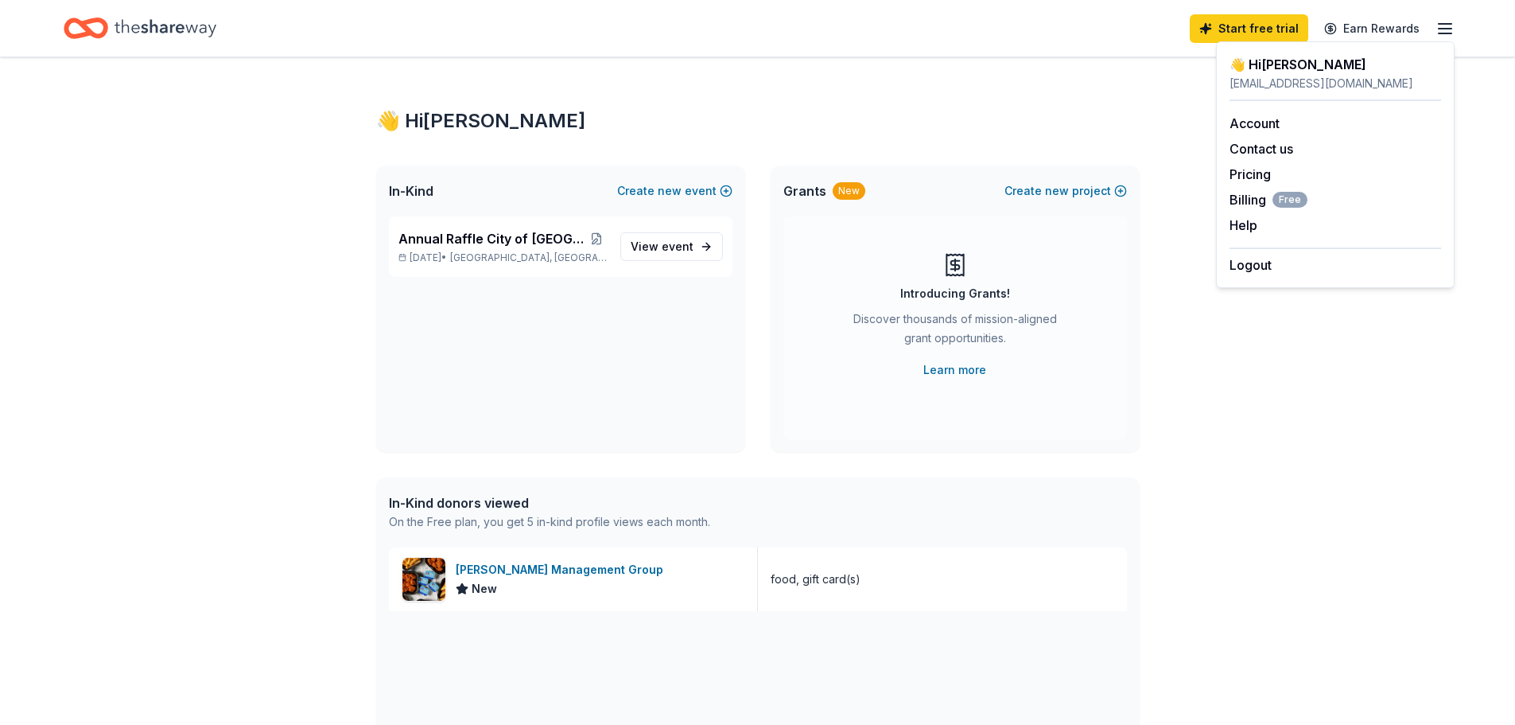
click at [922, 126] on div "👋 Hi [PERSON_NAME]" at bounding box center [758, 120] width 764 height 25
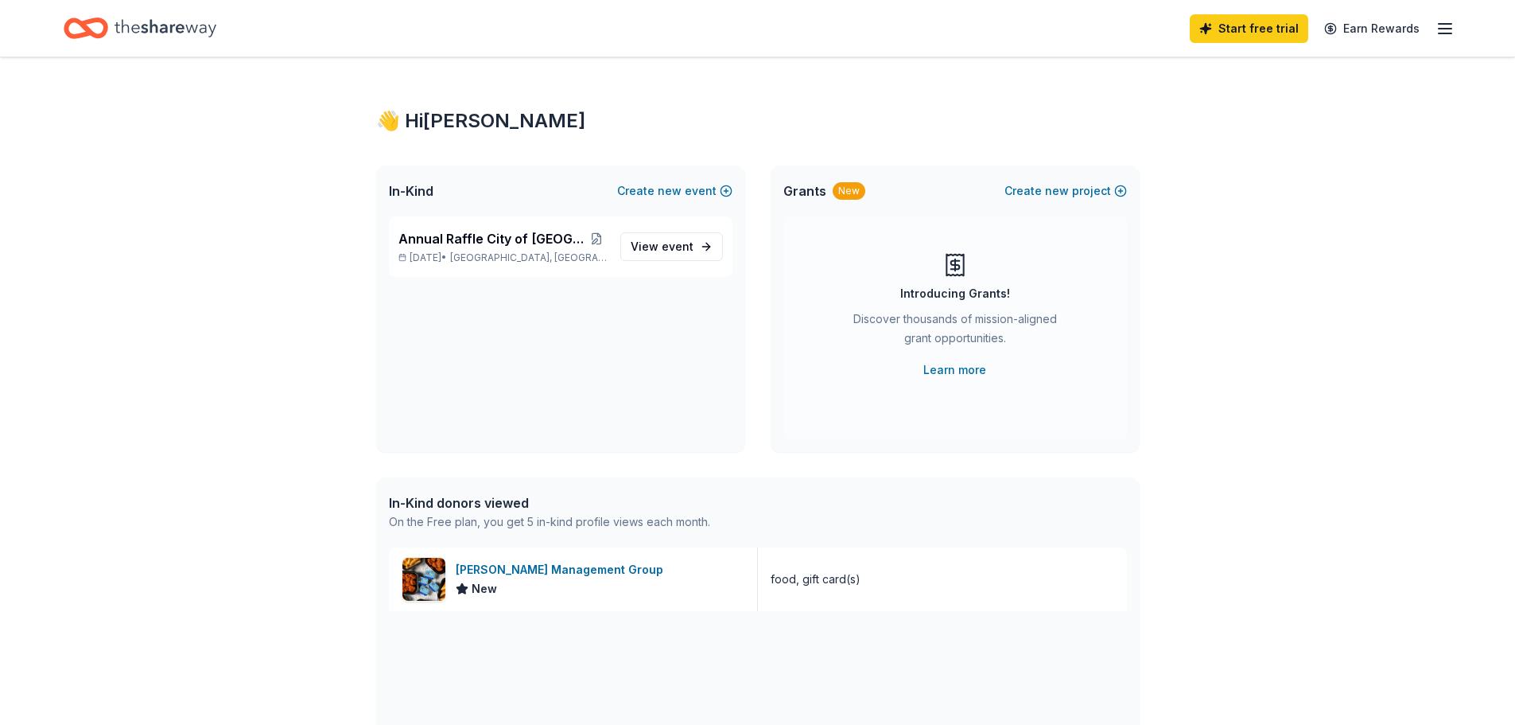
click at [399, 111] on div "👋 Hi [PERSON_NAME]" at bounding box center [758, 120] width 764 height 25
click at [178, 25] on icon "Home" at bounding box center [166, 27] width 102 height 17
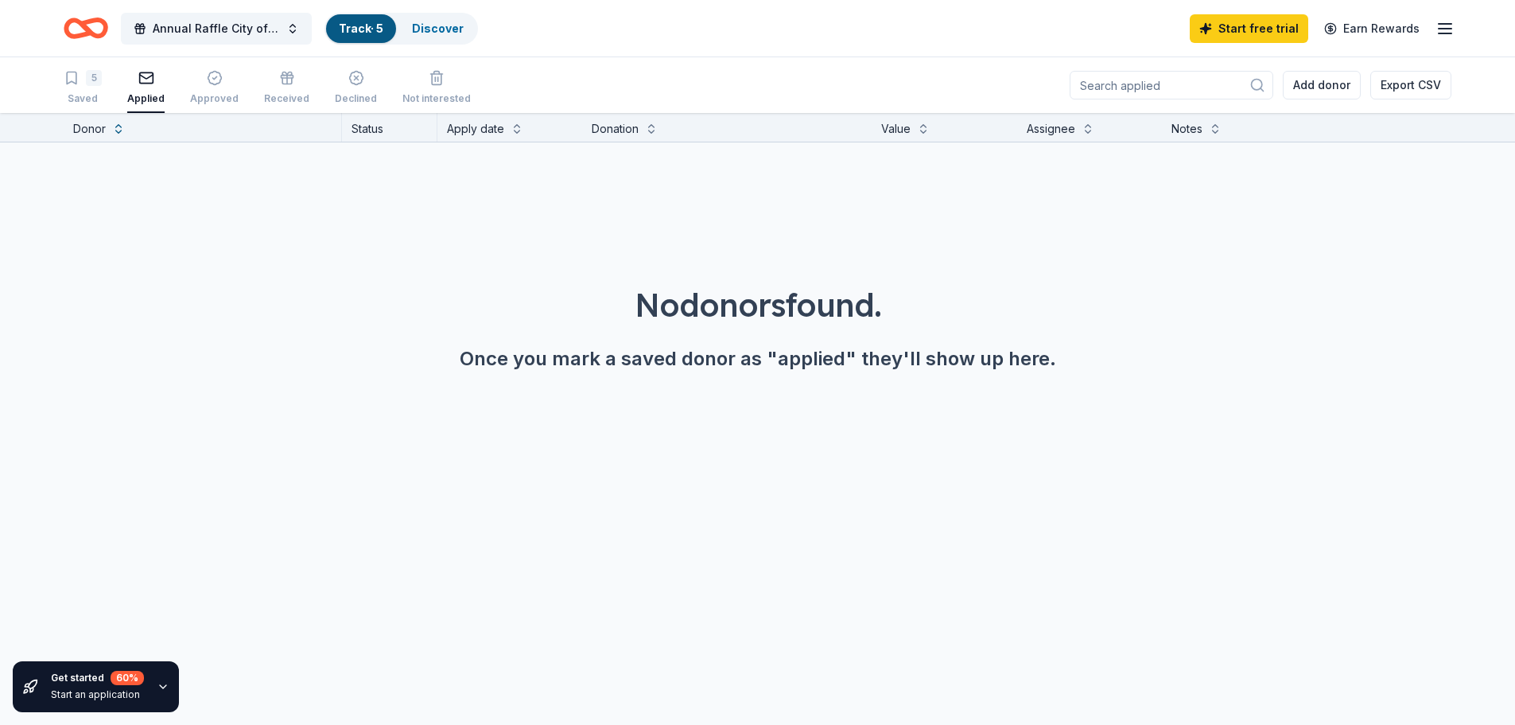
click at [95, 26] on icon "Home" at bounding box center [86, 28] width 45 height 37
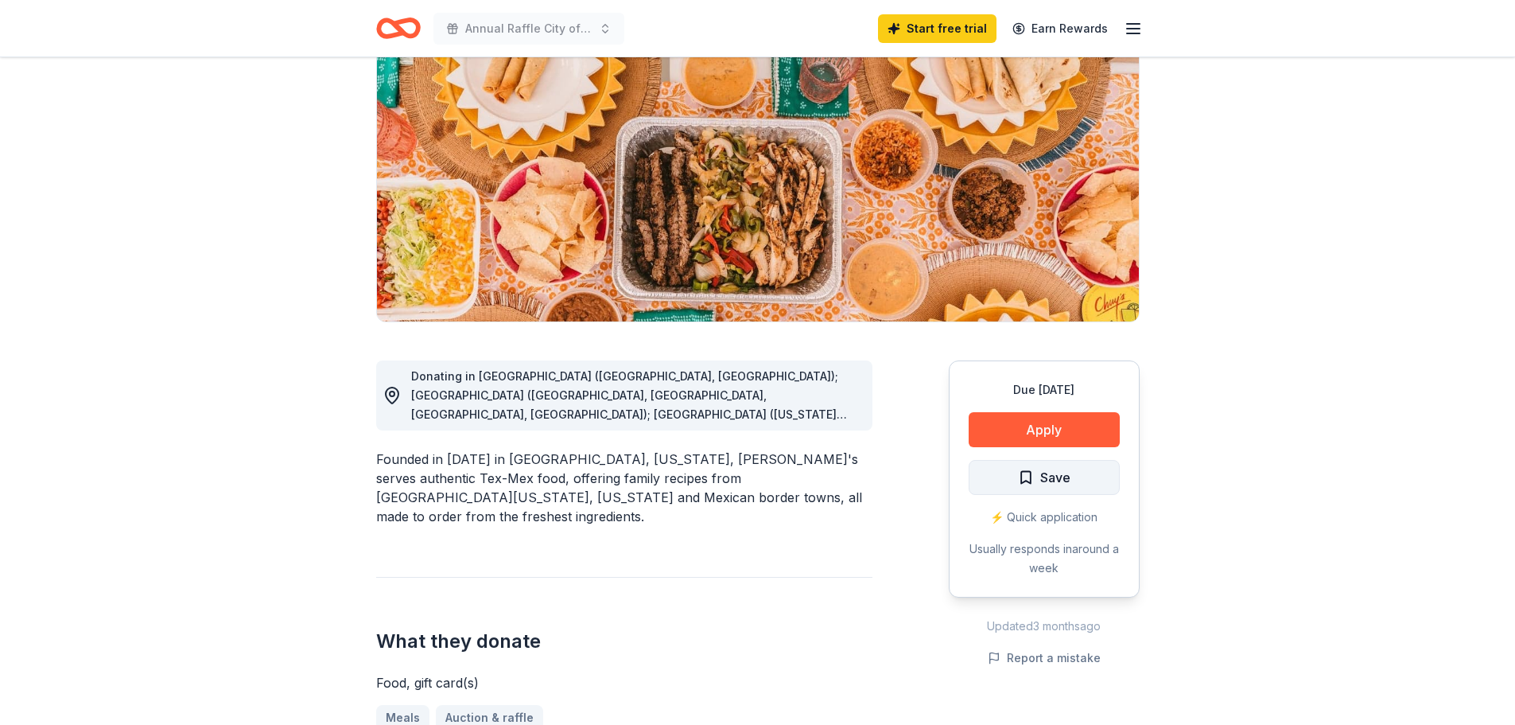
scroll to position [239, 0]
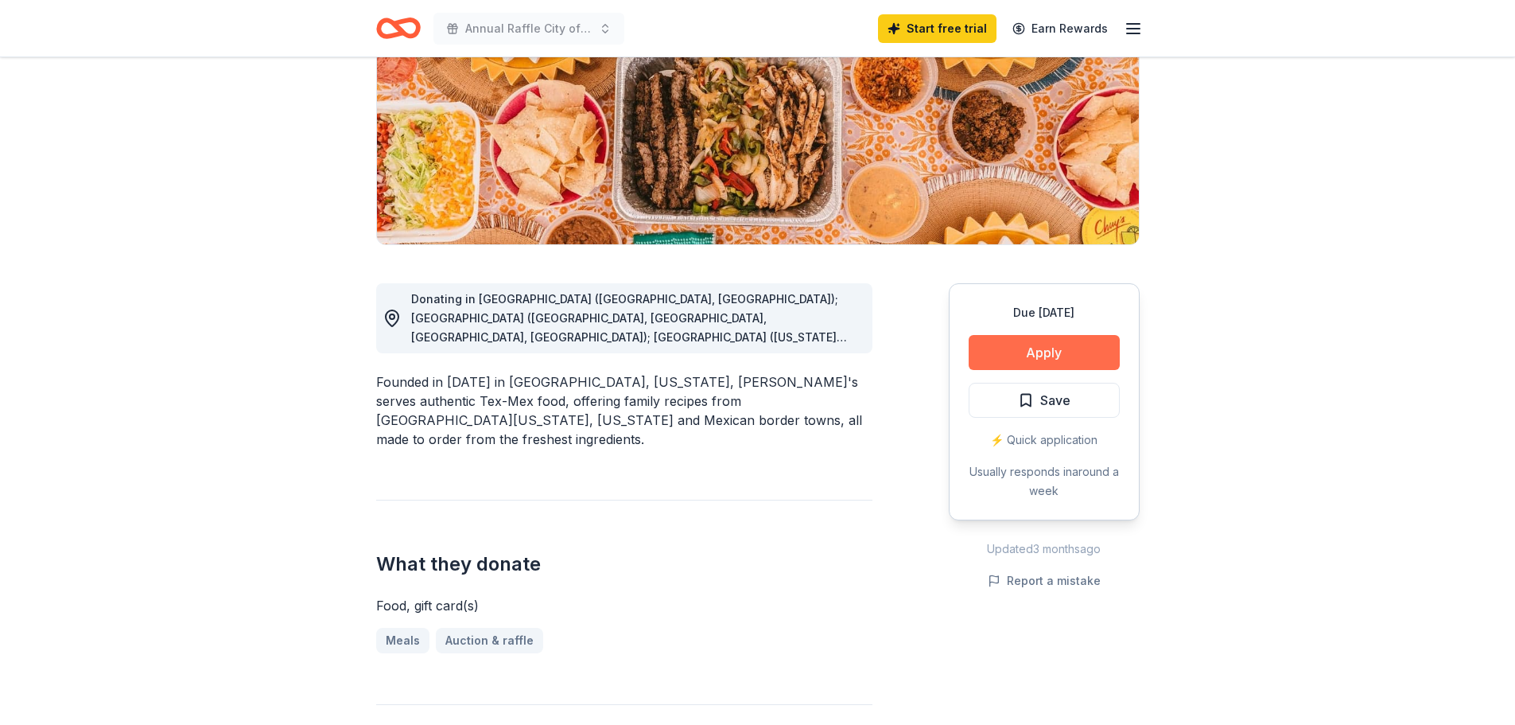
click at [1049, 343] on button "Apply" at bounding box center [1044, 352] width 151 height 35
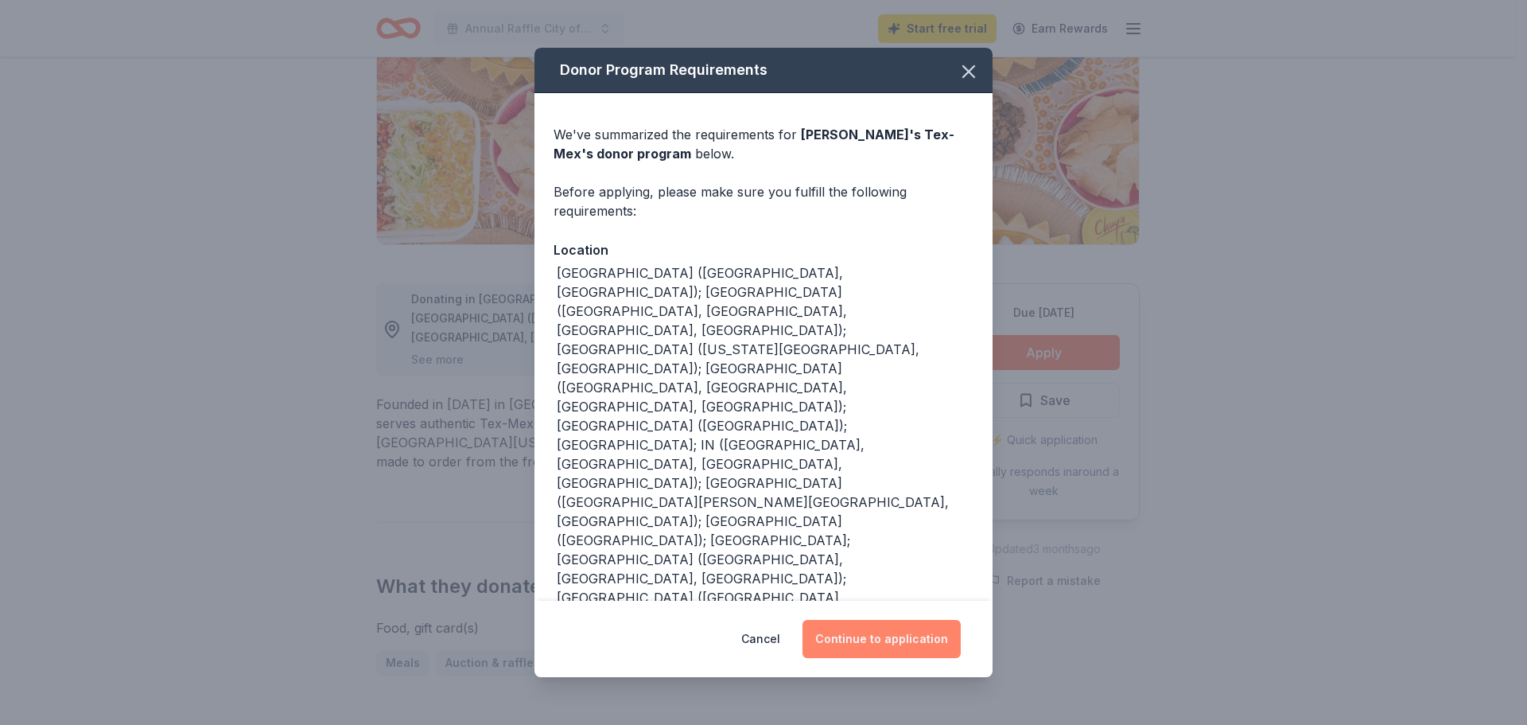
click at [879, 620] on button "Continue to application" at bounding box center [882, 639] width 158 height 38
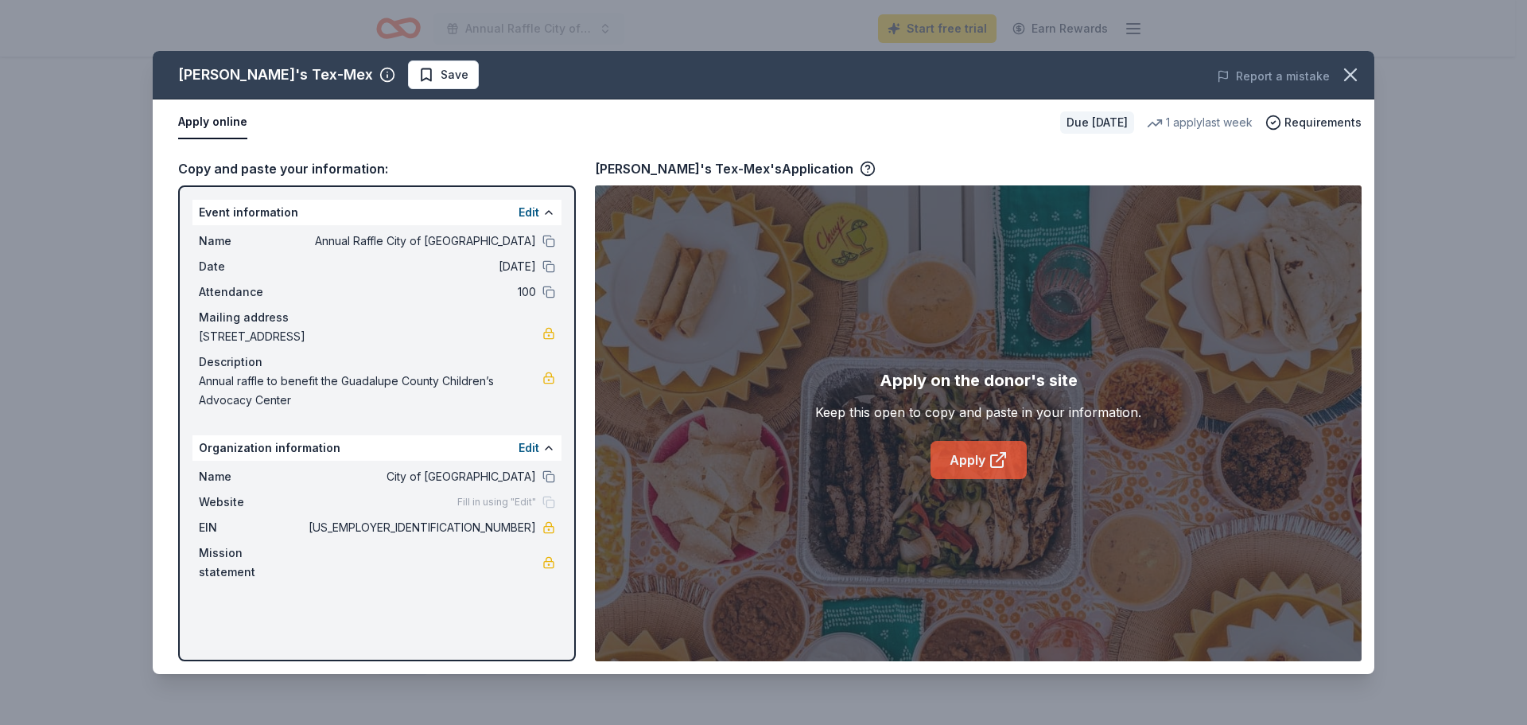
click at [995, 456] on icon at bounding box center [997, 461] width 12 height 12
click at [967, 452] on link "Apply" at bounding box center [979, 460] width 96 height 38
drag, startPoint x: 1351, startPoint y: 71, endPoint x: 1332, endPoint y: 67, distance: 18.7
click at [1351, 72] on icon "button" at bounding box center [1351, 75] width 22 height 22
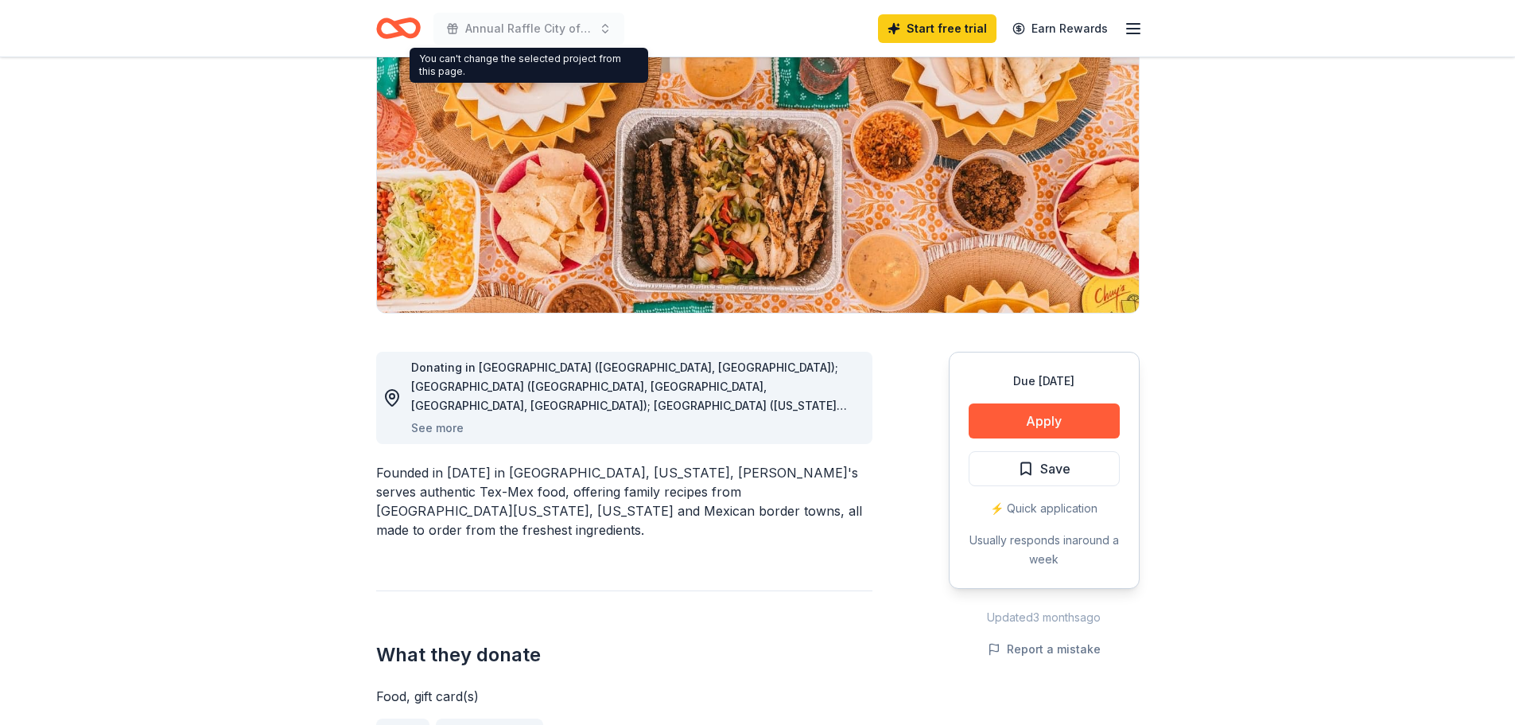
scroll to position [0, 0]
